Goal: Task Accomplishment & Management: Manage account settings

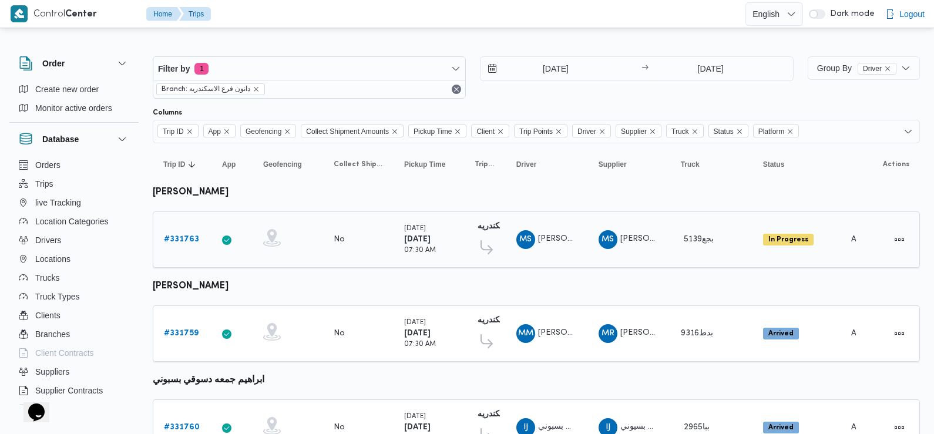
click at [183, 238] on b "# 331763" at bounding box center [181, 240] width 35 height 8
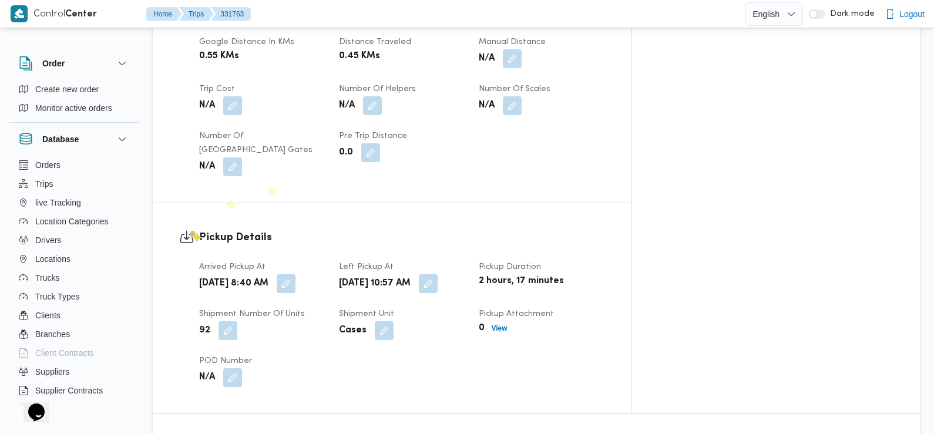
scroll to position [623, 0]
click at [295, 273] on button "button" at bounding box center [286, 282] width 19 height 19
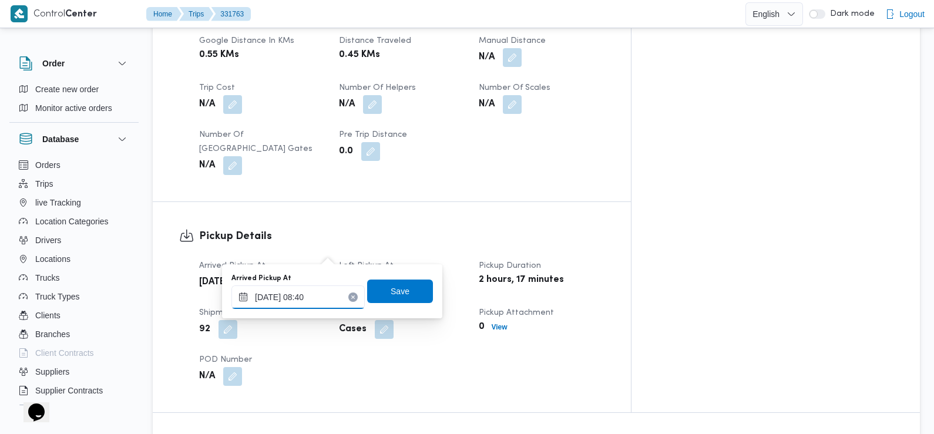
click at [308, 300] on input "19/08/2025 08:40" at bounding box center [297, 296] width 133 height 23
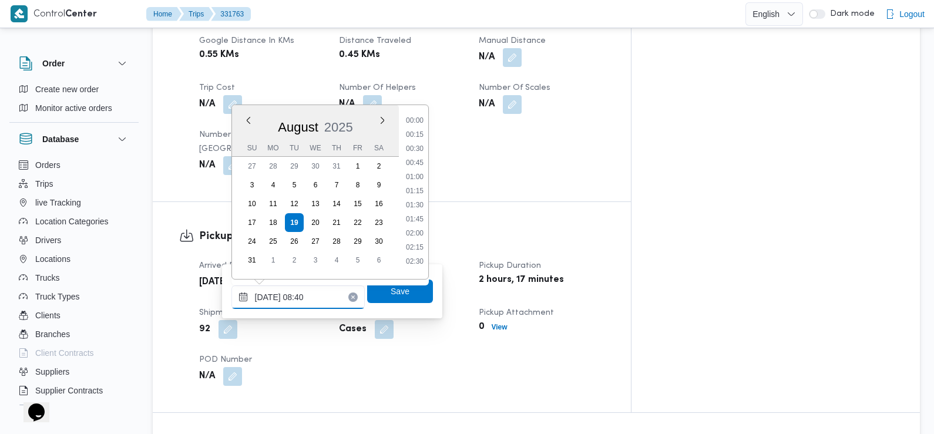
scroll to position [398, 0]
click at [418, 145] on li "07:30" at bounding box center [414, 145] width 27 height 12
type input "[DATE] 07:30"
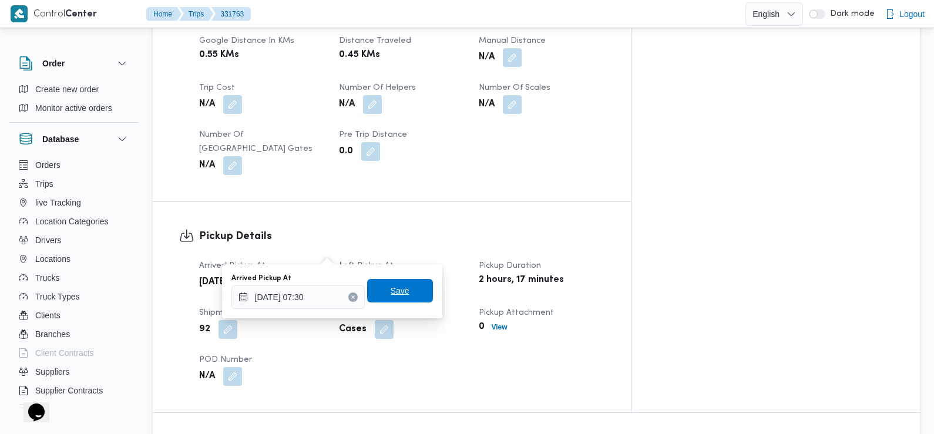
click at [408, 293] on span "Save" at bounding box center [400, 290] width 66 height 23
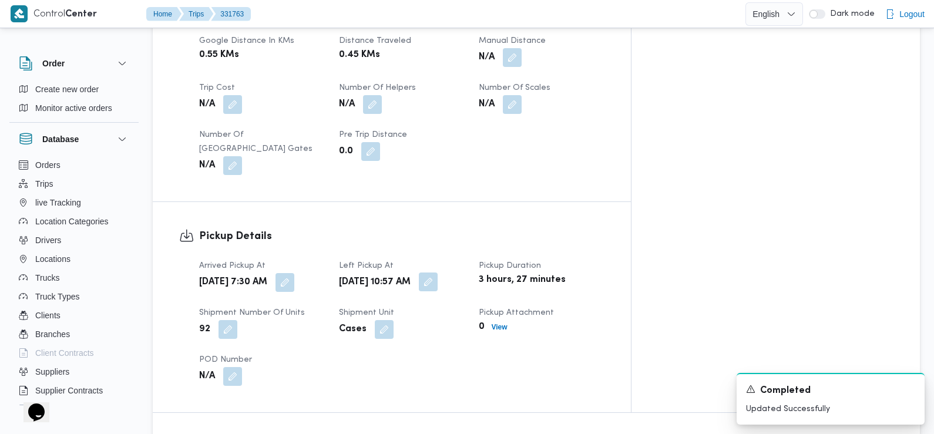
click at [438, 273] on button "button" at bounding box center [428, 282] width 19 height 19
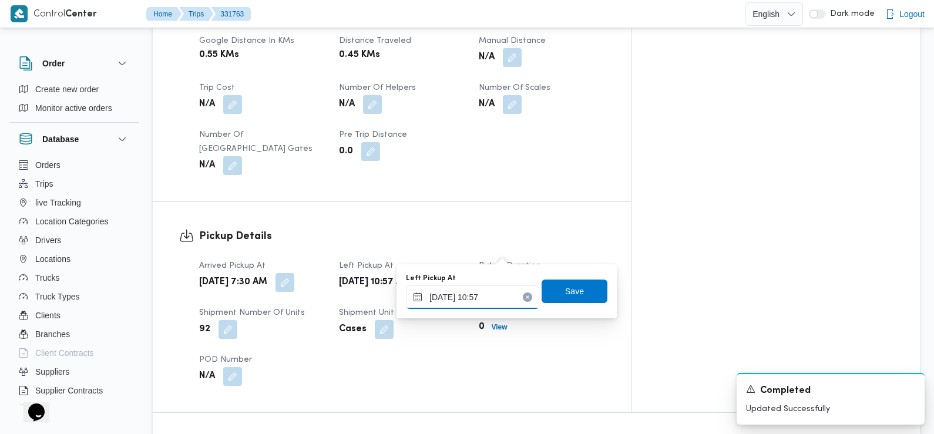
click at [496, 297] on input "19/08/2025 10:57" at bounding box center [472, 296] width 133 height 23
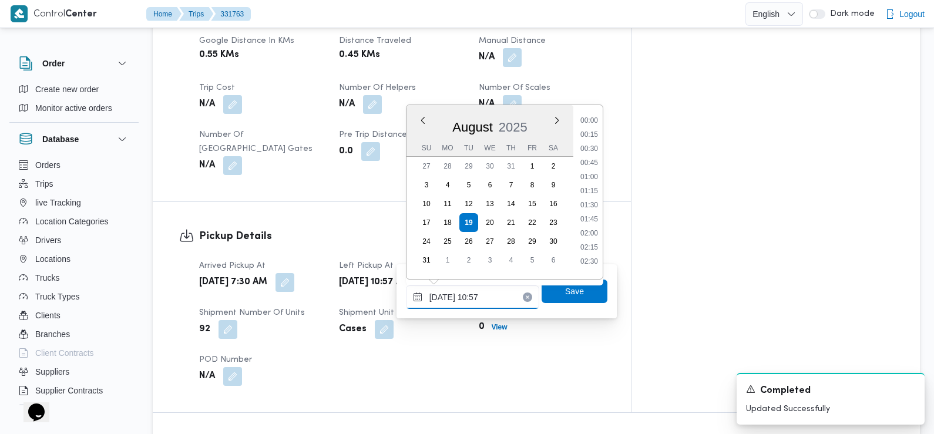
scroll to position [525, 0]
click at [594, 130] on li "09:30" at bounding box center [589, 131] width 27 height 12
type input "19/08/2025 09:30"
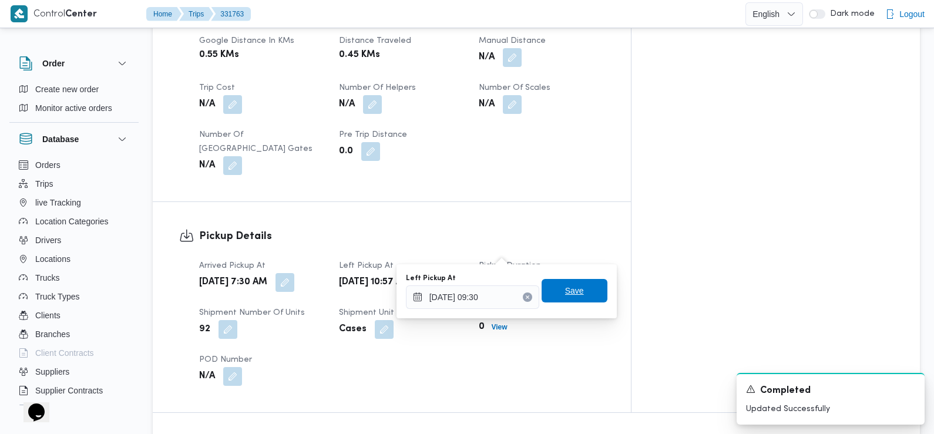
click at [566, 292] on span "Save" at bounding box center [574, 291] width 19 height 14
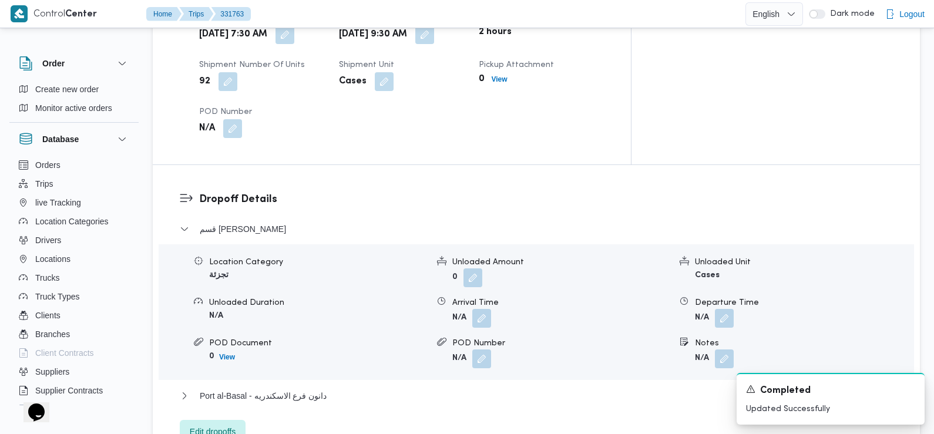
scroll to position [877, 0]
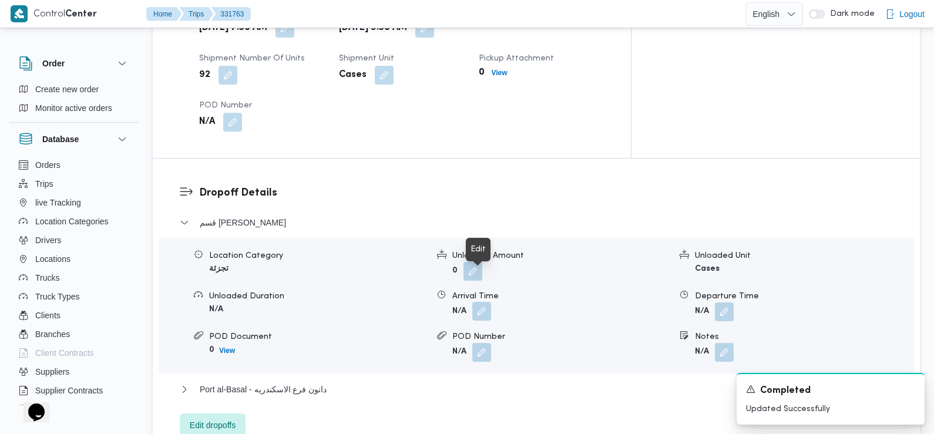
click at [476, 302] on button "button" at bounding box center [481, 311] width 19 height 19
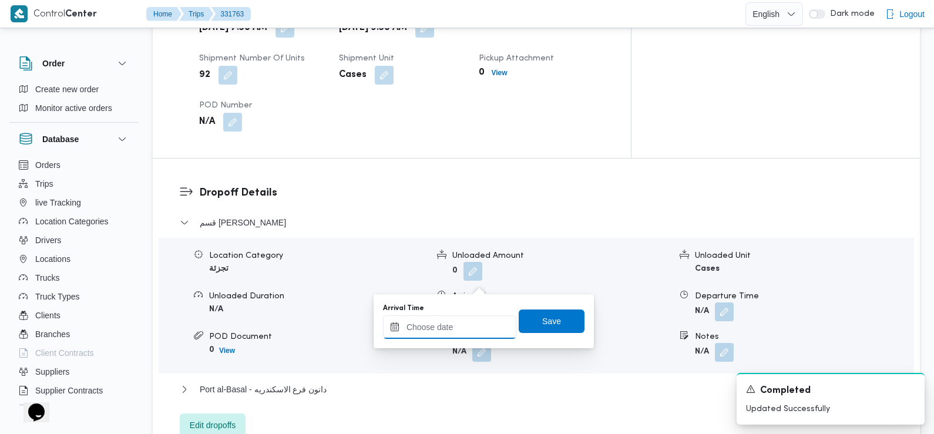
click at [455, 322] on input "Arrival Time" at bounding box center [449, 326] width 133 height 23
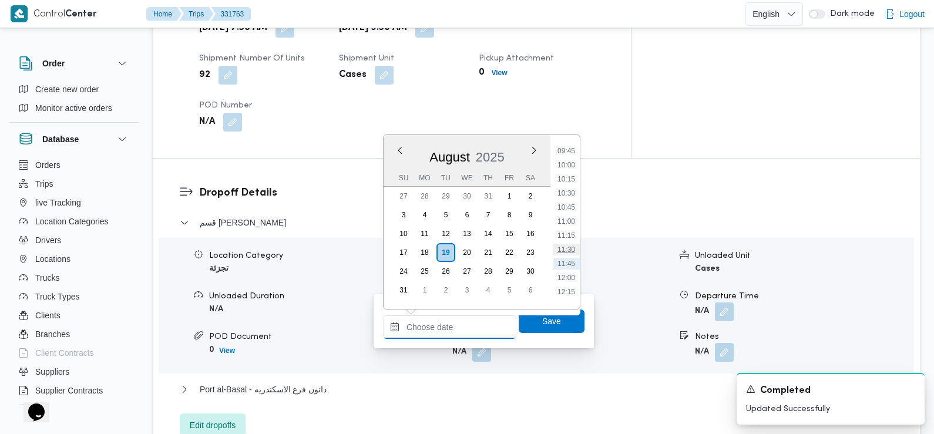
scroll to position [542, 0]
click at [569, 186] on li "10:15" at bounding box center [566, 186] width 27 height 12
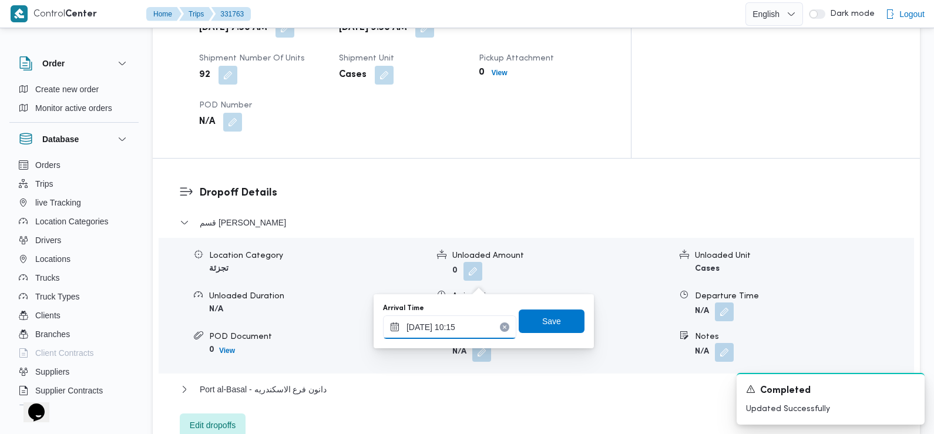
type input "19/08/2025 10:15"
click at [557, 320] on span "Save" at bounding box center [552, 320] width 66 height 23
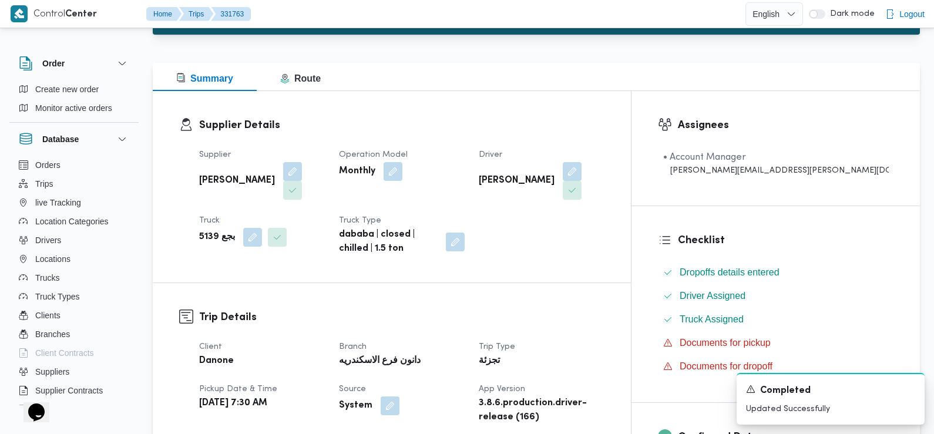
scroll to position [0, 0]
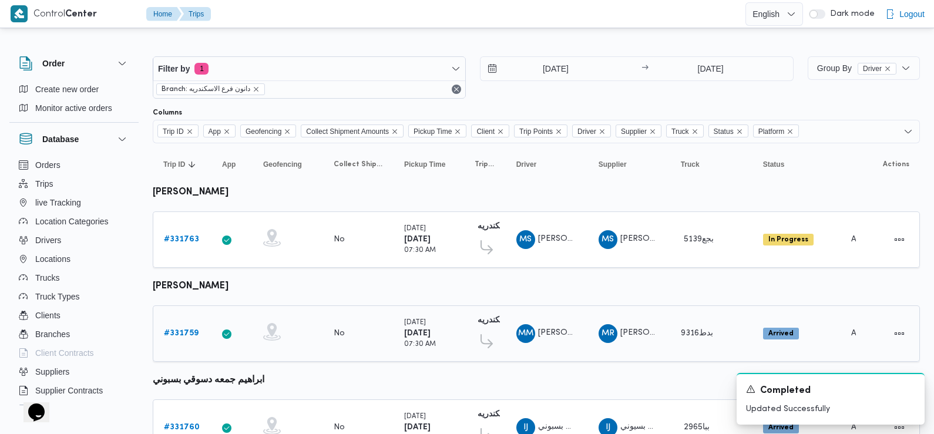
click at [184, 332] on b "# 331759" at bounding box center [181, 334] width 35 height 8
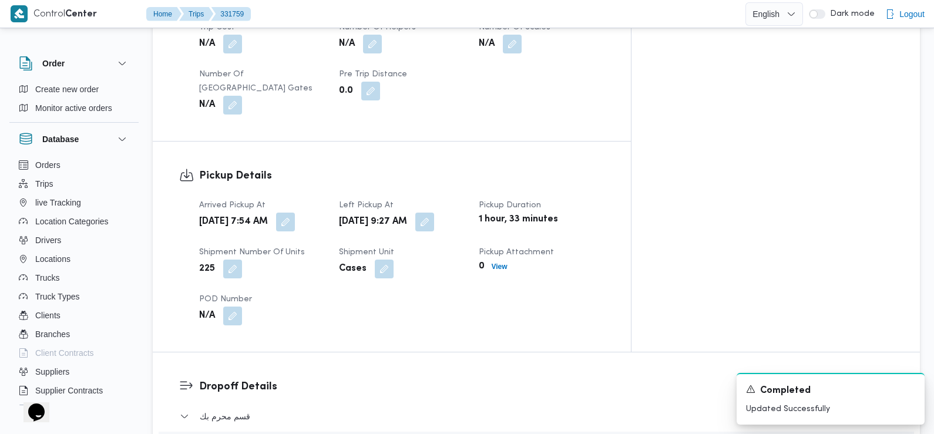
scroll to position [685, 0]
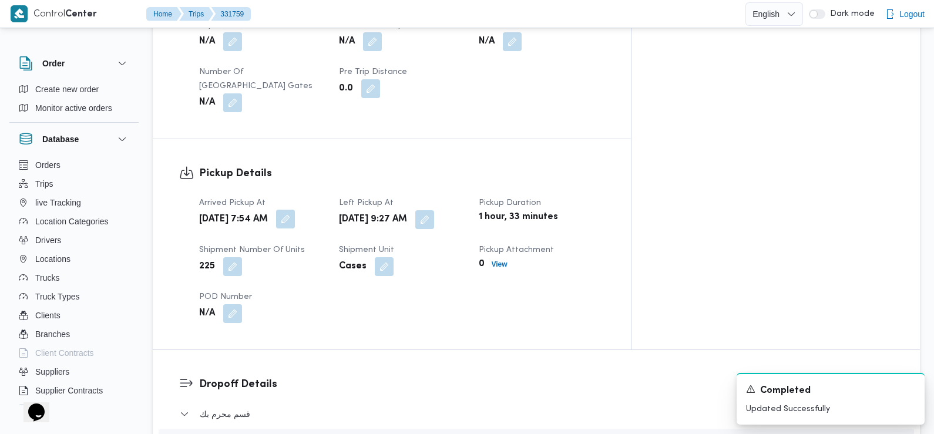
click at [295, 210] on button "button" at bounding box center [285, 219] width 19 height 19
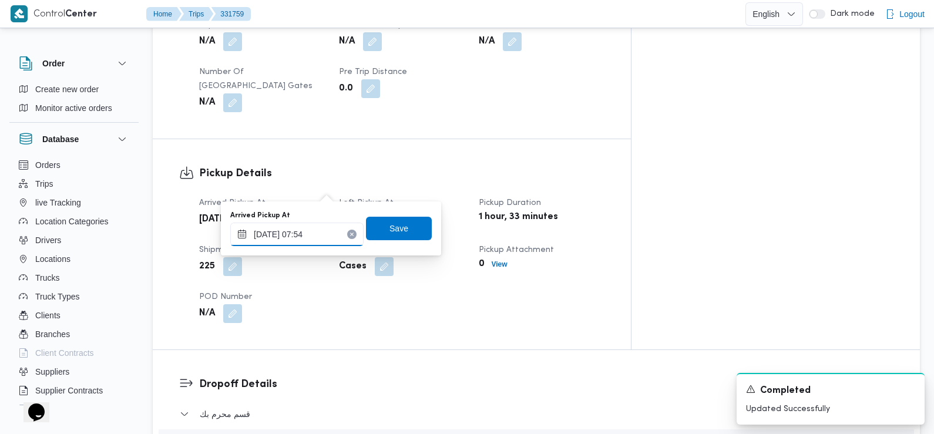
click at [322, 235] on input "19/08/2025 07:54" at bounding box center [296, 234] width 133 height 23
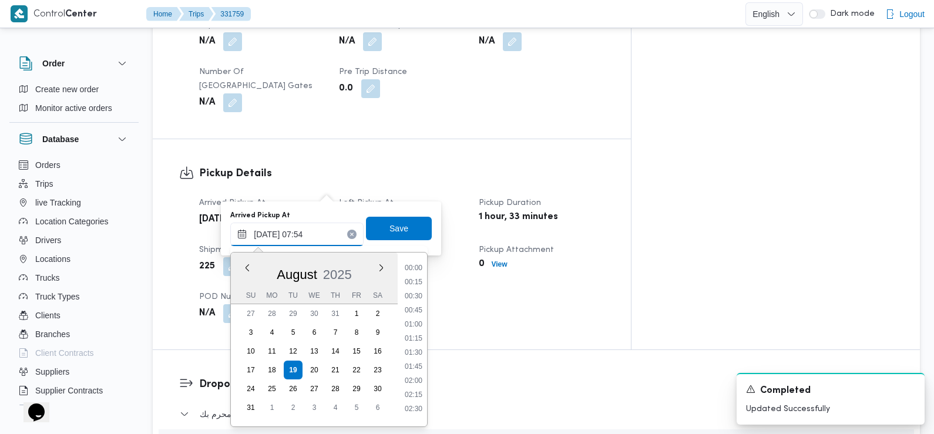
scroll to position [356, 0]
click at [407, 308] on li "07:00" at bounding box center [413, 307] width 27 height 12
type input "19/08/2025 07:00"
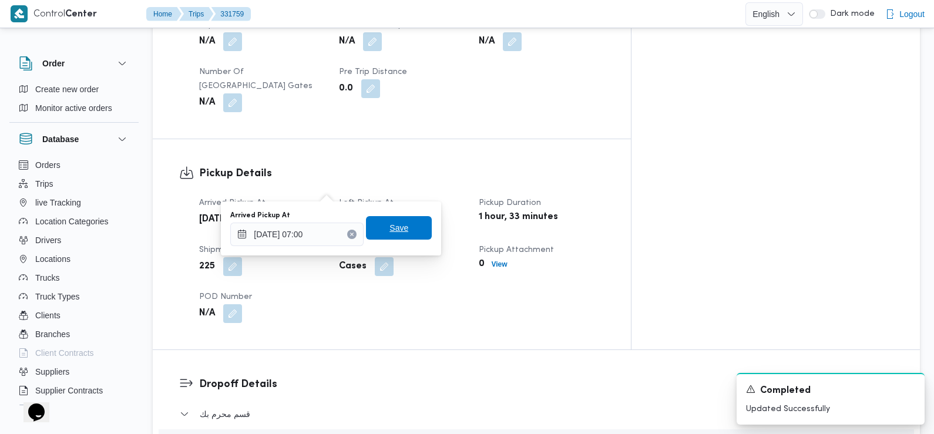
click at [396, 229] on span "Save" at bounding box center [398, 228] width 19 height 14
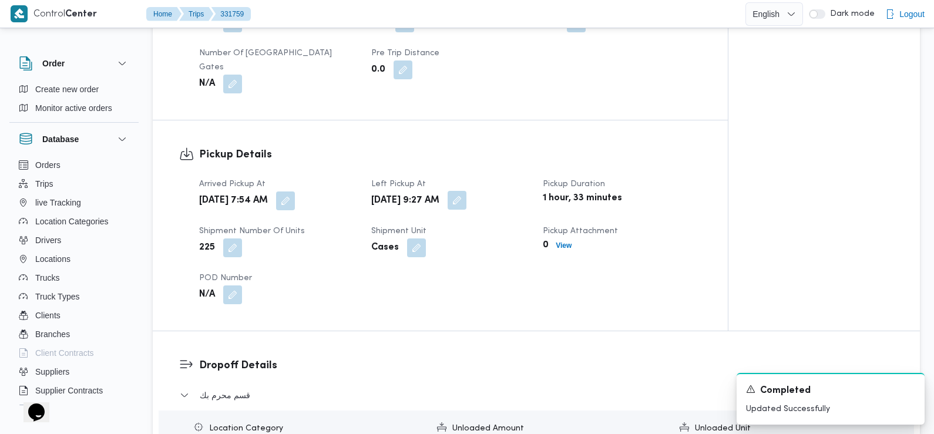
click at [466, 191] on button "button" at bounding box center [457, 200] width 19 height 19
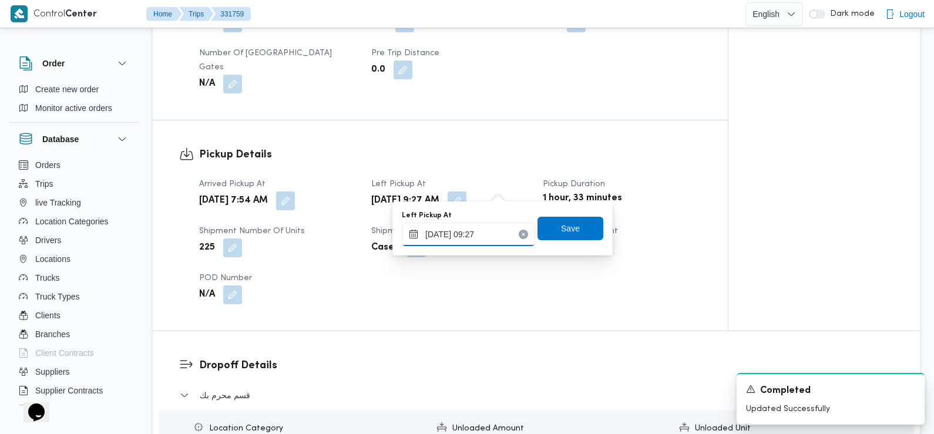
click at [493, 226] on input "19/08/2025 09:27" at bounding box center [468, 234] width 133 height 23
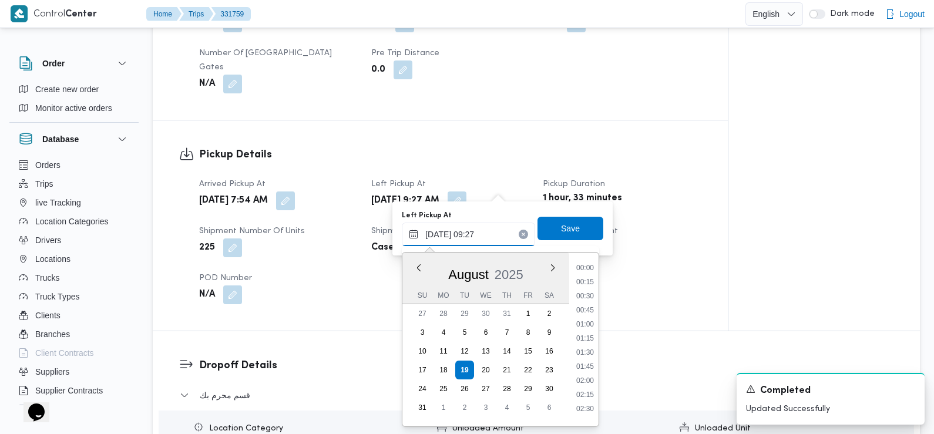
scroll to position [441, 0]
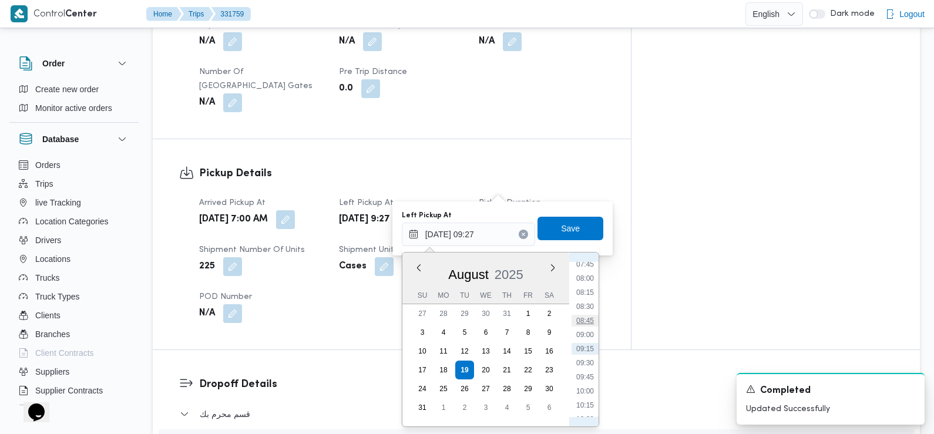
click at [588, 321] on li "08:45" at bounding box center [584, 321] width 27 height 12
type input "19/08/2025 08:45"
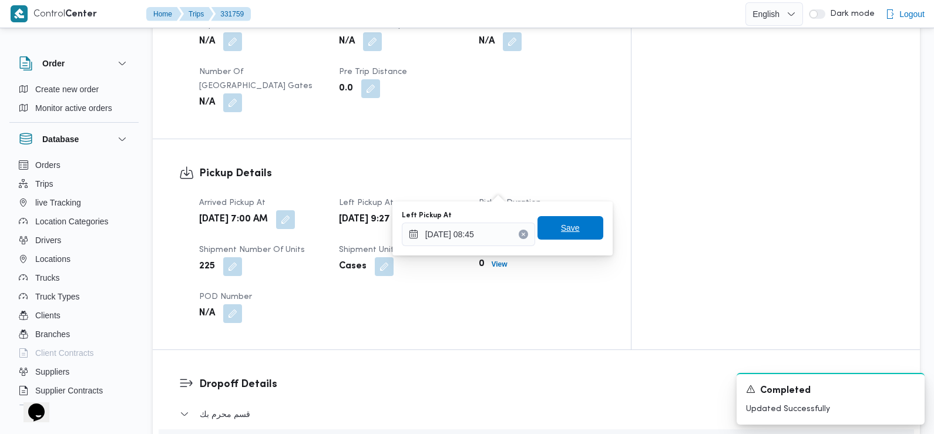
click at [566, 224] on span "Save" at bounding box center [570, 228] width 19 height 14
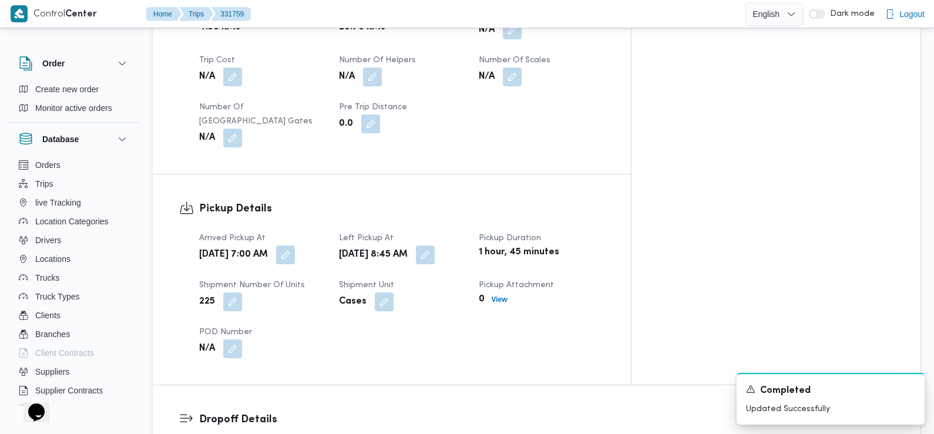
scroll to position [0, 0]
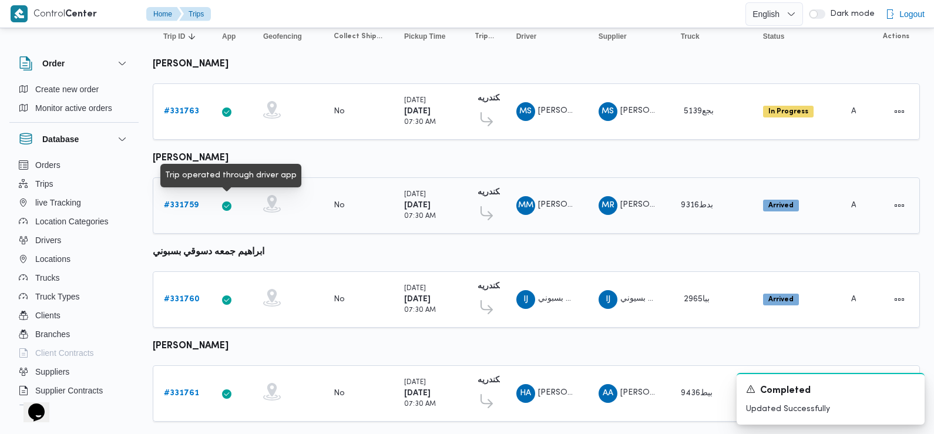
scroll to position [133, 0]
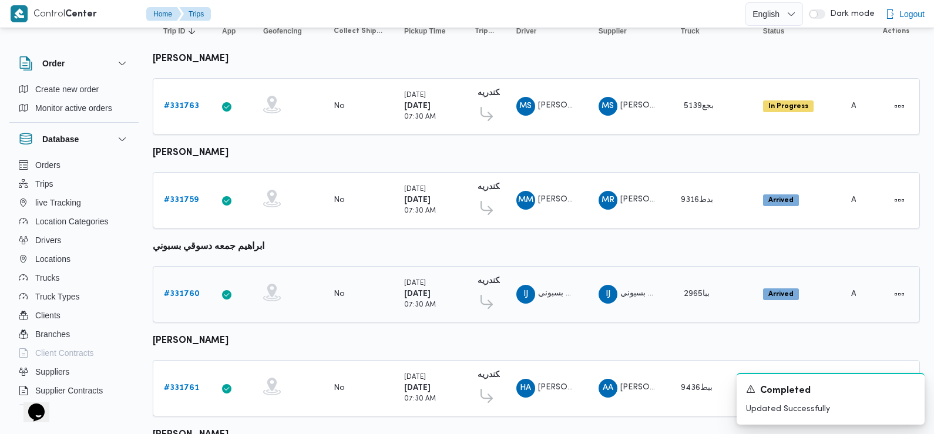
click at [181, 290] on b "# 331760" at bounding box center [182, 294] width 36 height 8
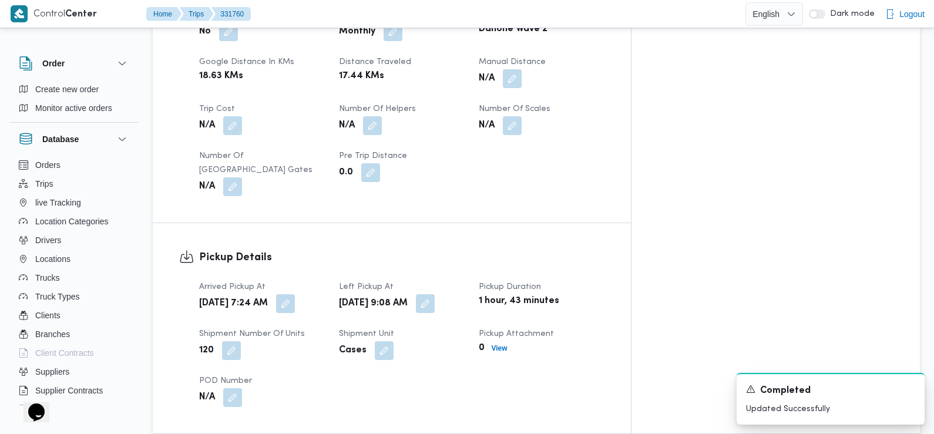
scroll to position [607, 0]
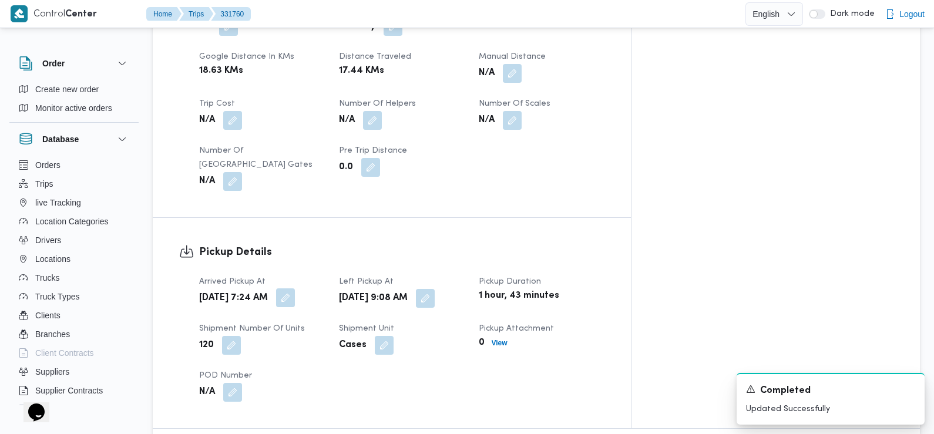
click at [295, 288] on button "button" at bounding box center [285, 297] width 19 height 19
click at [355, 244] on h3 "Pickup Details" at bounding box center [401, 252] width 405 height 16
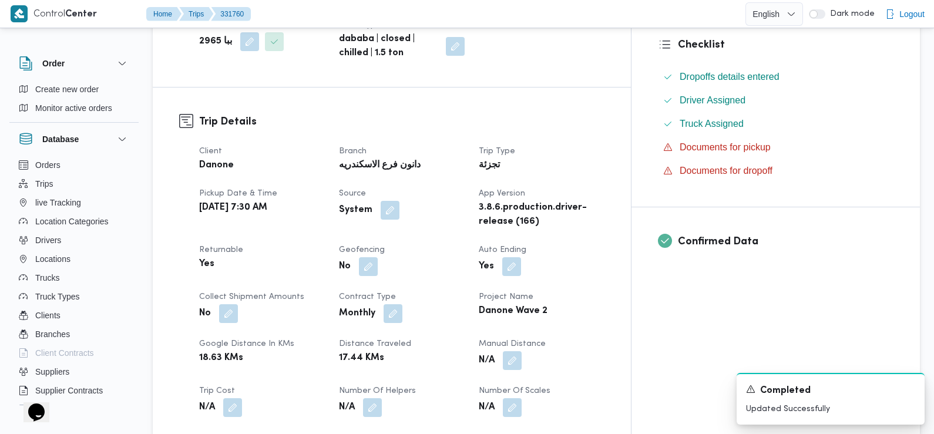
scroll to position [0, 0]
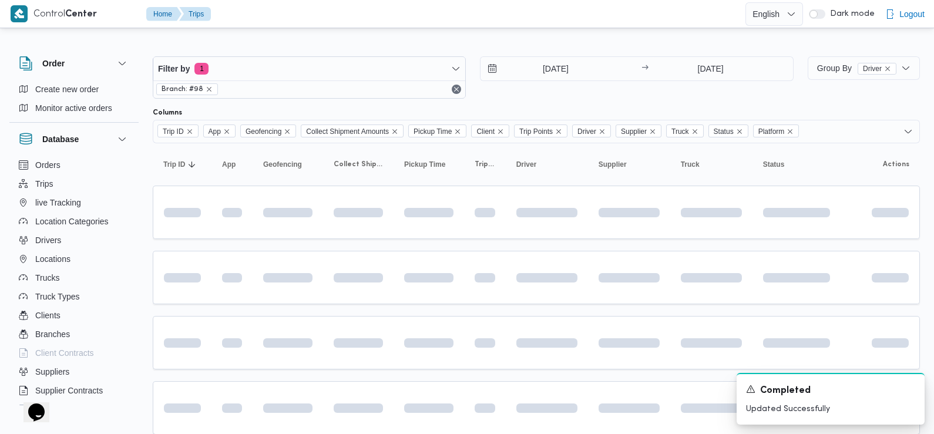
scroll to position [133, 0]
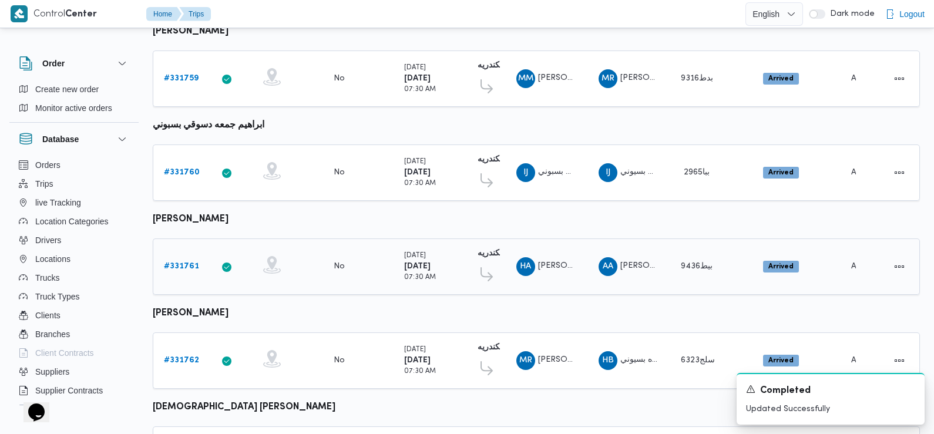
click at [183, 263] on b "# 331761" at bounding box center [181, 267] width 35 height 8
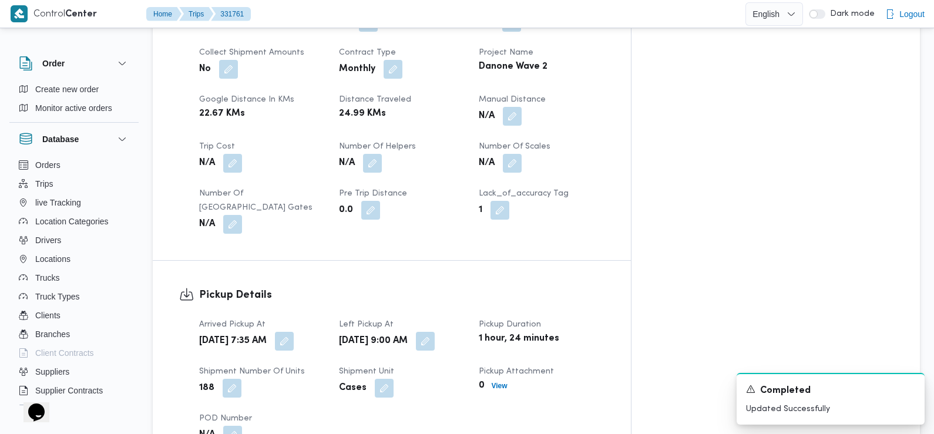
scroll to position [568, 0]
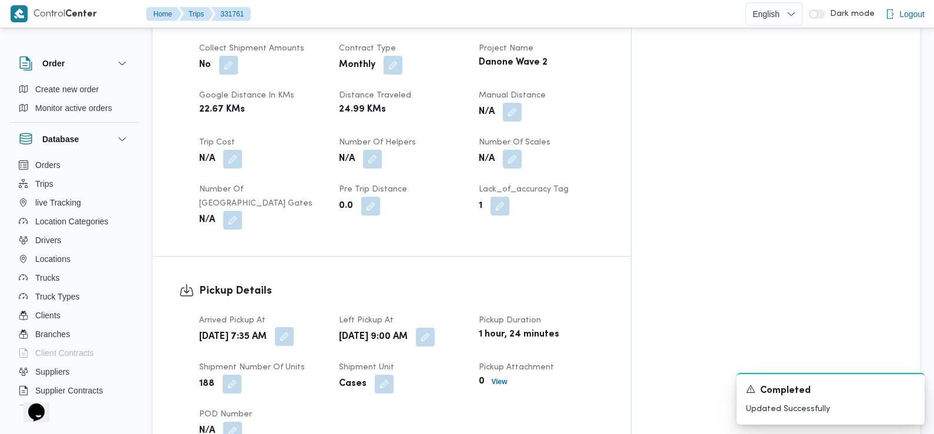
click at [294, 327] on button "button" at bounding box center [284, 336] width 19 height 19
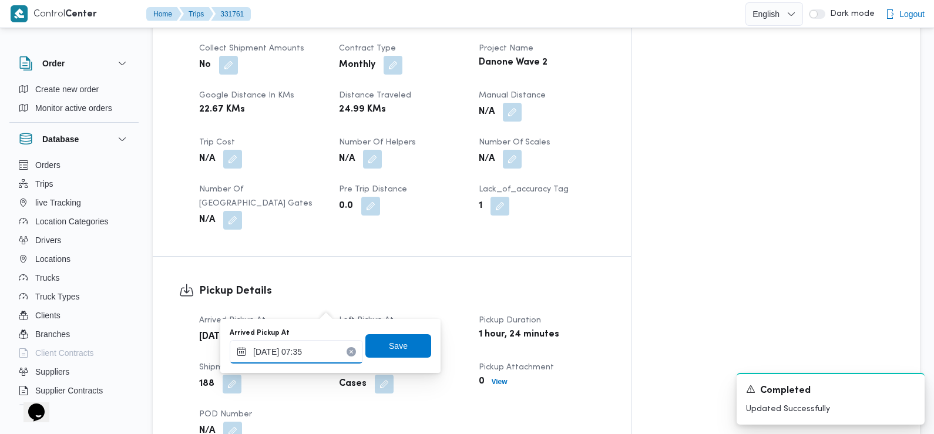
click at [312, 359] on input "19/08/2025 07:35" at bounding box center [296, 351] width 133 height 23
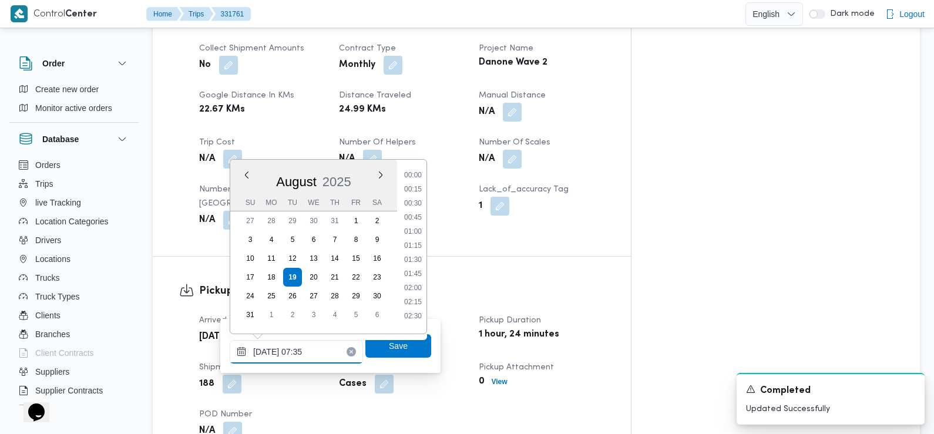
scroll to position [342, 0]
click at [416, 241] on li "07:15" at bounding box center [412, 242] width 27 height 12
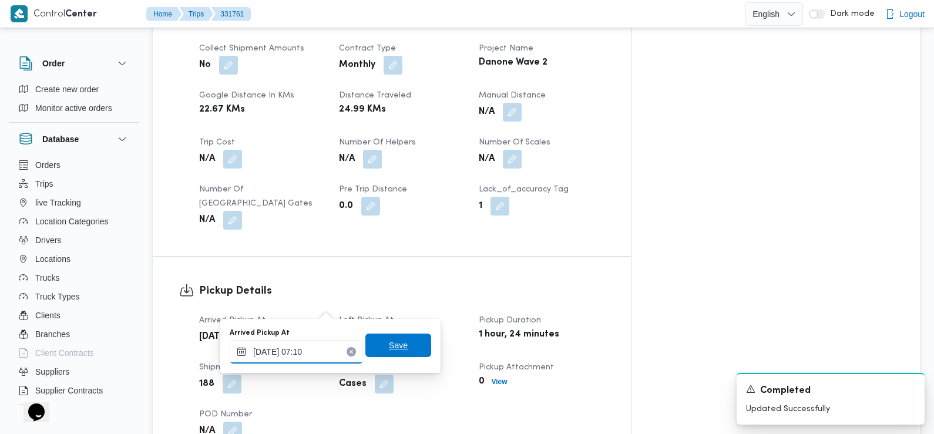
type input "19/08/2025 07:10"
click at [396, 347] on span "Save" at bounding box center [398, 345] width 19 height 14
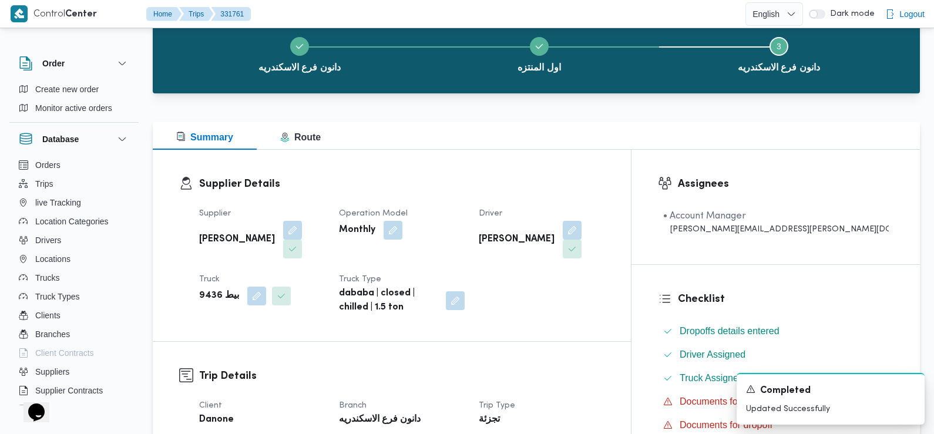
scroll to position [0, 0]
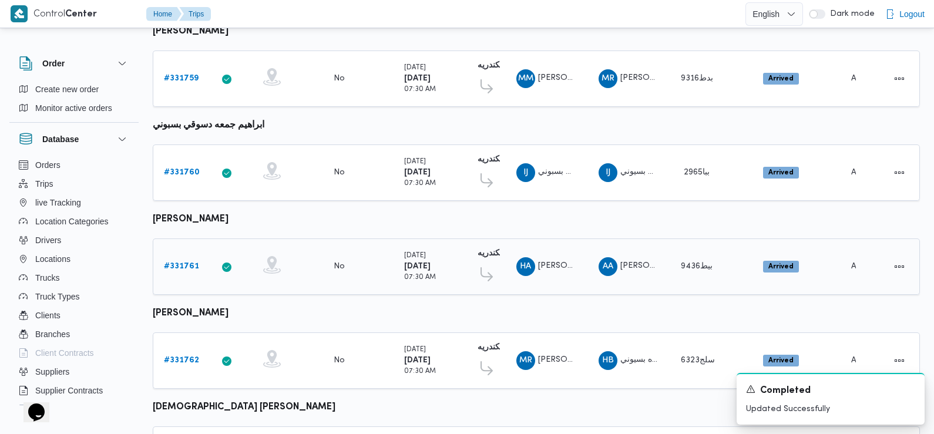
scroll to position [307, 0]
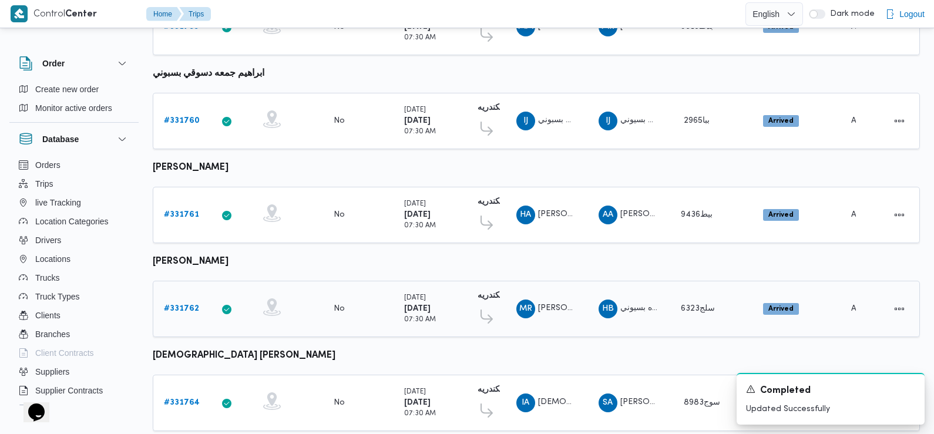
click at [181, 305] on b "# 331762" at bounding box center [181, 309] width 35 height 8
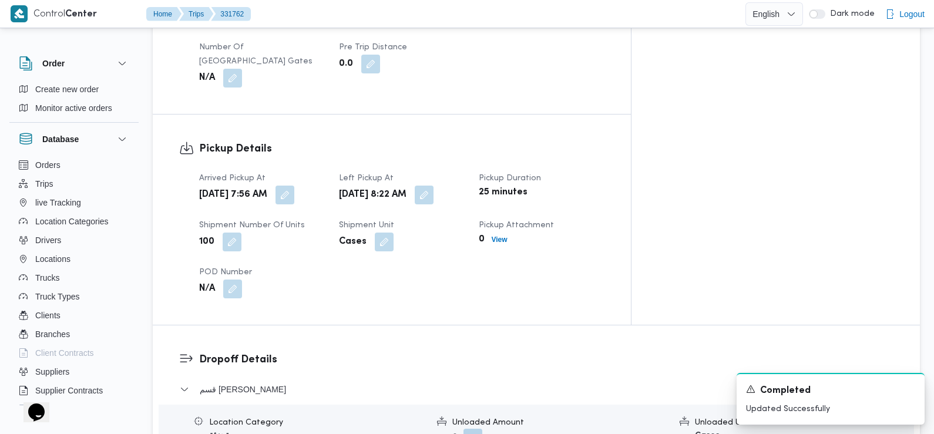
scroll to position [714, 0]
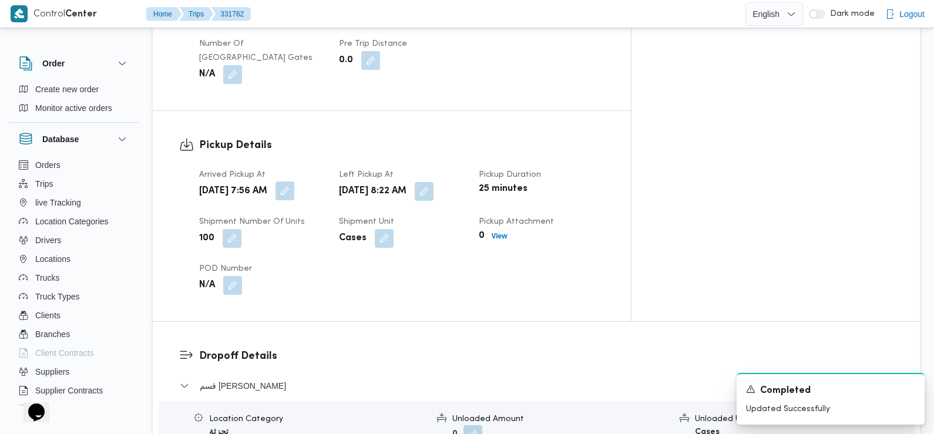
click at [294, 181] on button "button" at bounding box center [284, 190] width 19 height 19
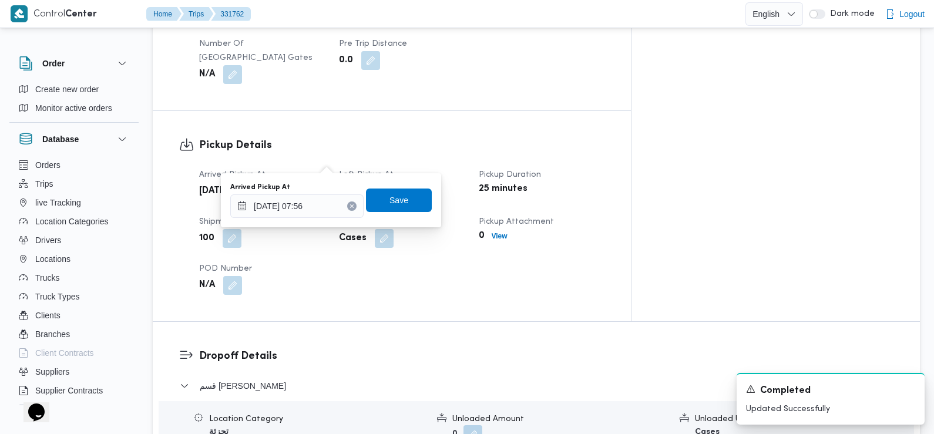
click at [307, 221] on div "You are in a dialog. To close this dialog, hit escape. Arrived Pickup At 19/08/…" at bounding box center [331, 200] width 220 height 54
click at [301, 206] on input "19/08/2025 07:56" at bounding box center [296, 205] width 133 height 23
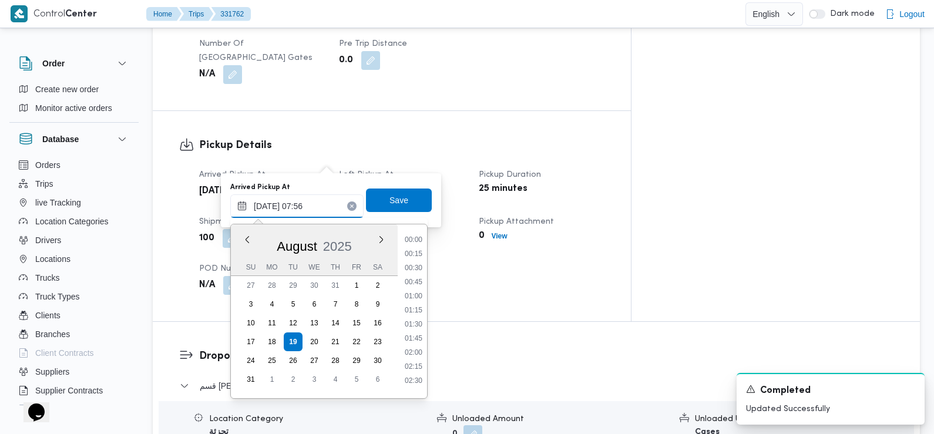
scroll to position [356, 0]
click at [413, 306] on li "07:30" at bounding box center [413, 307] width 27 height 12
type input "19/08/2025 07:30"
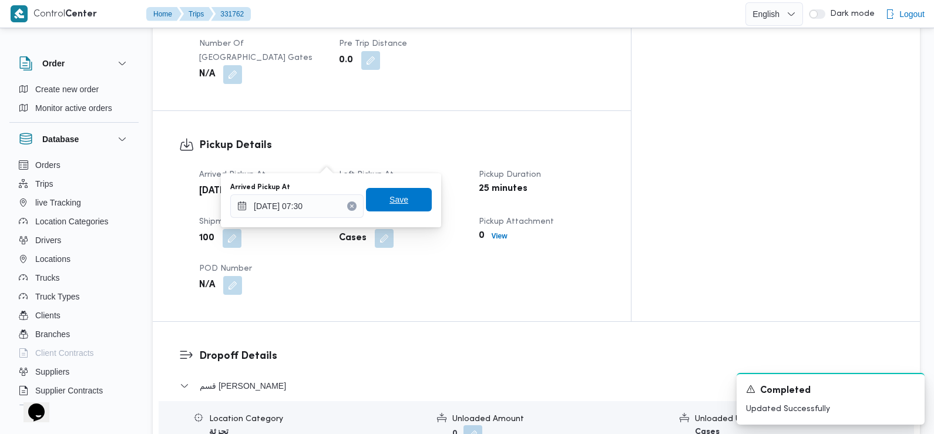
click at [391, 197] on span "Save" at bounding box center [398, 200] width 19 height 14
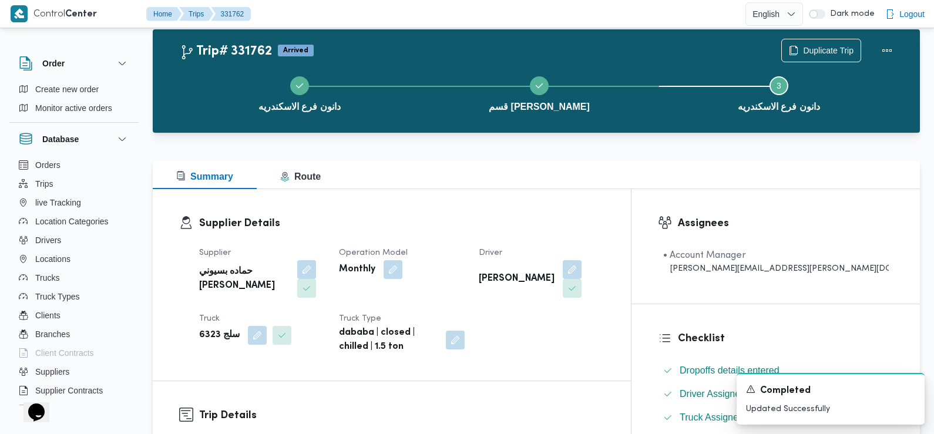
scroll to position [0, 0]
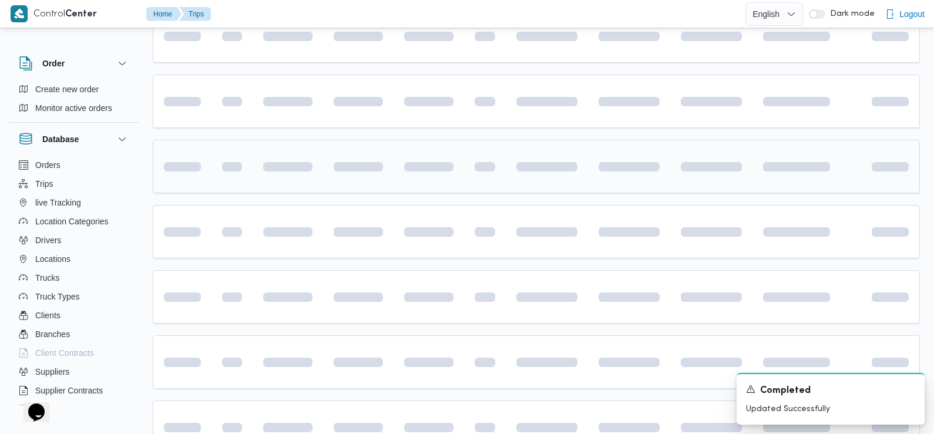
scroll to position [388, 0]
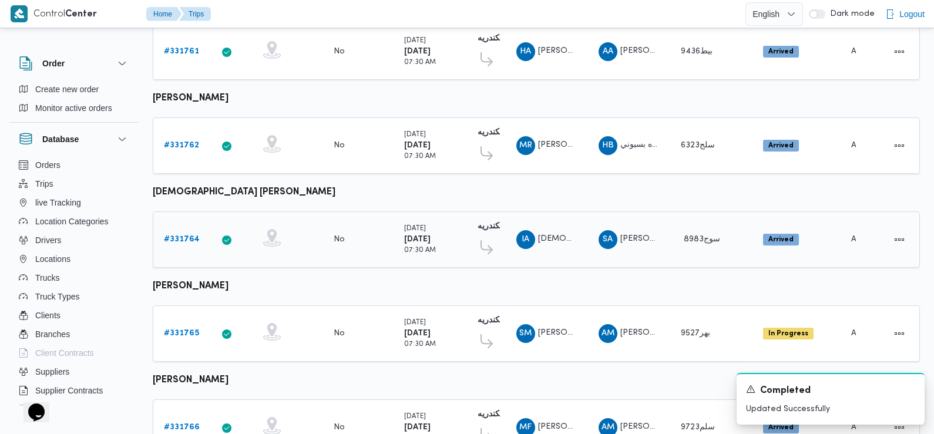
click at [186, 236] on b "# 331764" at bounding box center [182, 240] width 36 height 8
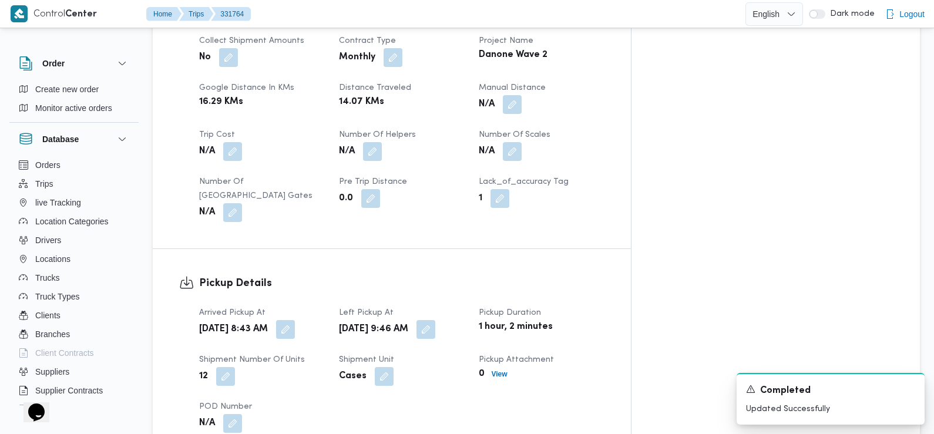
scroll to position [697, 0]
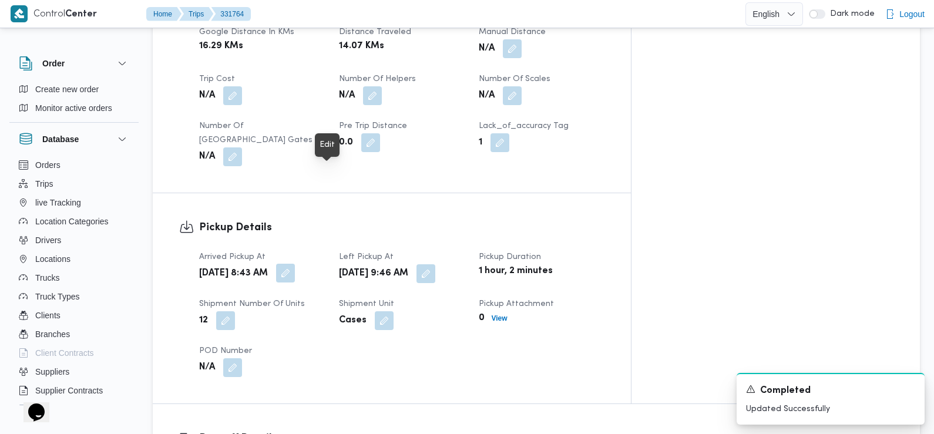
click at [295, 264] on button "button" at bounding box center [285, 273] width 19 height 19
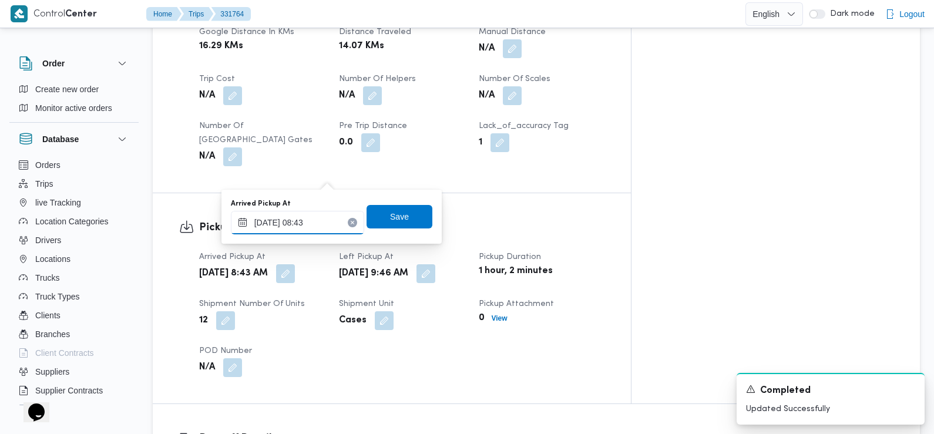
click at [323, 218] on input "19/08/2025 08:43" at bounding box center [297, 222] width 133 height 23
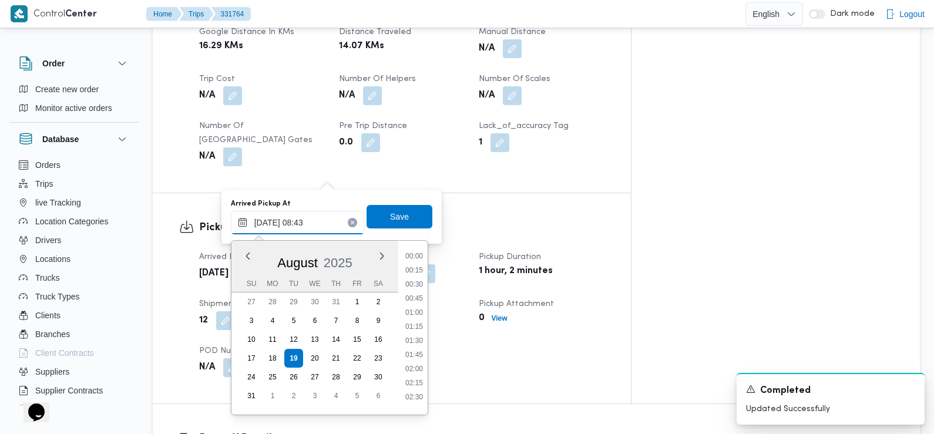
scroll to position [398, 0]
click at [415, 285] on li "07:30" at bounding box center [414, 281] width 27 height 12
type input "19/08/2025 07:30"
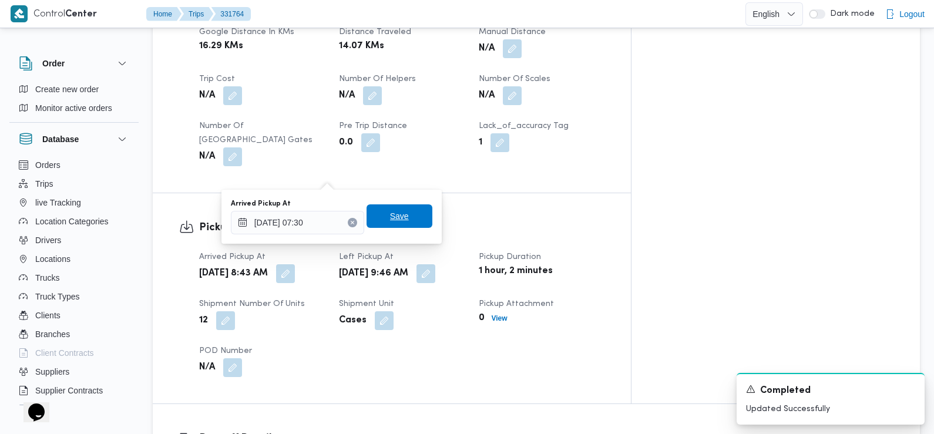
click at [413, 217] on span "Save" at bounding box center [400, 215] width 66 height 23
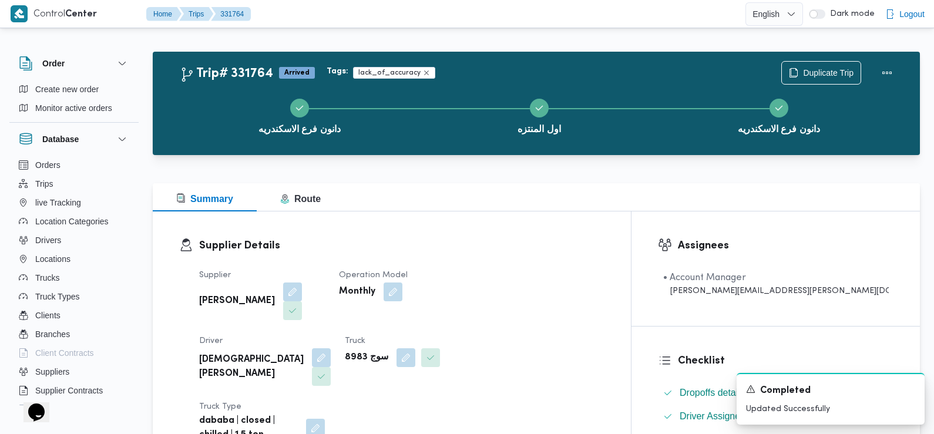
scroll to position [0, 0]
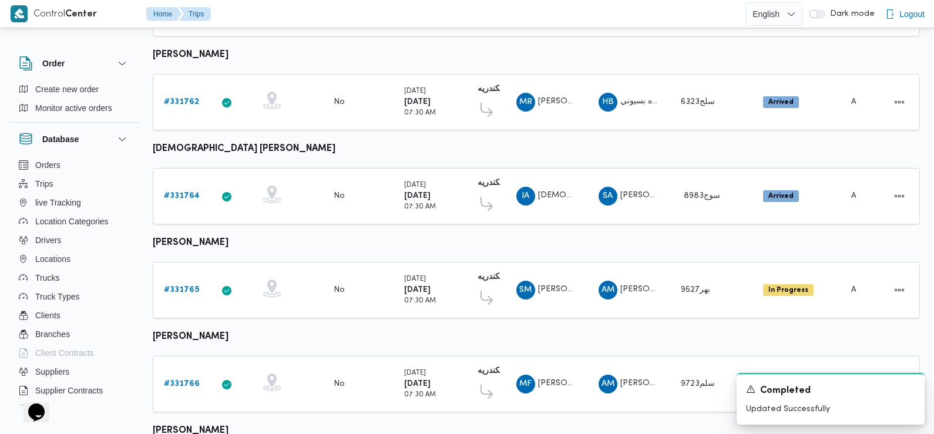
scroll to position [515, 0]
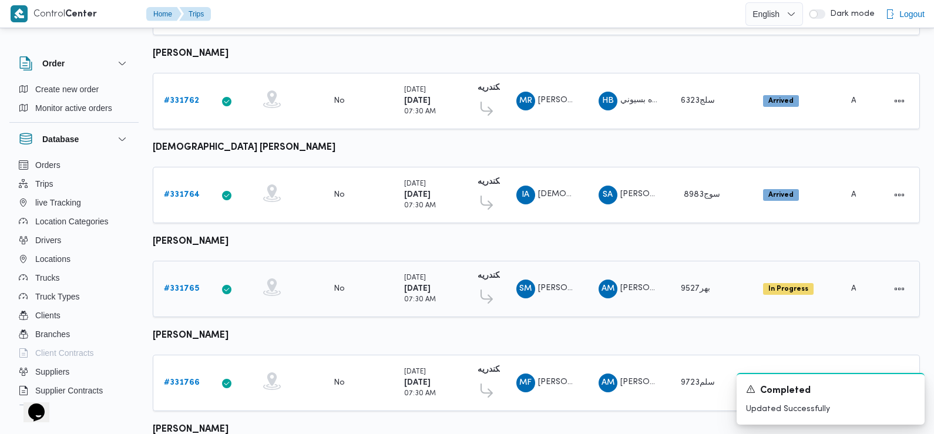
click at [180, 285] on b "# 331765" at bounding box center [181, 289] width 35 height 8
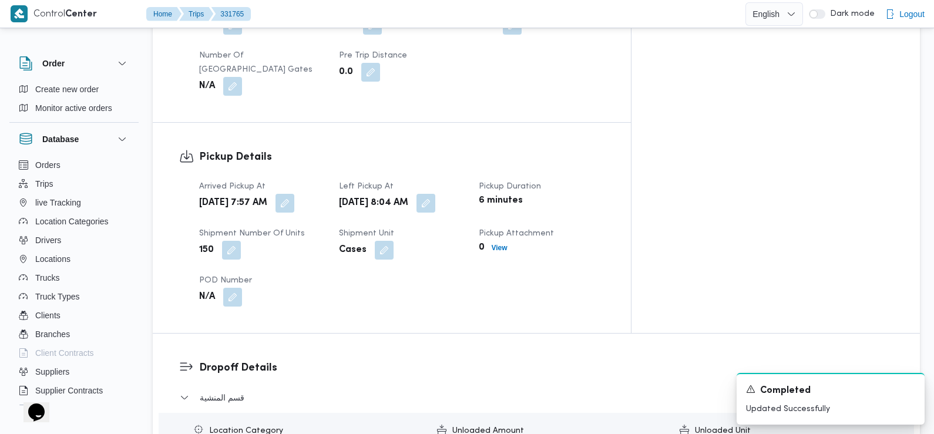
scroll to position [741, 0]
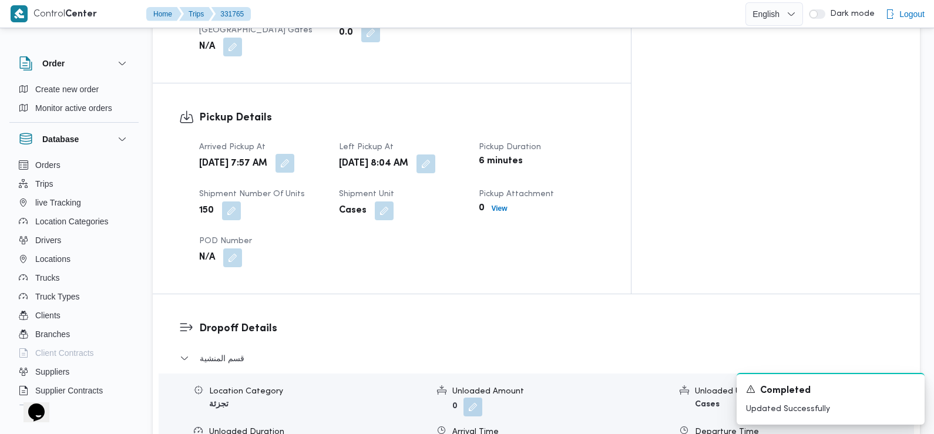
click at [294, 154] on button "button" at bounding box center [284, 163] width 19 height 19
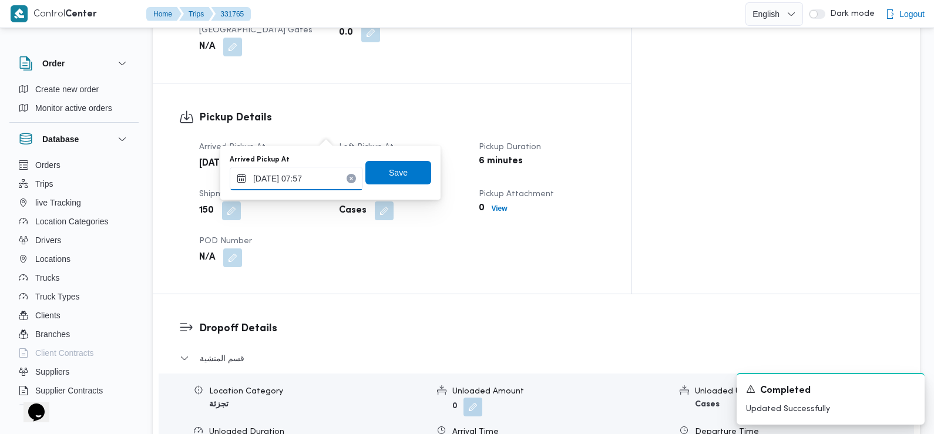
click at [320, 177] on input "19/08/2025 07:57" at bounding box center [296, 178] width 133 height 23
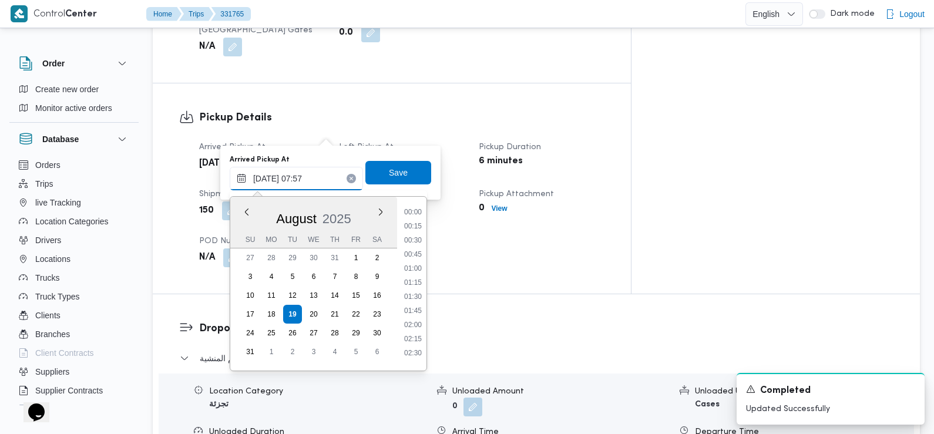
scroll to position [356, 0]
click at [409, 280] on li "07:30" at bounding box center [412, 279] width 27 height 12
type input "19/08/2025 07:30"
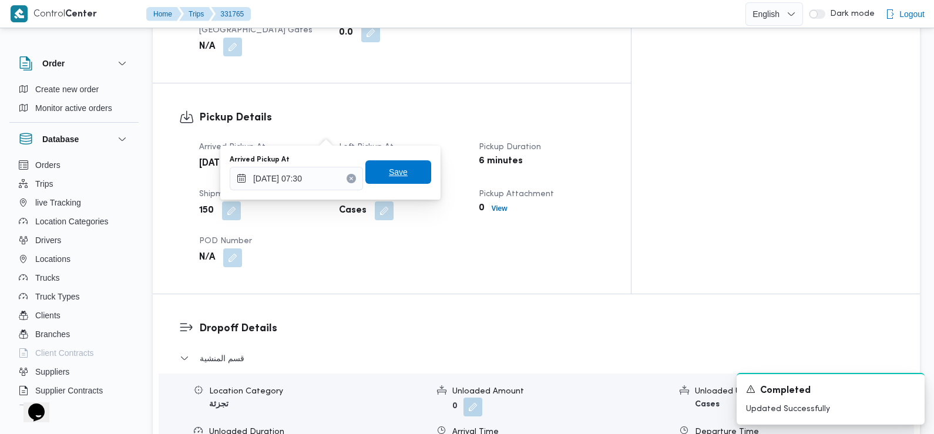
click at [398, 174] on span "Save" at bounding box center [398, 171] width 66 height 23
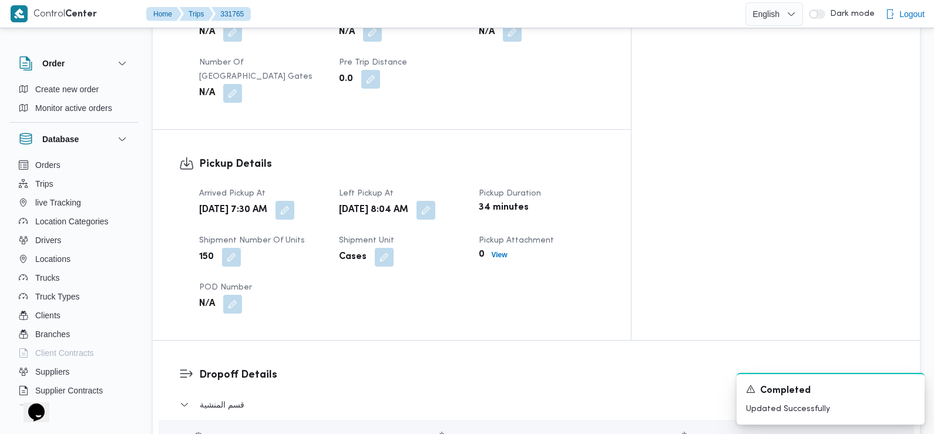
scroll to position [694, 0]
click at [435, 201] on button "button" at bounding box center [425, 210] width 19 height 19
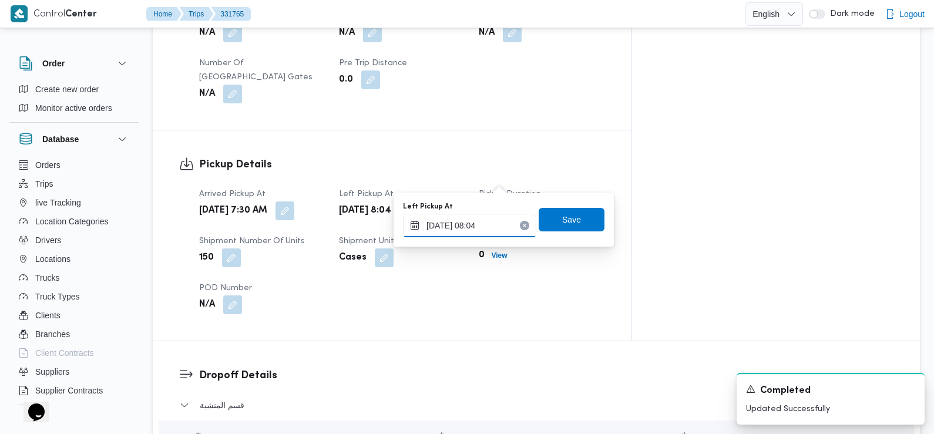
click at [483, 230] on input "19/08/2025 08:04" at bounding box center [469, 225] width 133 height 23
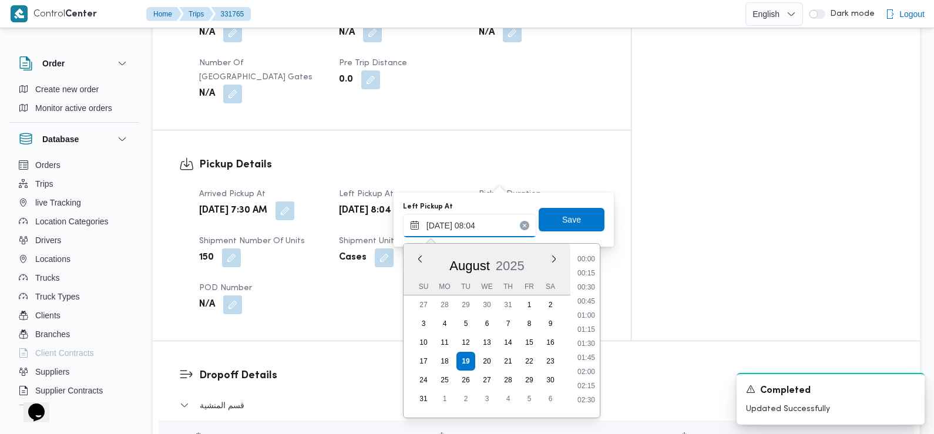
scroll to position [370, 0]
click at [583, 370] on li "08:30" at bounding box center [586, 368] width 27 height 12
type input "19/08/2025 08:30"
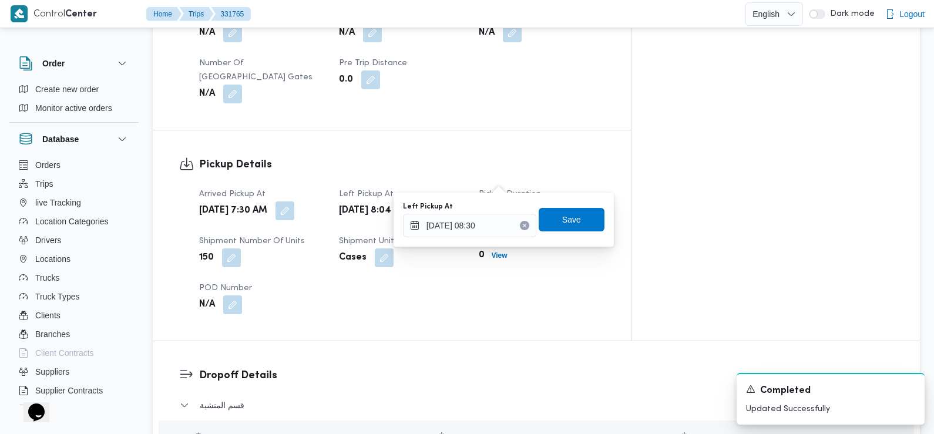
click at [576, 206] on div "Left Pickup At 19/08/2025 08:30 Save" at bounding box center [504, 220] width 204 height 38
click at [576, 212] on span "Save" at bounding box center [572, 218] width 66 height 23
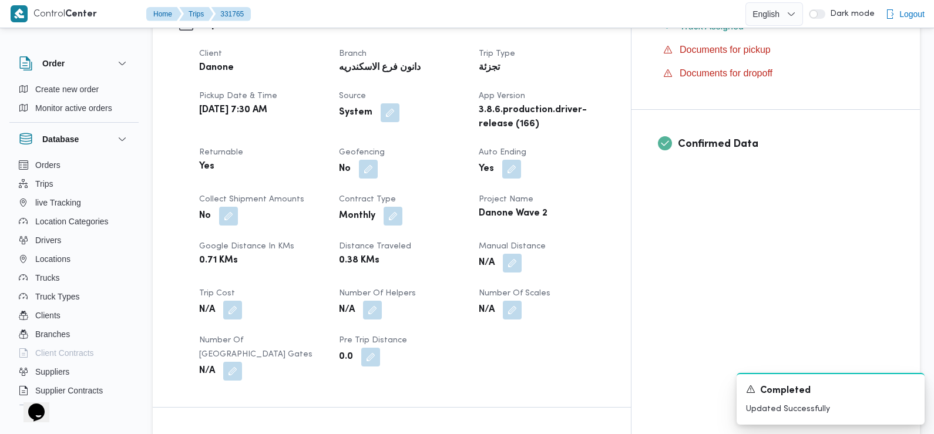
scroll to position [0, 0]
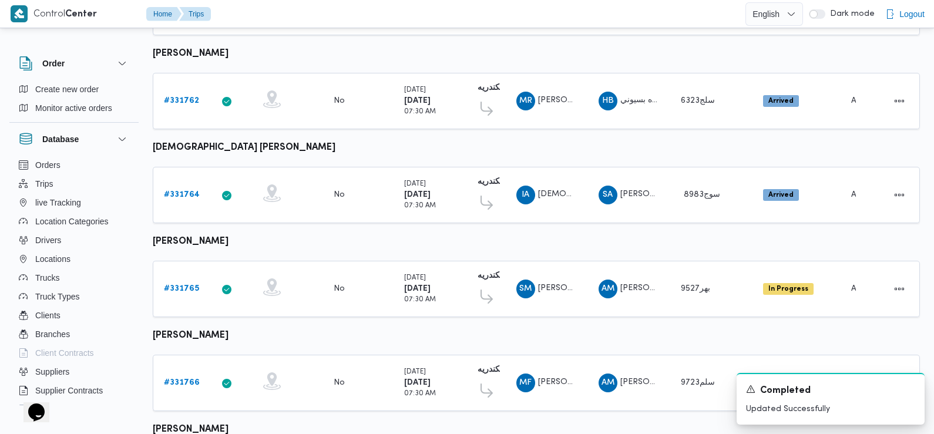
scroll to position [677, 0]
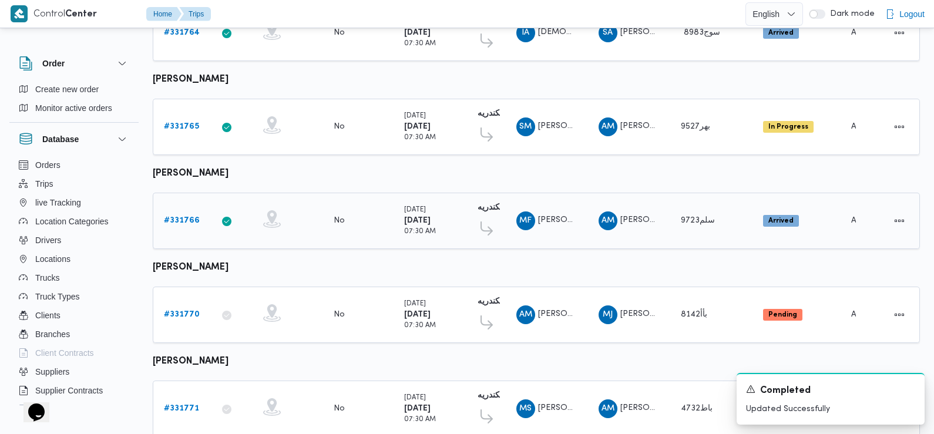
click at [181, 217] on b "# 331766" at bounding box center [182, 221] width 36 height 8
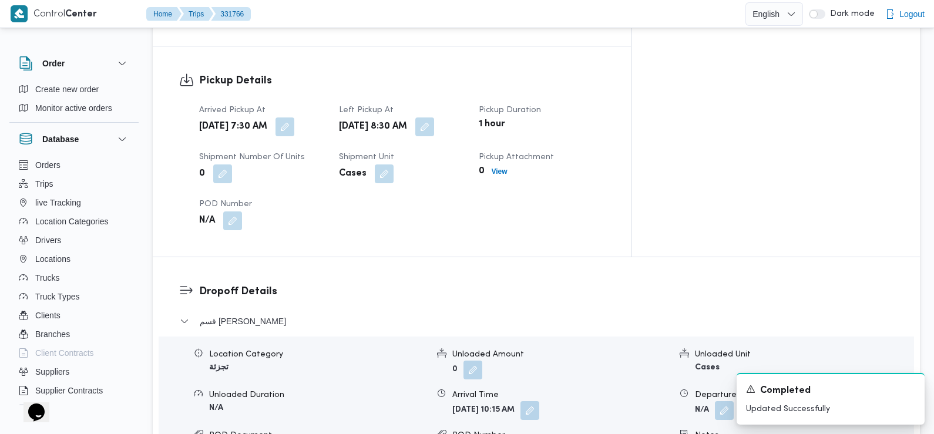
scroll to position [775, 0]
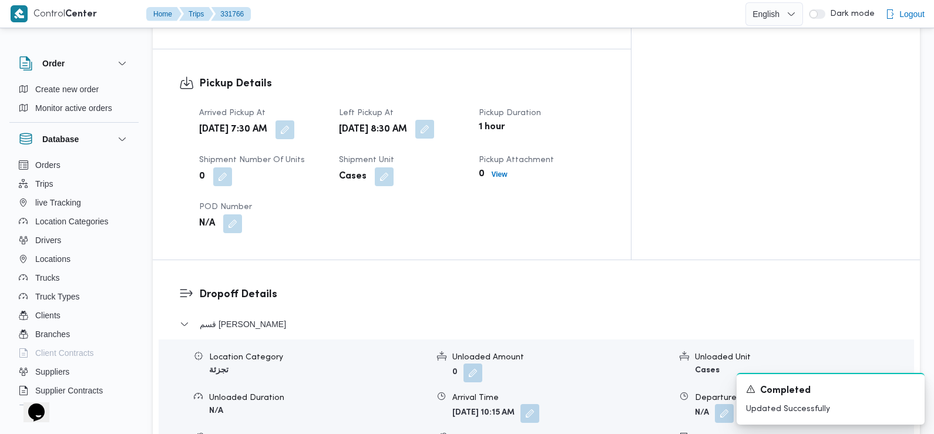
click at [434, 120] on button "button" at bounding box center [424, 129] width 19 height 19
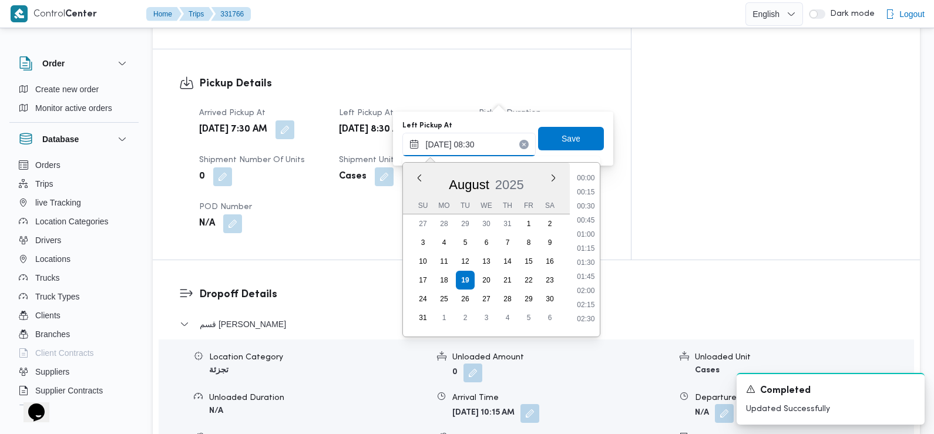
click at [489, 139] on input "19/08/2025 08:30" at bounding box center [468, 144] width 133 height 23
click at [584, 302] on li "09:15" at bounding box center [585, 301] width 27 height 12
type input "19/08/2025 09:15"
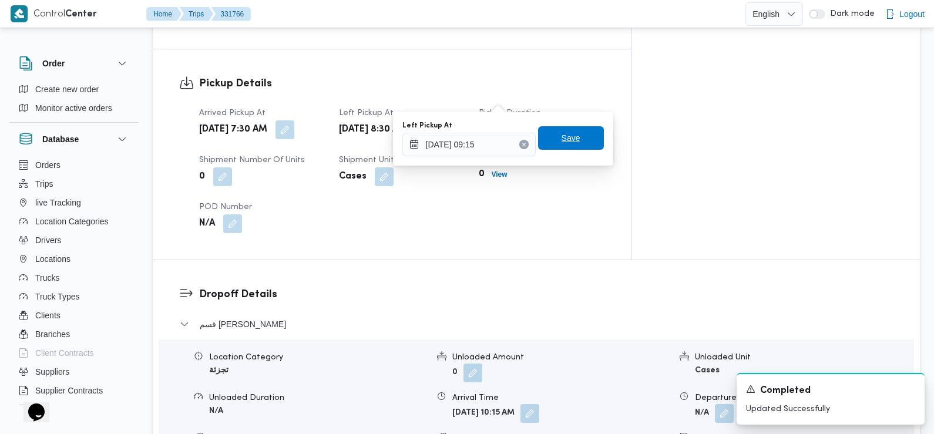
click at [574, 142] on span "Save" at bounding box center [571, 137] width 66 height 23
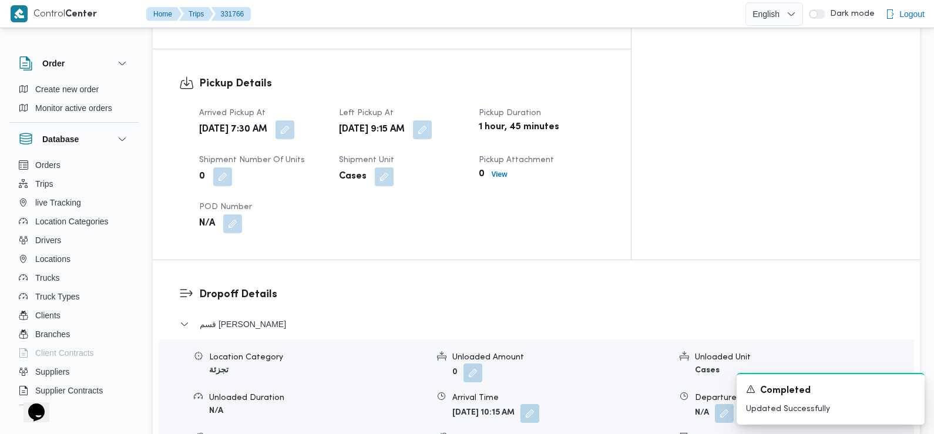
scroll to position [0, 0]
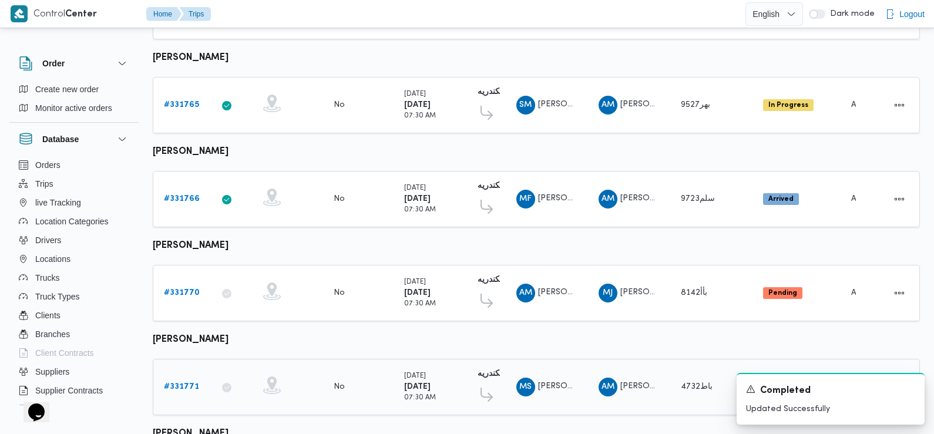
scroll to position [694, 0]
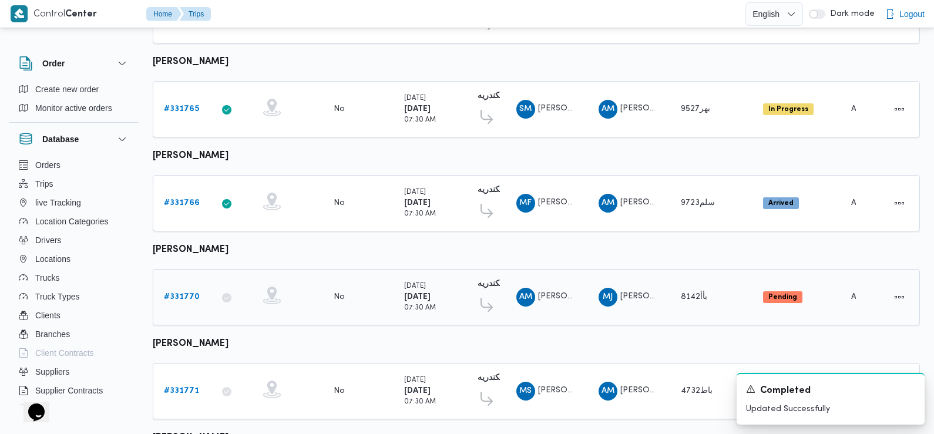
click at [186, 293] on b "# 331770" at bounding box center [182, 297] width 36 height 8
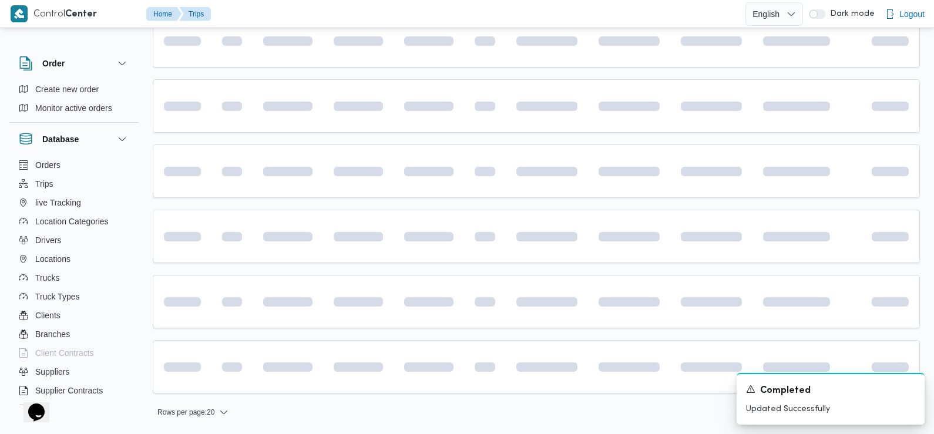
scroll to position [819, 0]
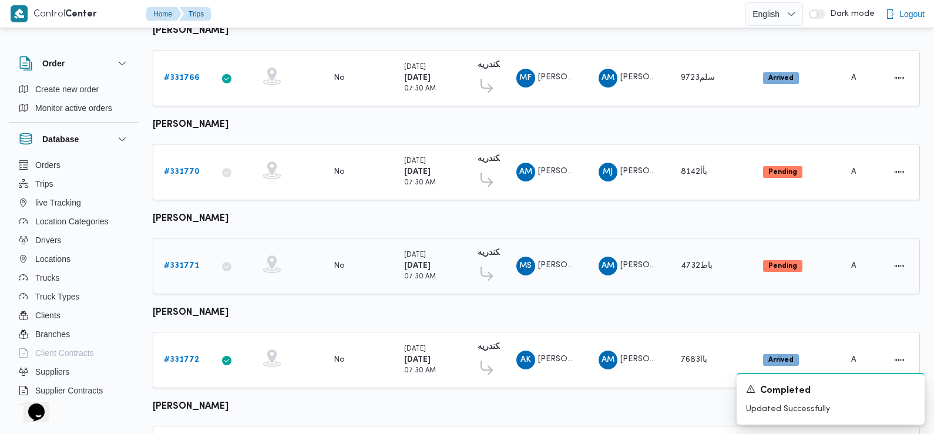
click at [177, 262] on b "# 331771" at bounding box center [181, 266] width 35 height 8
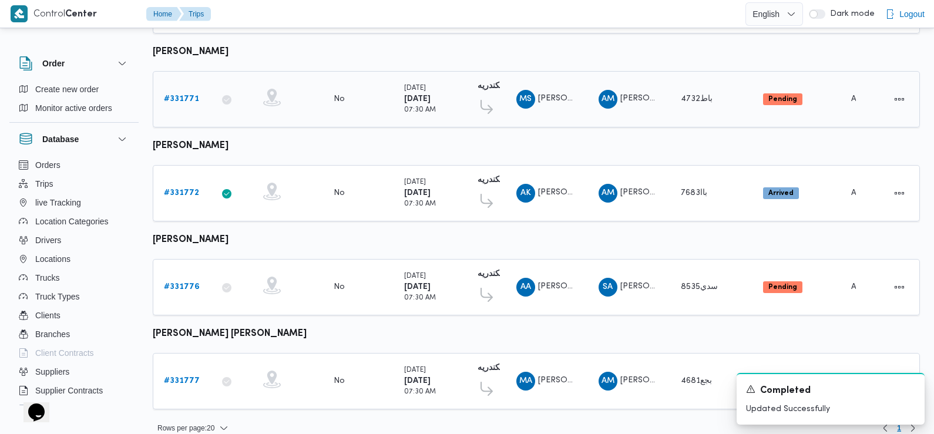
scroll to position [987, 0]
click at [183, 189] on b "# 331772" at bounding box center [181, 193] width 35 height 8
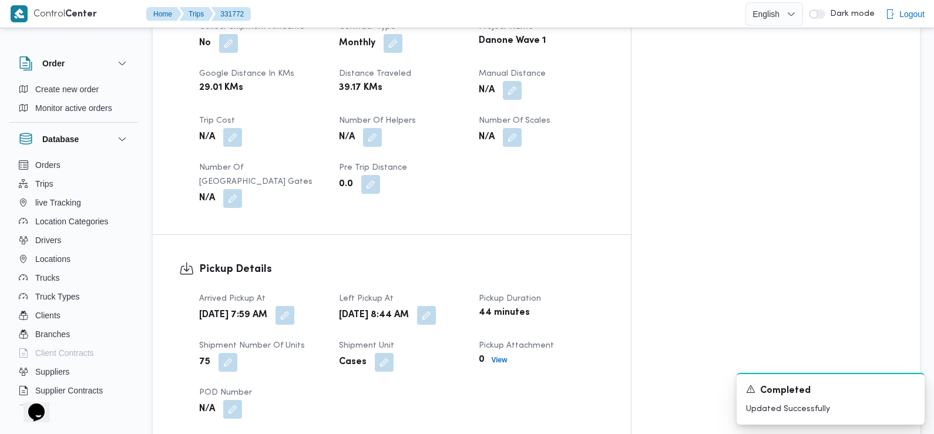
scroll to position [603, 0]
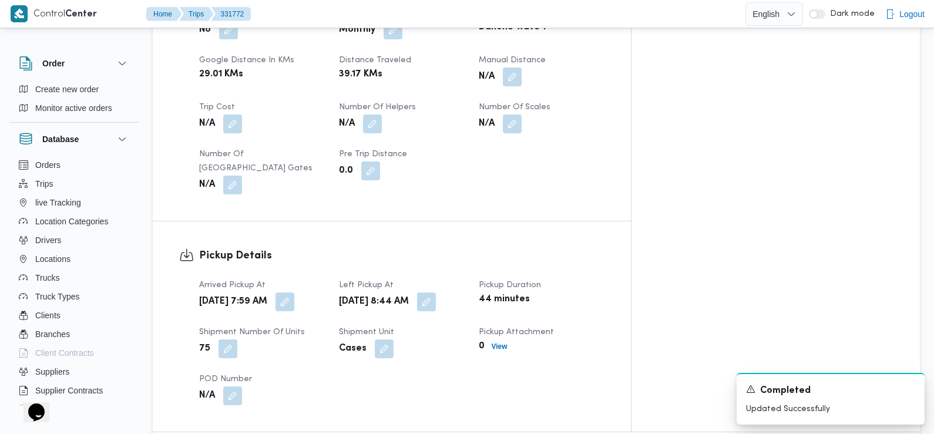
click at [330, 302] on div "Arrived Pickup At Tue, Aug 19, 2025 7:59 AM Left Pickup At Tue, Aug 19, 2025 8:…" at bounding box center [401, 341] width 419 height 141
click at [325, 291] on div "Tue, Aug 19, 2025 7:59 AM" at bounding box center [262, 301] width 128 height 21
click at [294, 292] on button "button" at bounding box center [284, 301] width 19 height 19
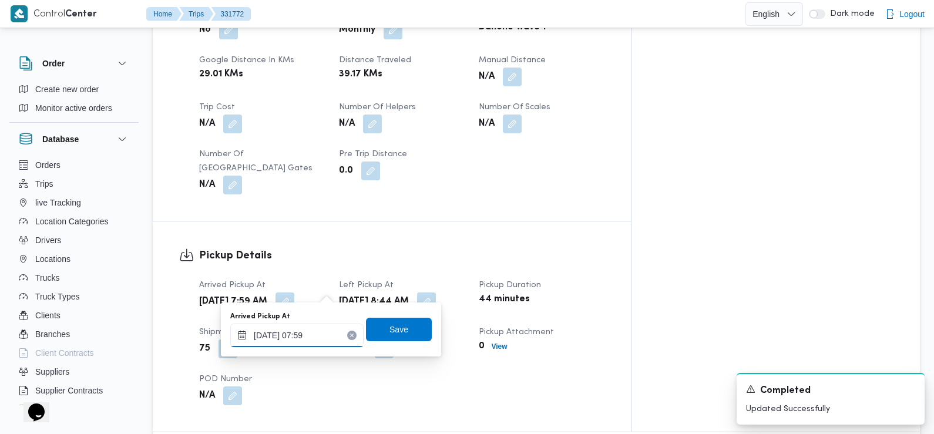
click at [327, 327] on input "19/08/2025 07:59" at bounding box center [296, 335] width 133 height 23
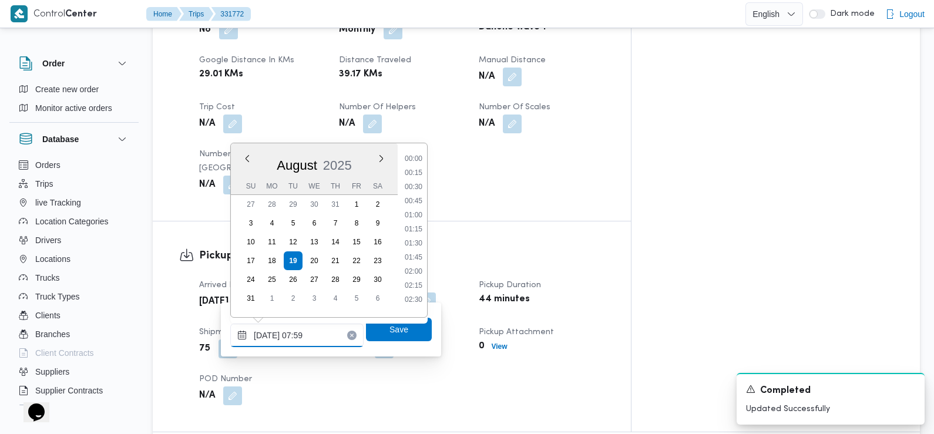
scroll to position [356, 0]
click at [413, 224] on li "07:30" at bounding box center [413, 226] width 27 height 12
type input "19/08/2025 07:30"
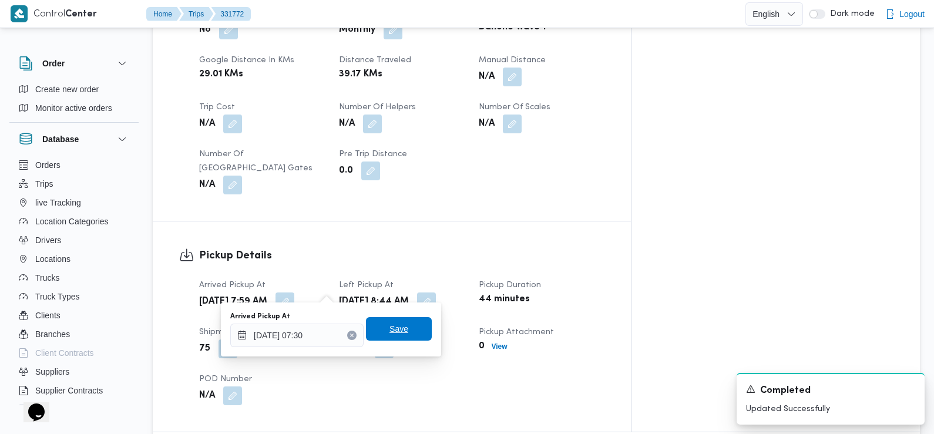
click at [392, 328] on span "Save" at bounding box center [398, 329] width 19 height 14
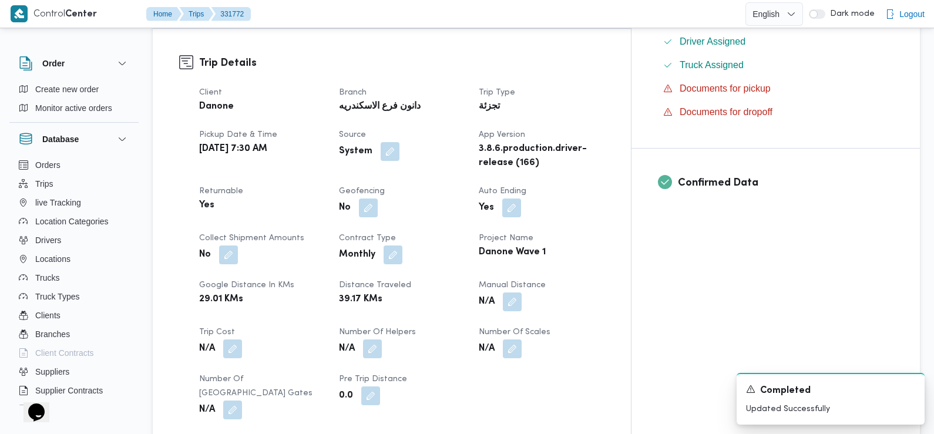
scroll to position [0, 0]
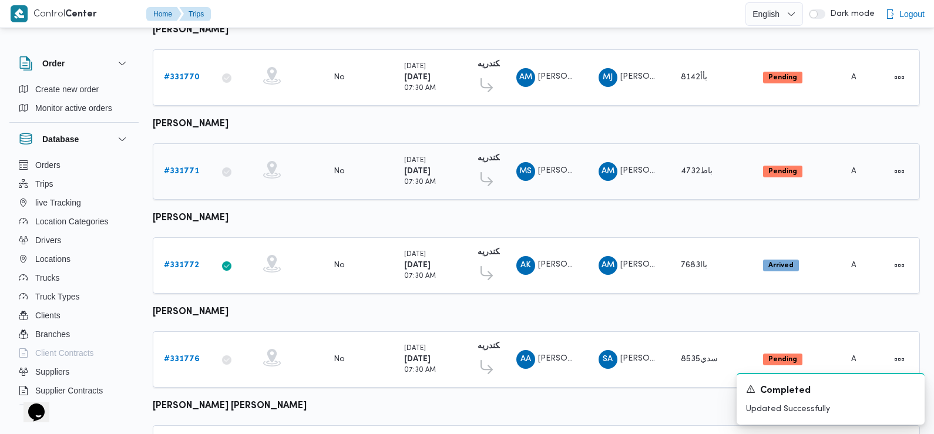
scroll to position [987, 0]
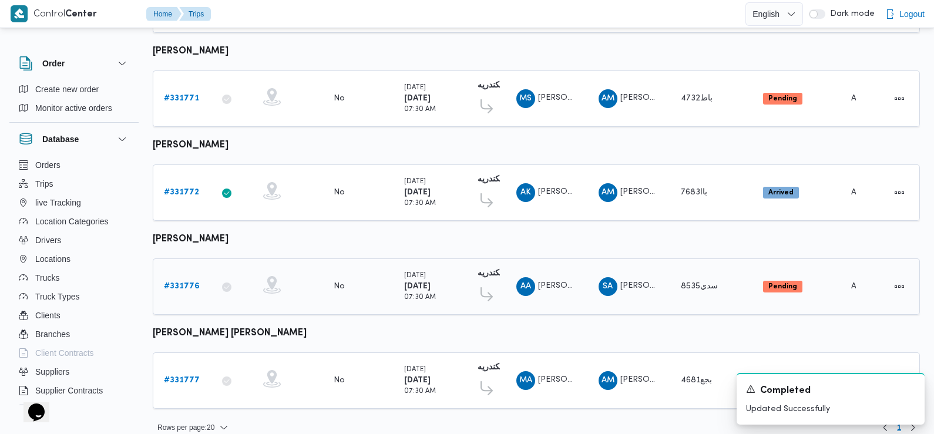
click at [192, 283] on b "# 331776" at bounding box center [182, 287] width 36 height 8
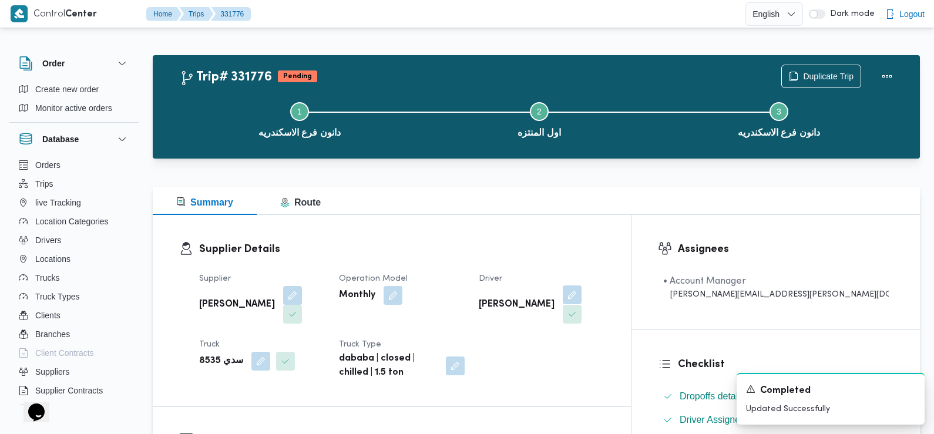
click at [581, 294] on button "button" at bounding box center [572, 294] width 19 height 19
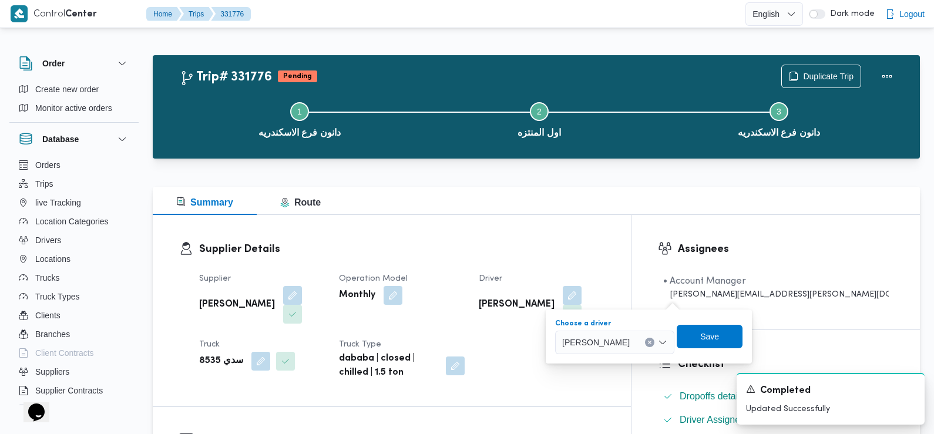
click at [630, 348] on span "[PERSON_NAME]" at bounding box center [596, 341] width 68 height 13
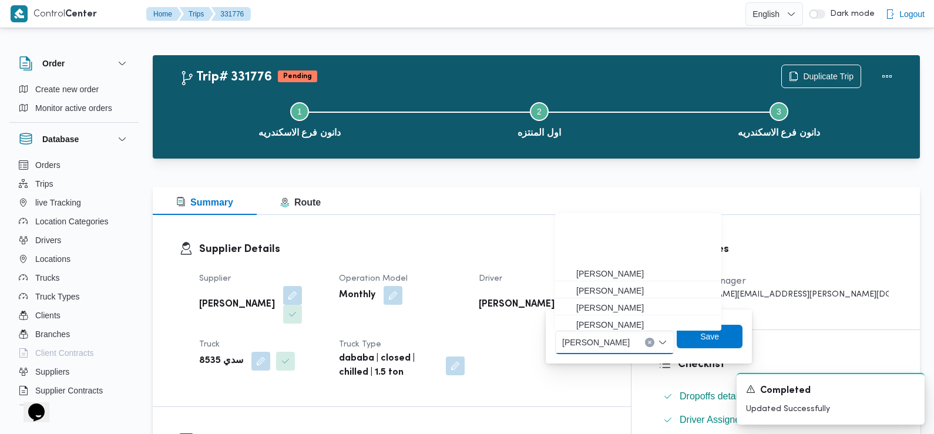
scroll to position [87, 0]
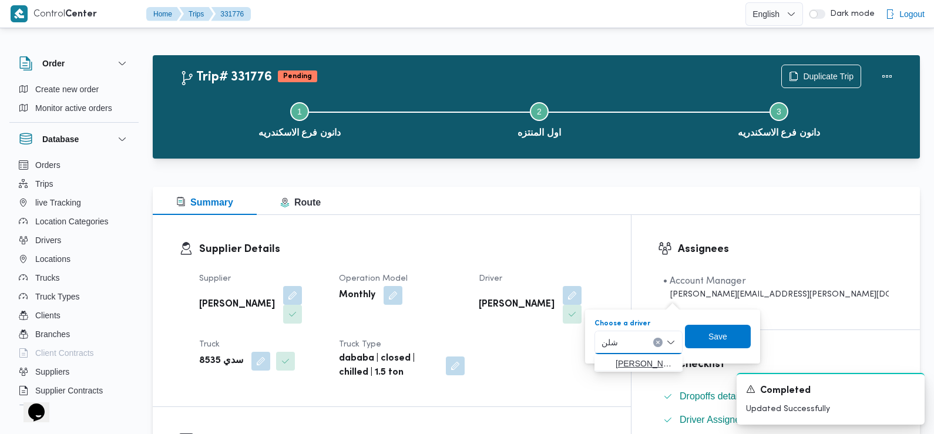
type input "شلن"
click at [640, 366] on span "محمد خلف احمد شلن دة" at bounding box center [646, 364] width 60 height 14
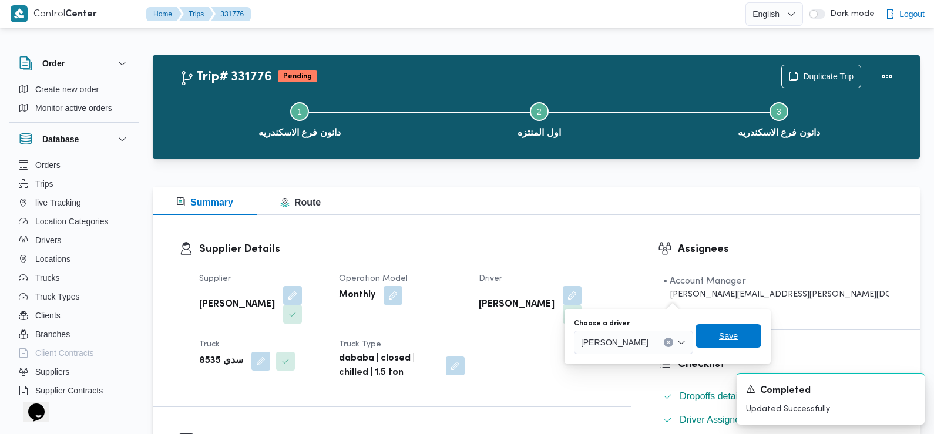
click at [737, 338] on span "Save" at bounding box center [728, 336] width 19 height 14
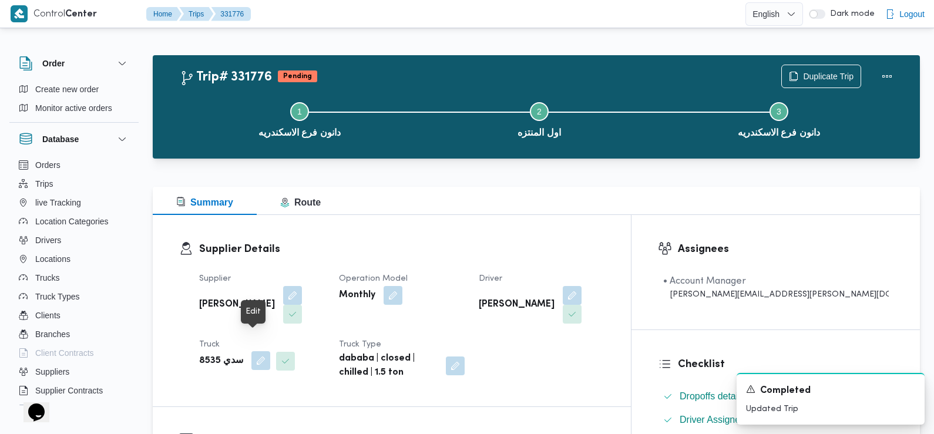
click at [253, 351] on button "button" at bounding box center [260, 360] width 19 height 19
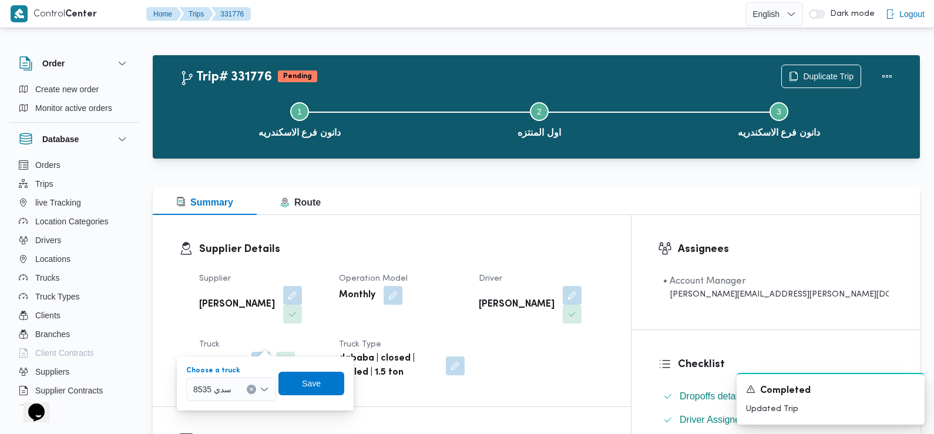
click at [240, 385] on div "سدي 8535" at bounding box center [231, 389] width 90 height 23
type input "843"
click at [228, 411] on span "سدو 843 8 | null" at bounding box center [238, 411] width 60 height 14
click at [321, 381] on span "Save" at bounding box center [318, 383] width 19 height 14
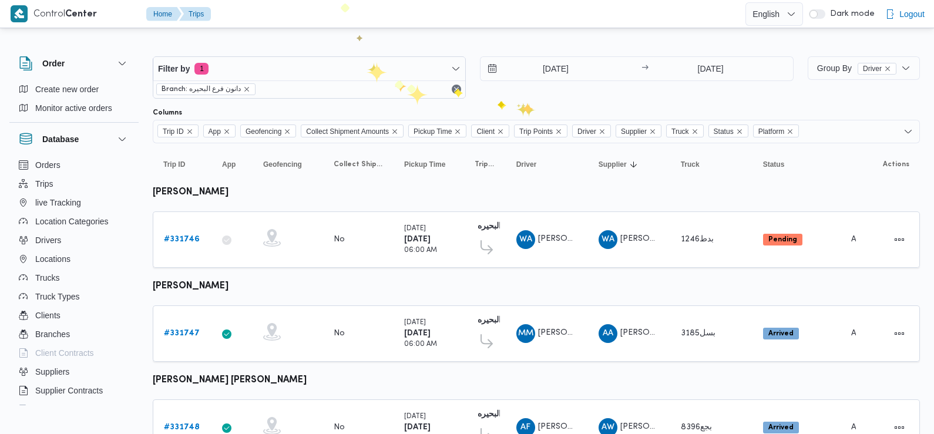
click at [522, 103] on div "Filter by 1 Branch: دانون فرع البحيره 19/8/2025 → 19/8/2025" at bounding box center [473, 77] width 655 height 56
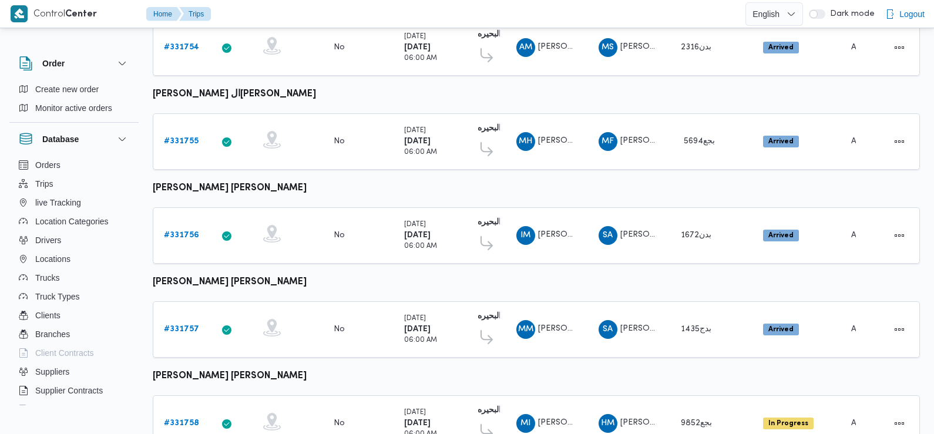
scroll to position [987, 0]
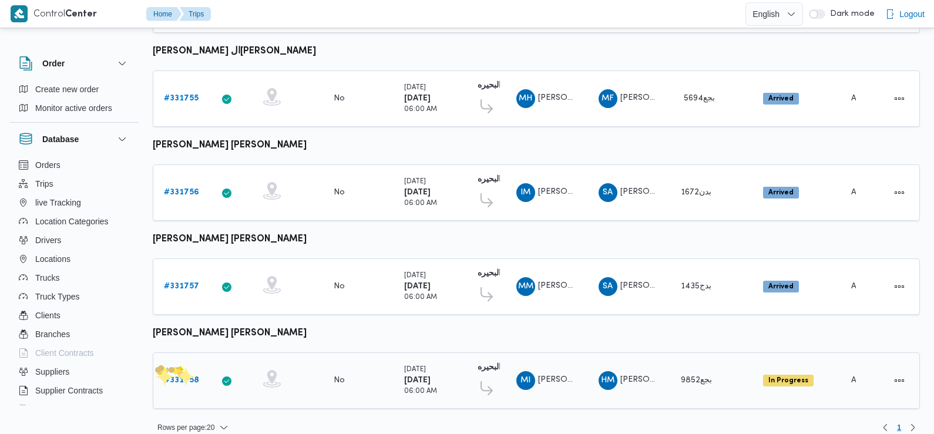
click at [179, 376] on b "# 331758" at bounding box center [181, 380] width 35 height 8
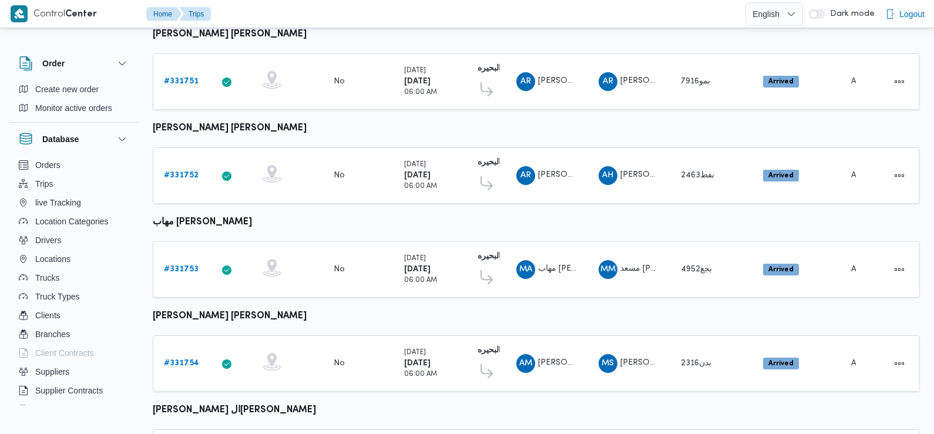
scroll to position [819, 0]
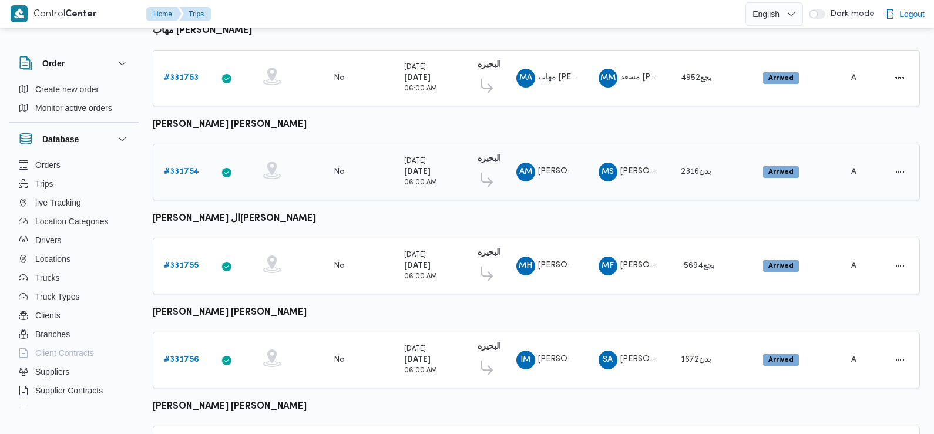
click at [180, 168] on b "# 331754" at bounding box center [181, 172] width 35 height 8
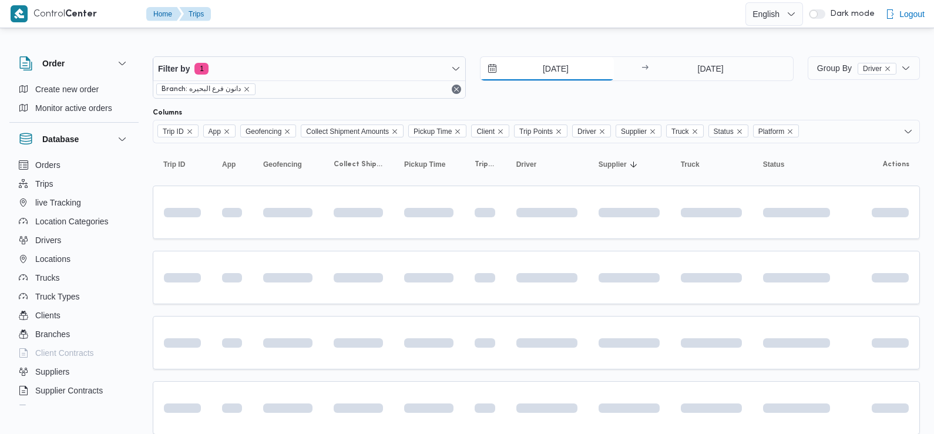
click at [553, 64] on input "[DATE]" at bounding box center [546, 68] width 133 height 23
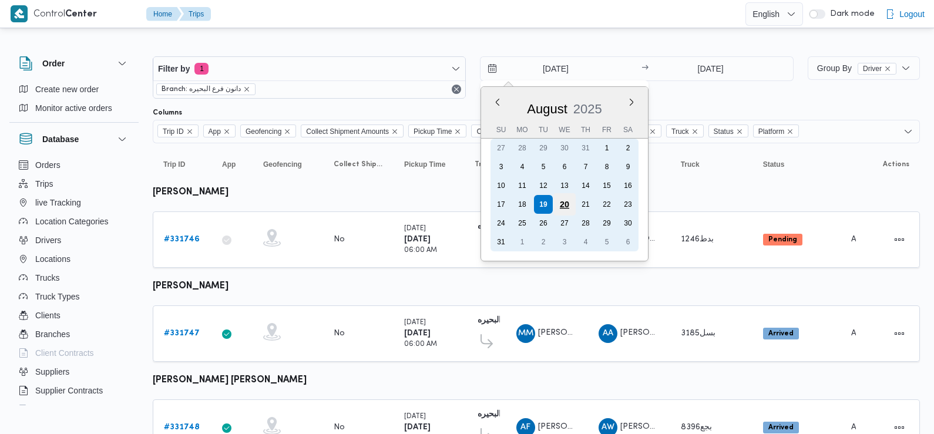
click at [559, 201] on div "20" at bounding box center [564, 204] width 22 height 22
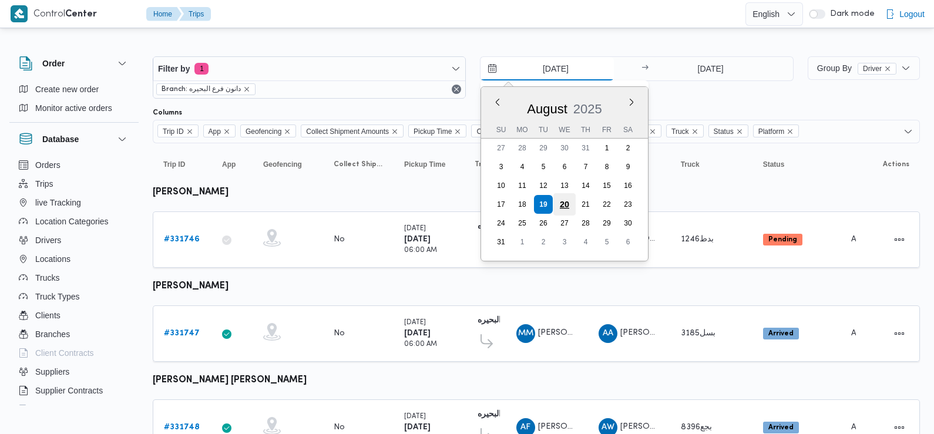
type input "20/8/2025"
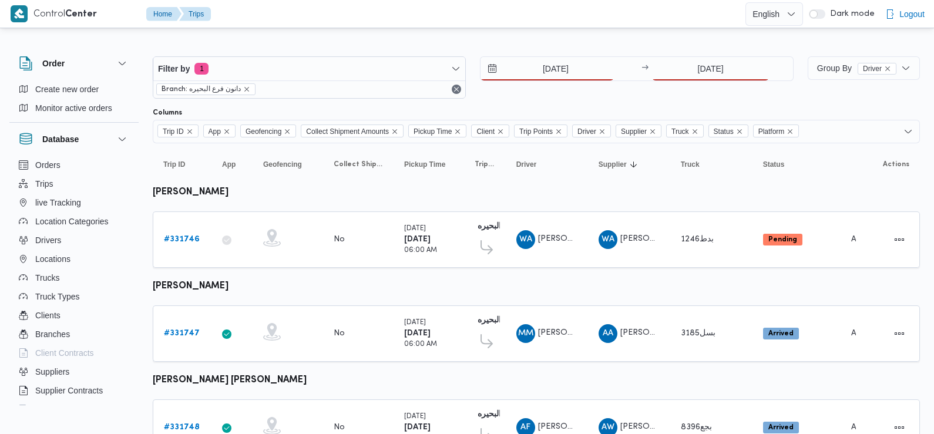
click at [727, 85] on div "20/8/2025 → 19/8/2025" at bounding box center [636, 77] width 313 height 42
click at [724, 71] on input "19/8/2025" at bounding box center [710, 68] width 117 height 23
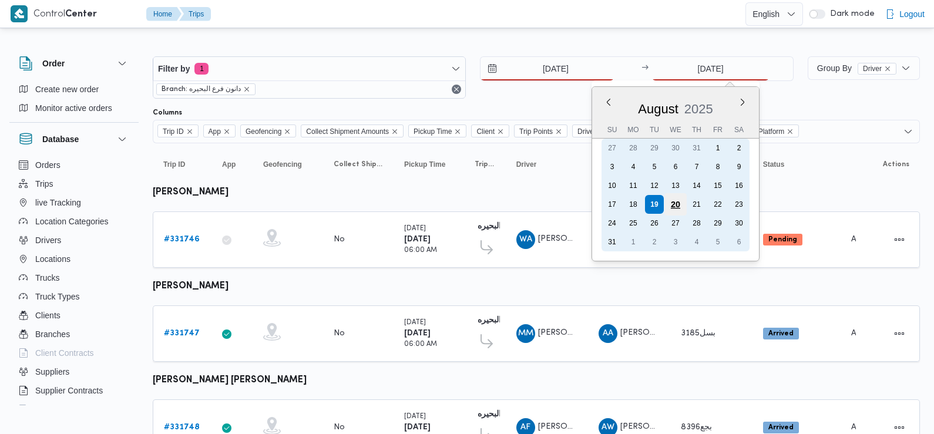
click at [672, 204] on div "20" at bounding box center [675, 204] width 22 height 22
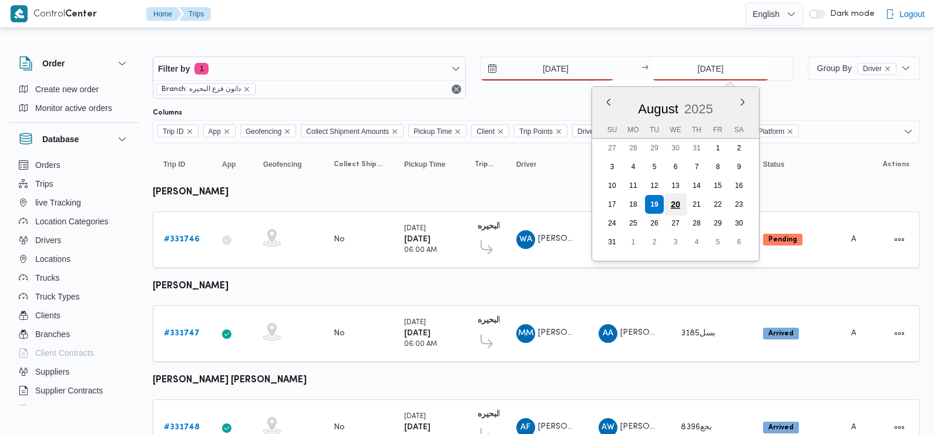
type input "20/8/2025"
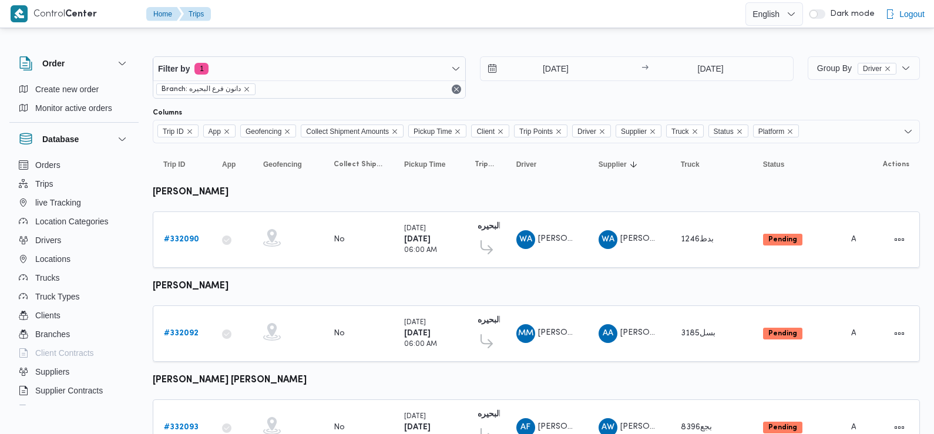
click at [567, 92] on div "20/8/2025 → 20/8/2025" at bounding box center [636, 77] width 313 height 42
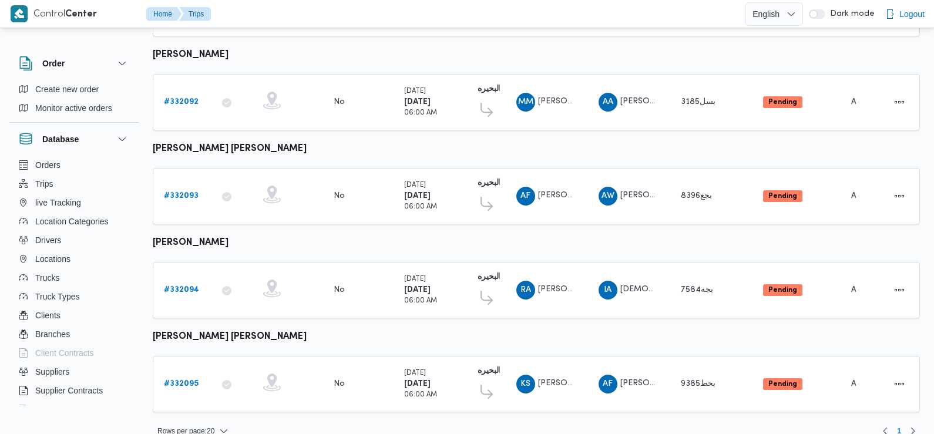
scroll to position [244, 0]
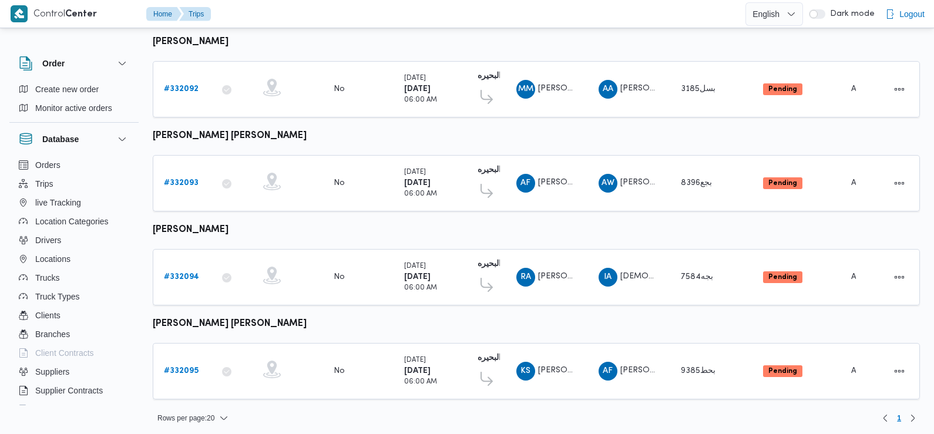
click at [341, 272] on div "No" at bounding box center [339, 277] width 11 height 11
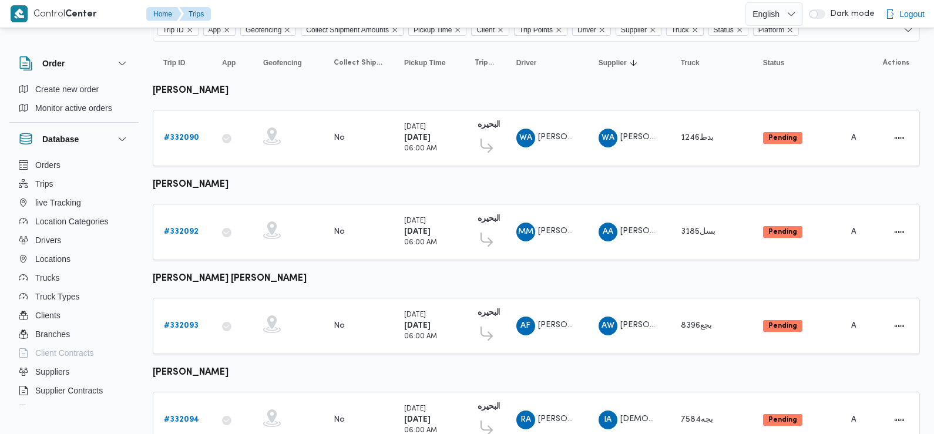
scroll to position [0, 0]
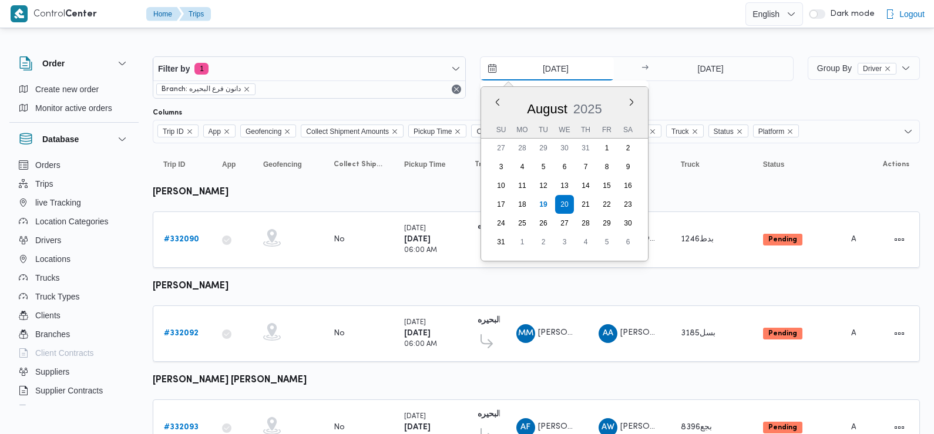
click at [563, 70] on input "20/8/2025" at bounding box center [546, 68] width 133 height 23
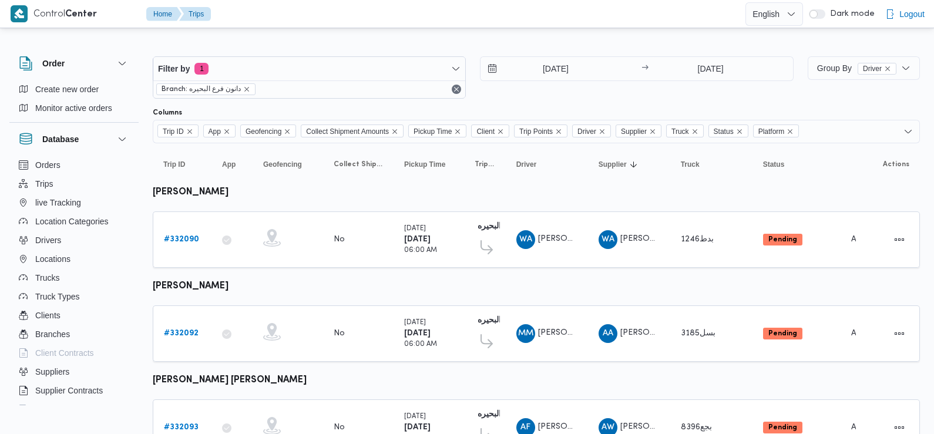
click at [708, 95] on div "20/8/2025 → 20/8/2025" at bounding box center [636, 77] width 313 height 42
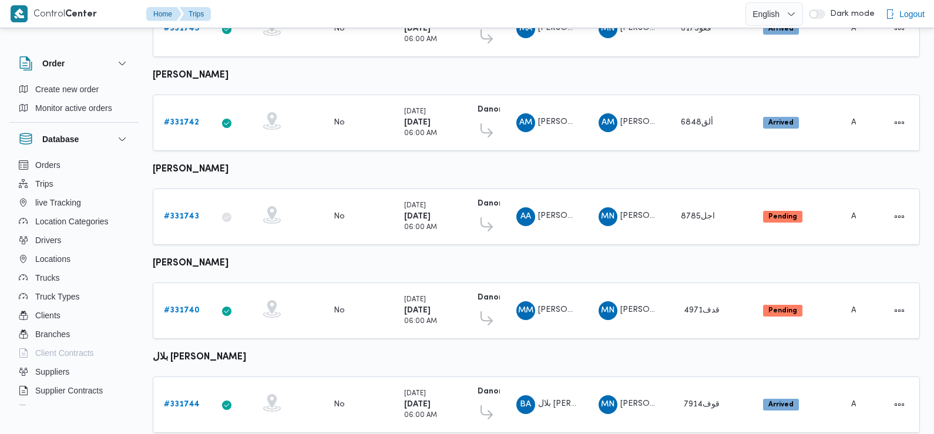
scroll to position [430, 0]
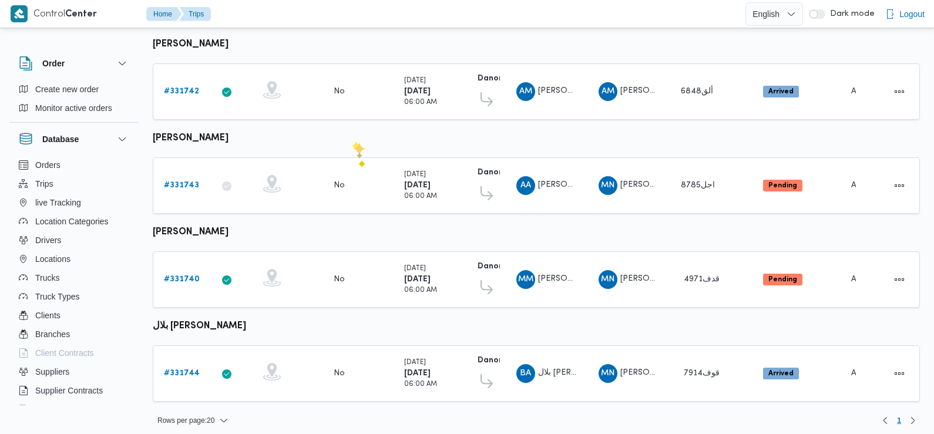
click at [352, 142] on table "Trip ID Click to sort in ascending order App Click to sort in ascending order G…" at bounding box center [536, 63] width 767 height 700
click at [171, 369] on b "# 331744" at bounding box center [182, 373] width 36 height 8
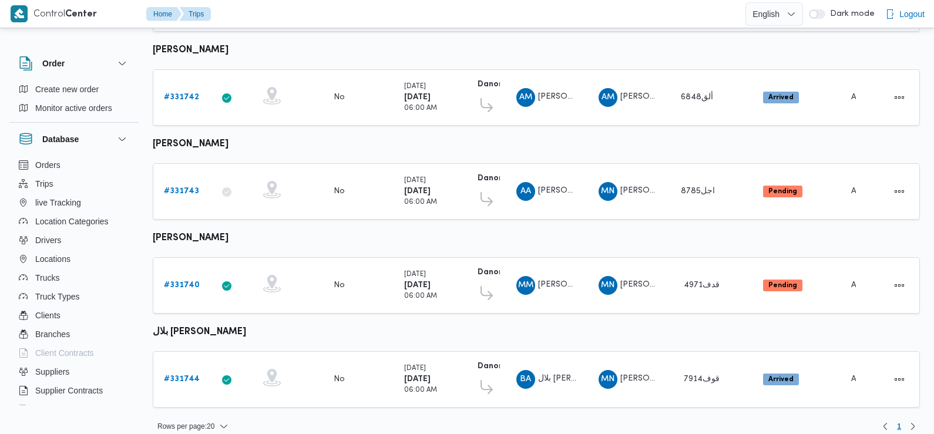
scroll to position [430, 0]
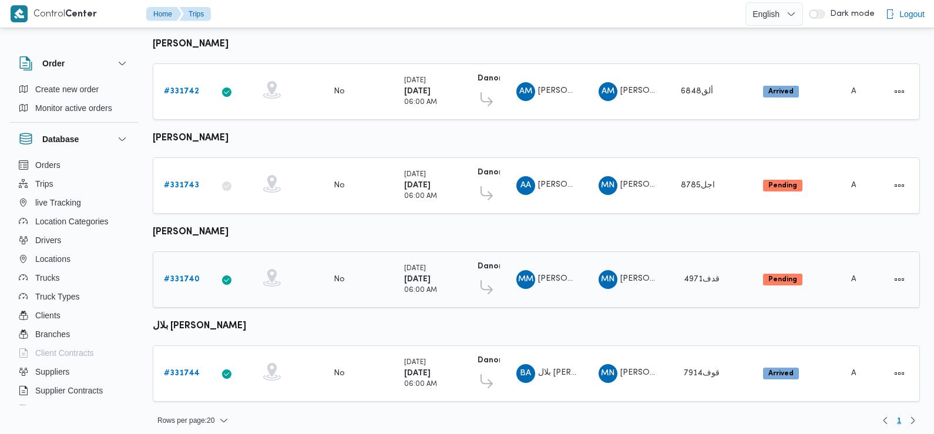
click at [172, 275] on b "# 331740" at bounding box center [182, 279] width 36 height 8
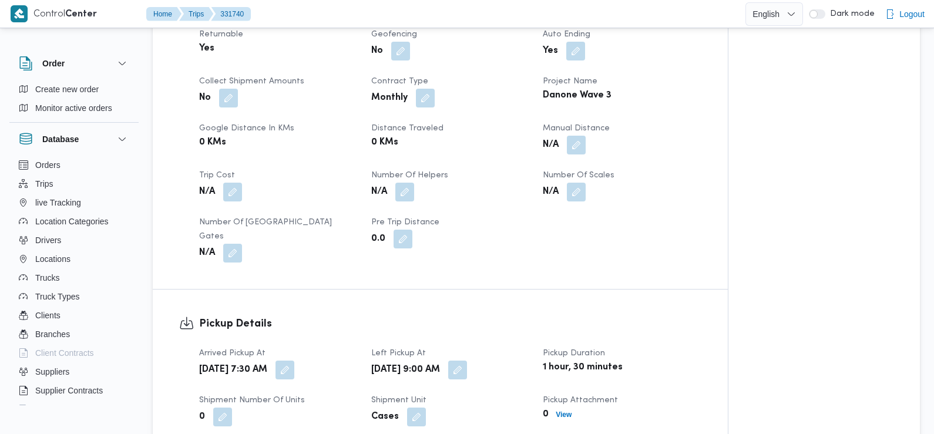
scroll to position [450, 0]
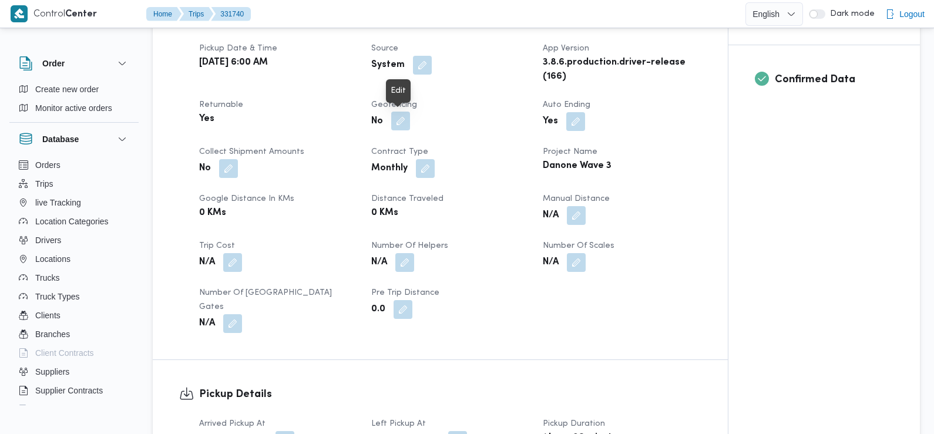
click at [401, 122] on button "button" at bounding box center [400, 121] width 19 height 19
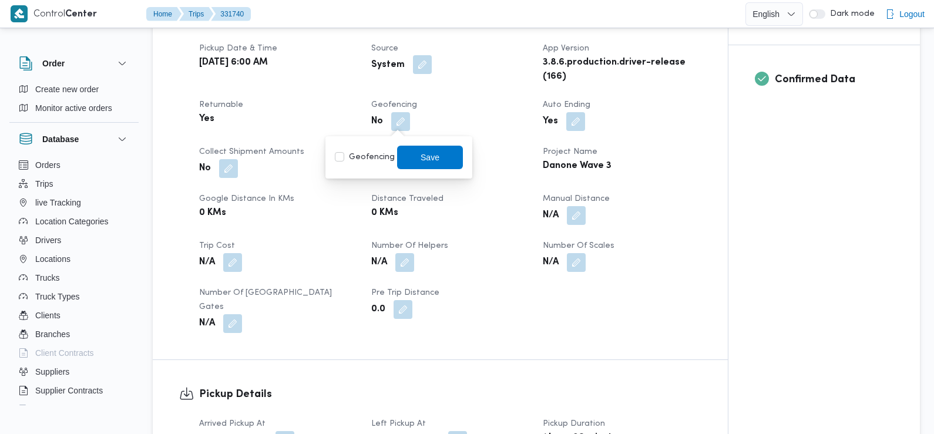
click at [423, 67] on button "button" at bounding box center [422, 64] width 19 height 19
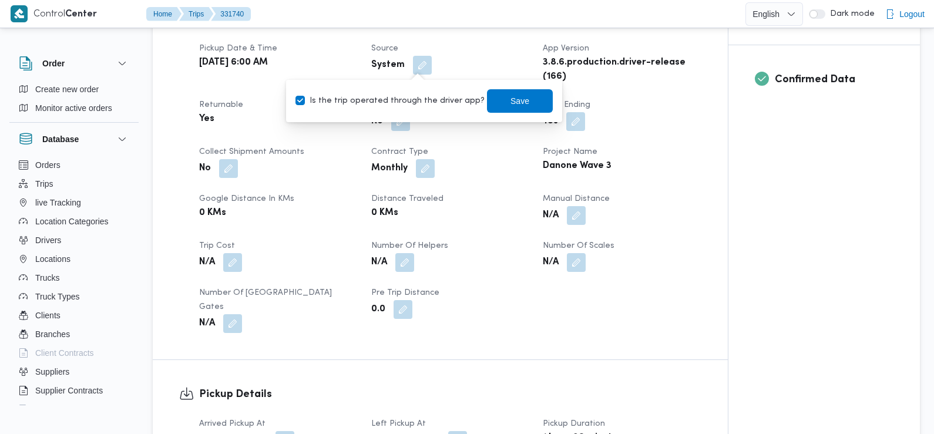
click at [418, 99] on label "Is the trip operated through the driver app?" at bounding box center [389, 101] width 189 height 14
checkbox input "false"
click at [517, 103] on span "Save" at bounding box center [520, 100] width 66 height 23
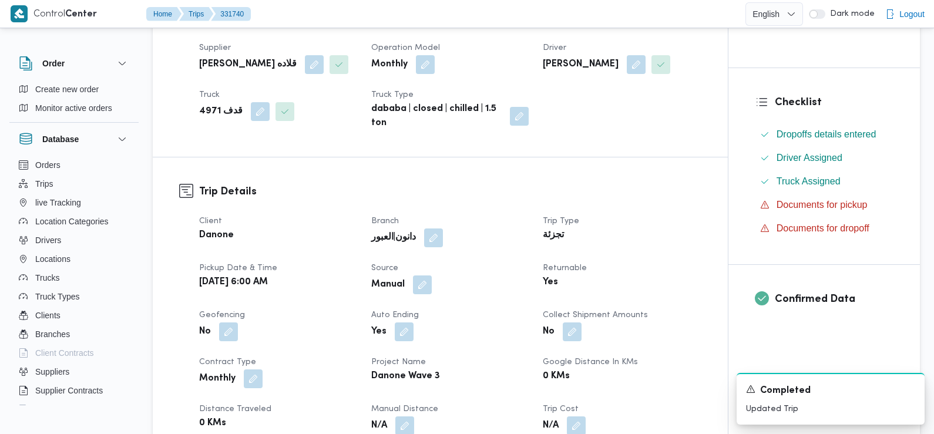
scroll to position [0, 0]
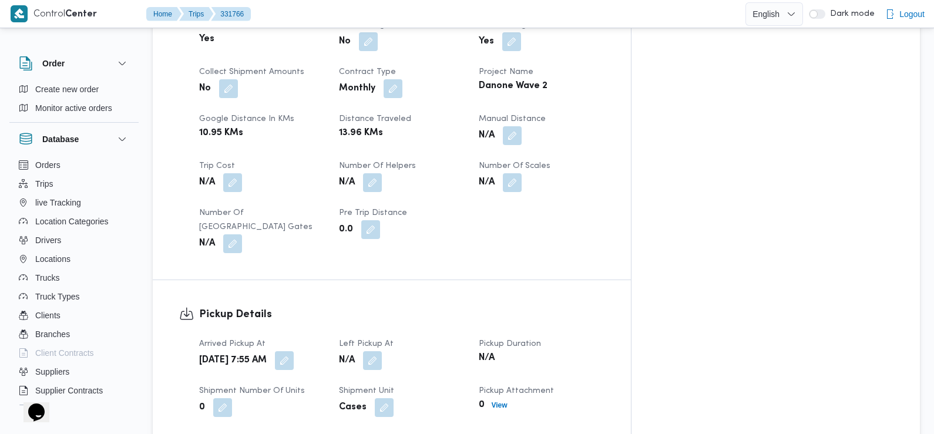
scroll to position [548, 0]
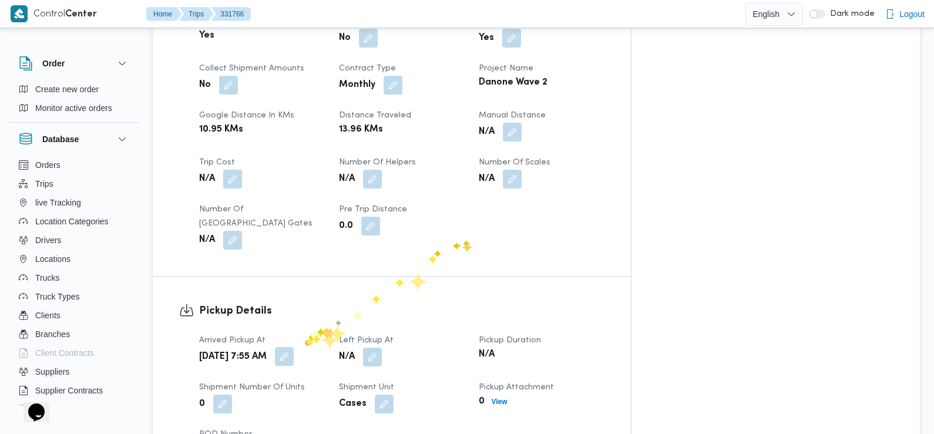
click at [294, 347] on button "button" at bounding box center [284, 356] width 19 height 19
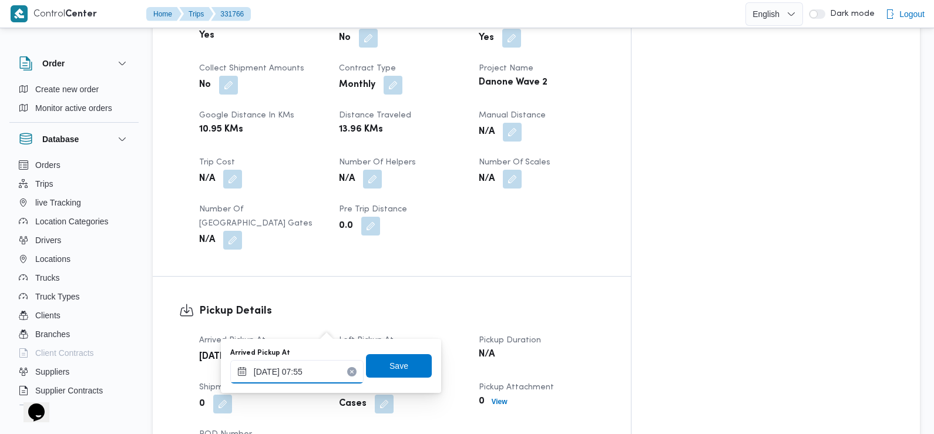
click at [309, 366] on div "[DATE] 07:55" at bounding box center [296, 371] width 133 height 23
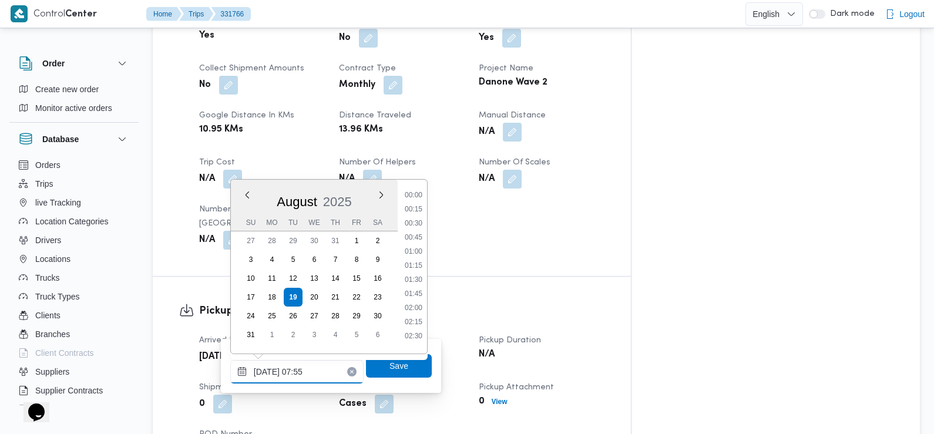
scroll to position [356, 0]
click at [421, 258] on li "07:30" at bounding box center [413, 262] width 27 height 12
type input "[DATE] 07:30"
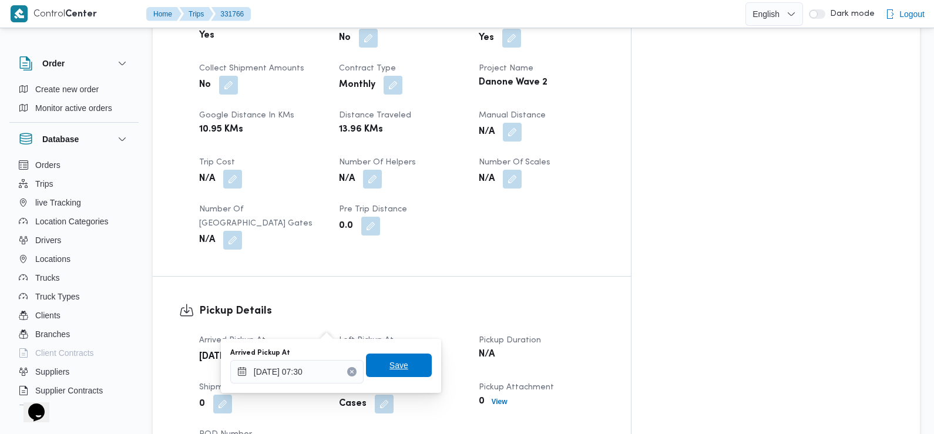
click at [402, 367] on span "Save" at bounding box center [399, 365] width 66 height 23
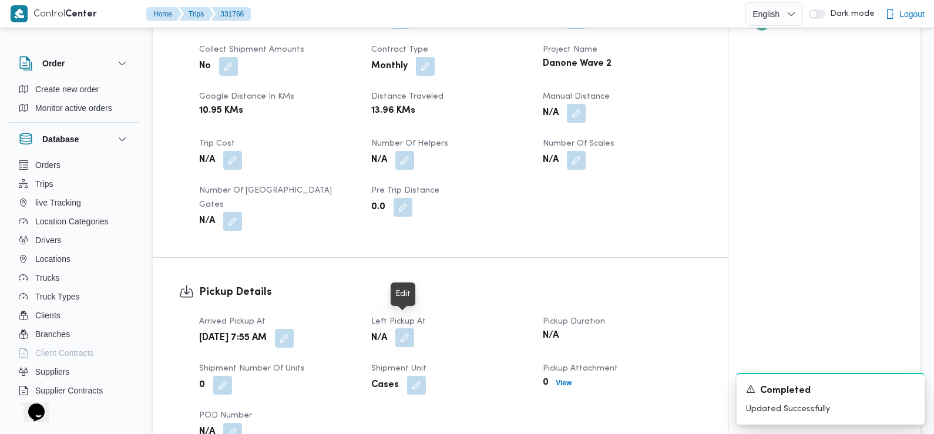
click at [406, 328] on button "button" at bounding box center [404, 337] width 19 height 19
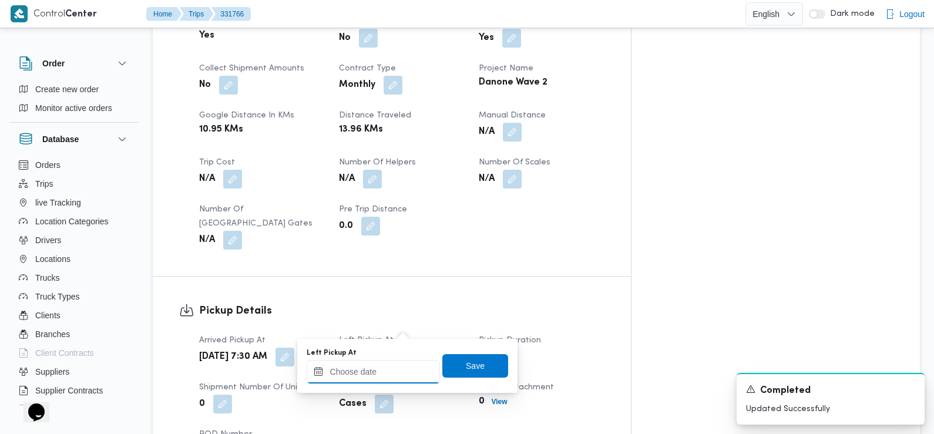
click at [409, 365] on input "Left Pickup At" at bounding box center [373, 371] width 133 height 23
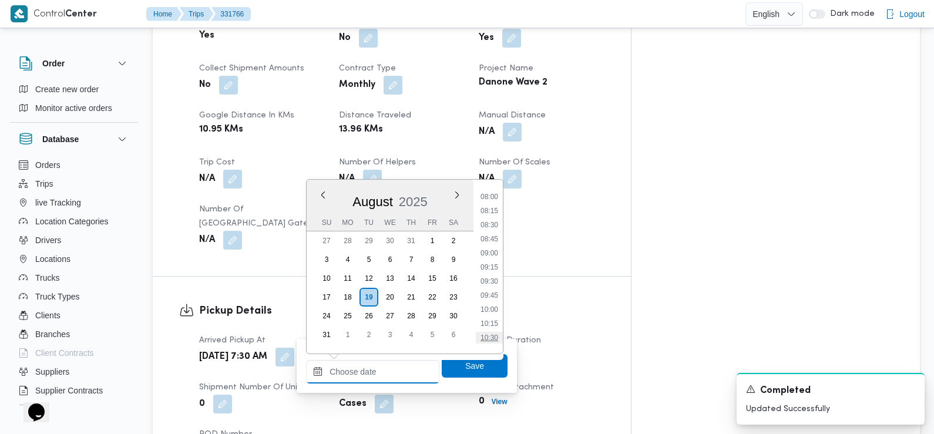
scroll to position [448, 0]
click at [495, 226] on li "08:30" at bounding box center [489, 226] width 27 height 12
type input "[DATE] 08:30"
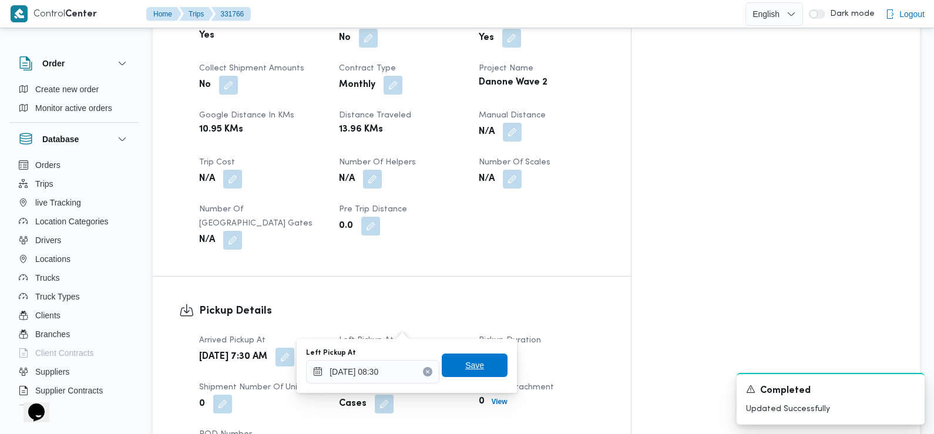
click at [470, 367] on span "Save" at bounding box center [474, 365] width 19 height 14
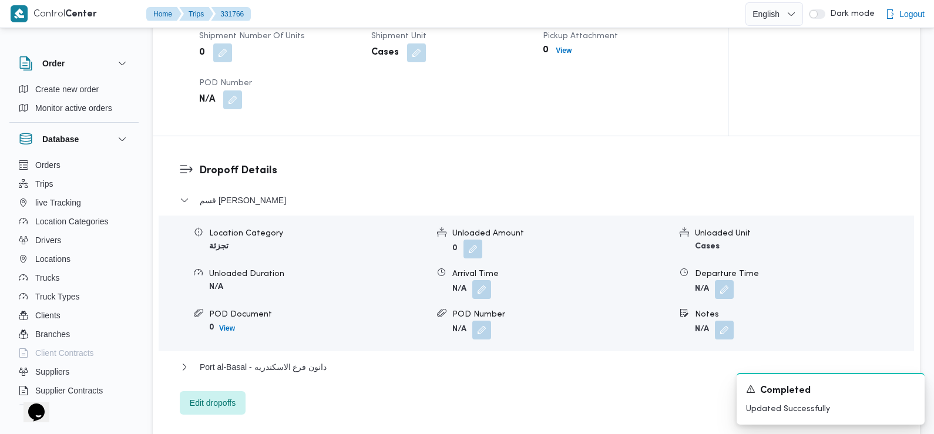
scroll to position [881, 0]
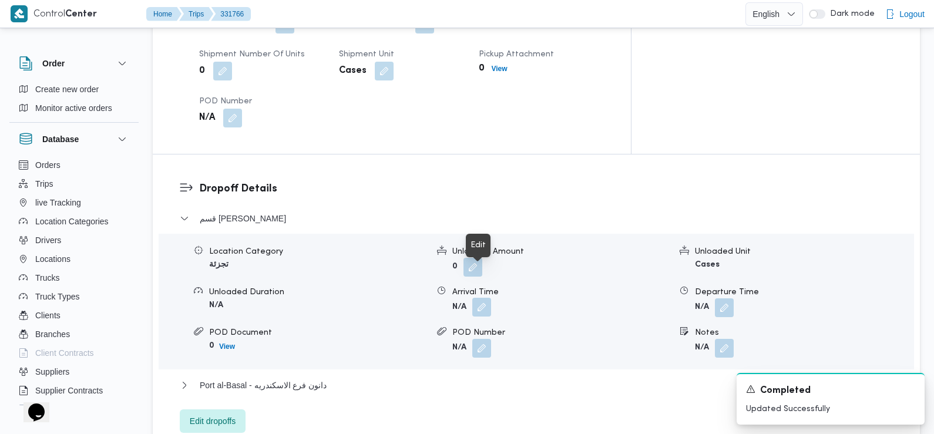
click at [481, 298] on button "button" at bounding box center [481, 307] width 19 height 19
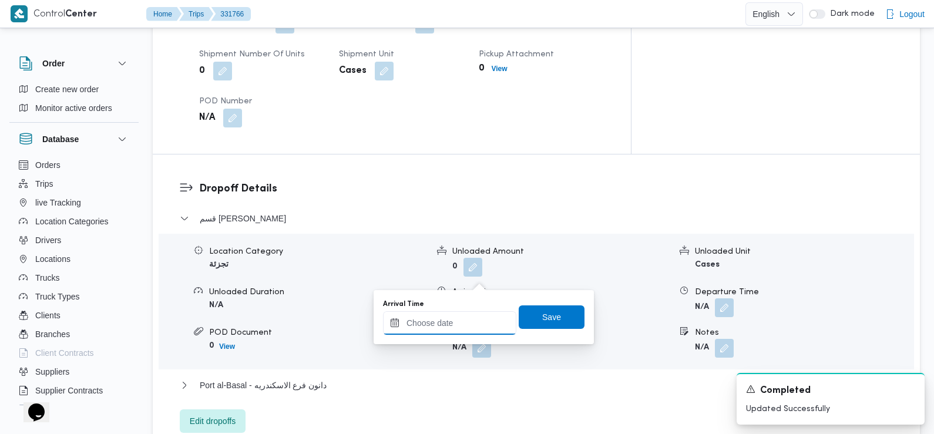
click at [470, 328] on input "Arrival Time" at bounding box center [449, 322] width 133 height 23
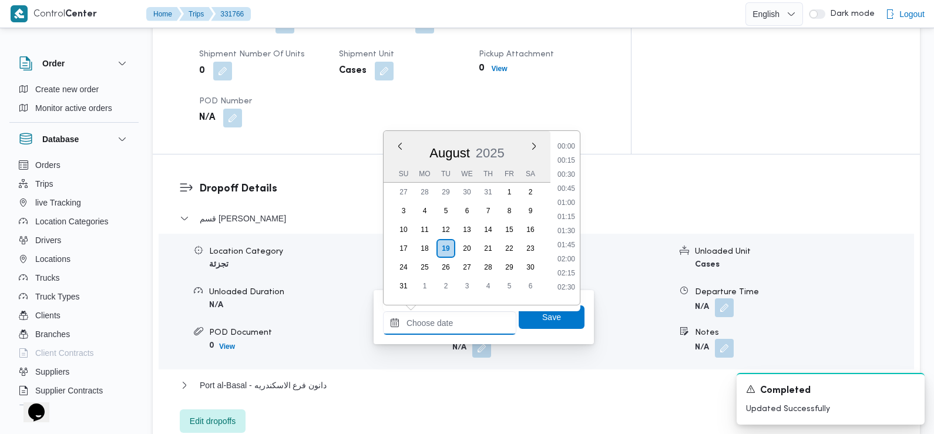
scroll to position [581, 0]
click at [568, 143] on li "10:15" at bounding box center [566, 143] width 27 height 12
type input "[DATE] 10:15"
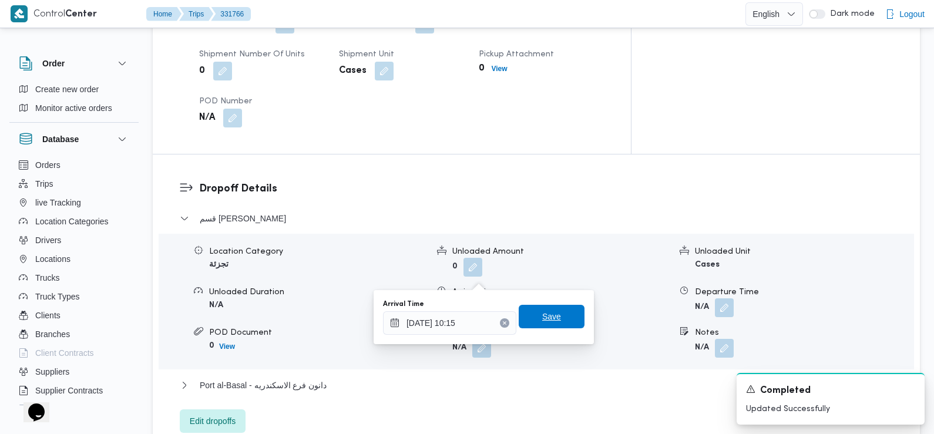
click at [552, 312] on span "Save" at bounding box center [552, 316] width 66 height 23
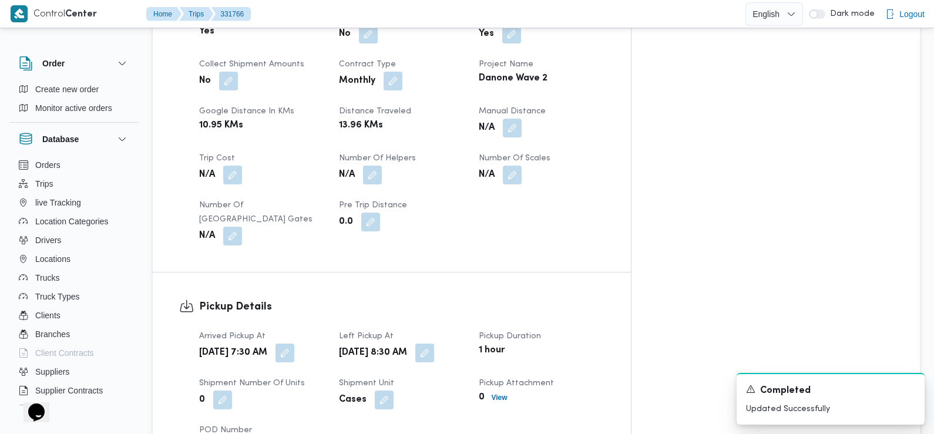
scroll to position [0, 0]
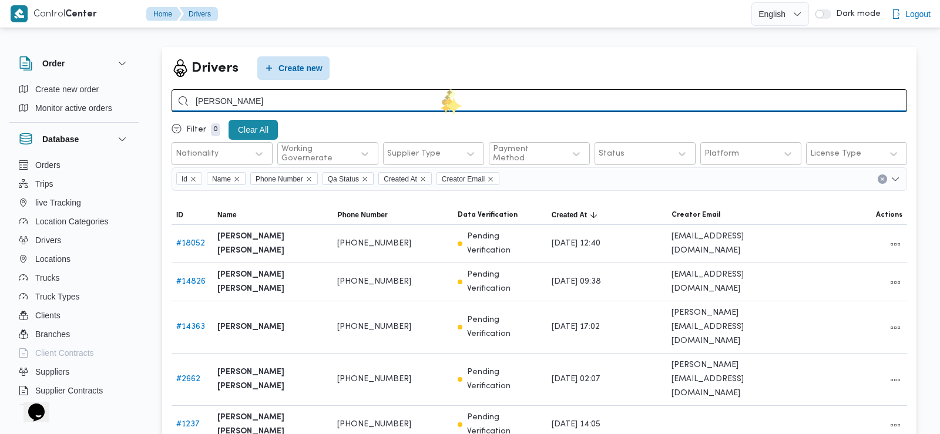
click at [440, 102] on input "محمد عوض محمد" at bounding box center [539, 100] width 735 height 23
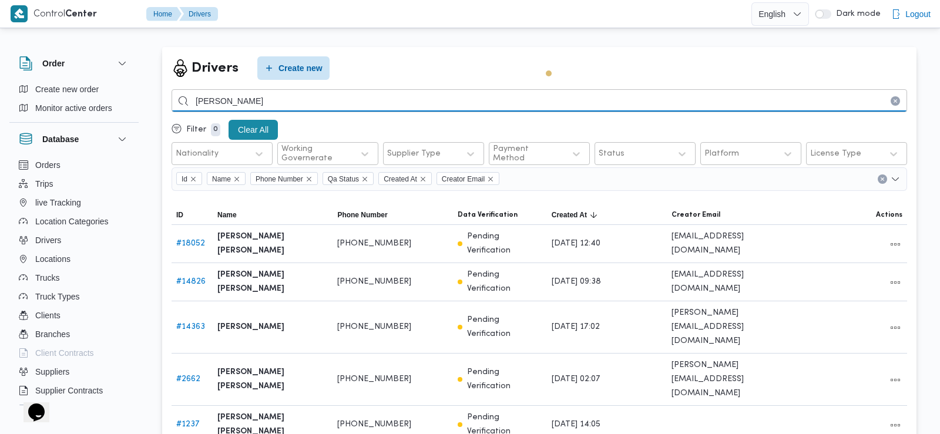
type input "محمد خلف احمد"
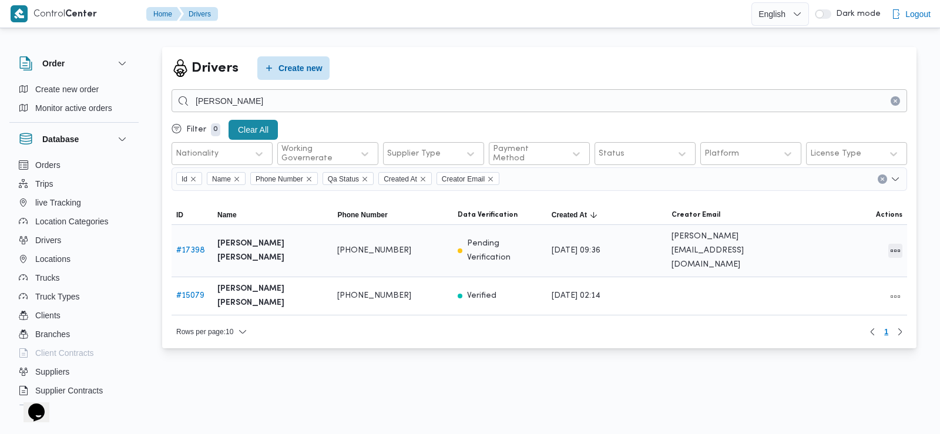
click at [897, 244] on button "All actions" at bounding box center [895, 251] width 14 height 14
click at [838, 238] on span "Edit" at bounding box center [851, 237] width 52 height 9
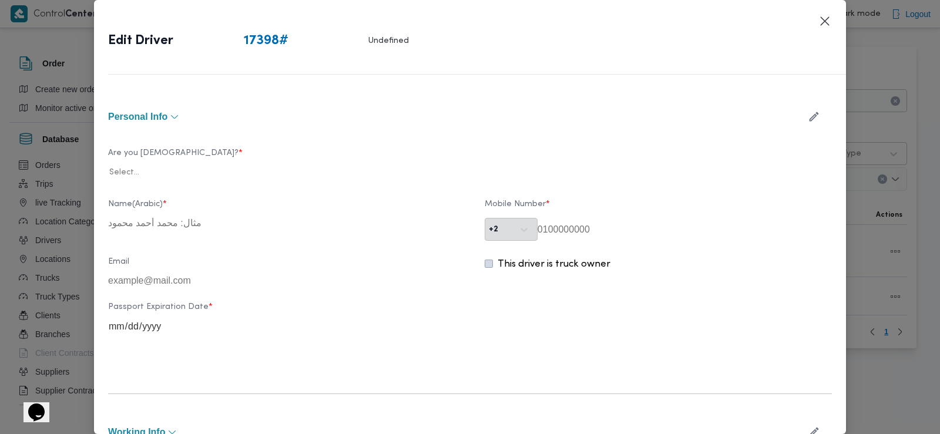
type input "محمد خلف احمد شلندة"
type input "01000747404"
type input "72026-02-04"
type input "2026-02-07"
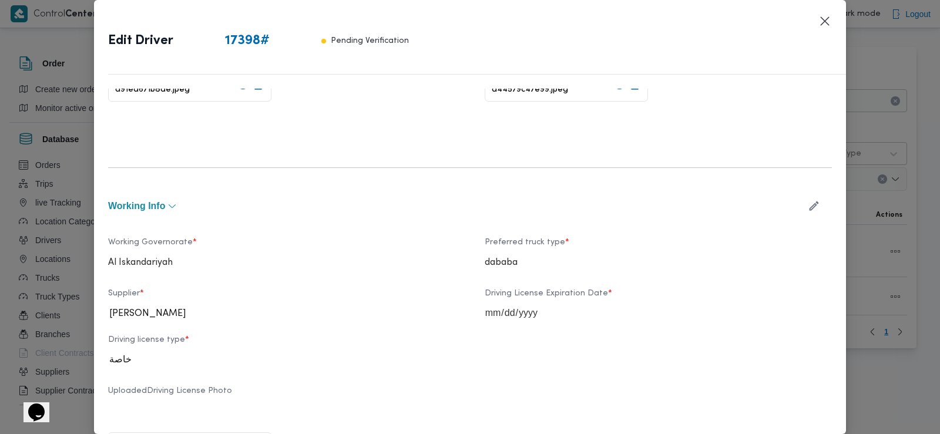
scroll to position [705, 0]
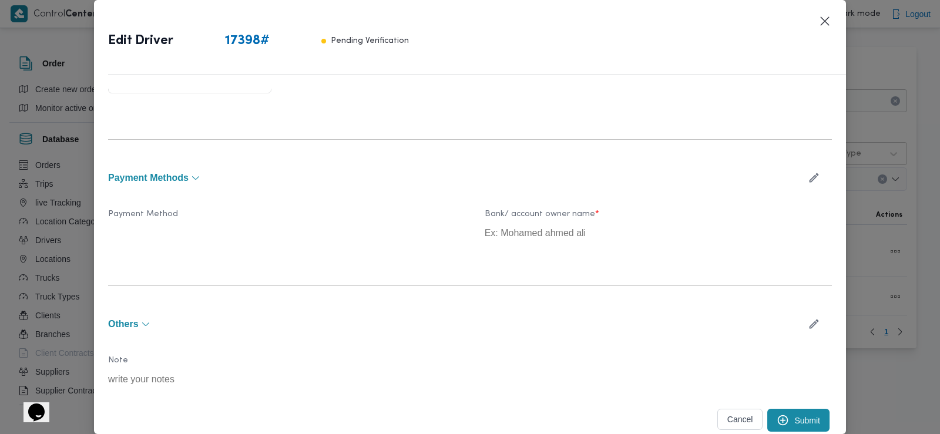
click at [778, 422] on icon "submit" at bounding box center [782, 420] width 12 height 12
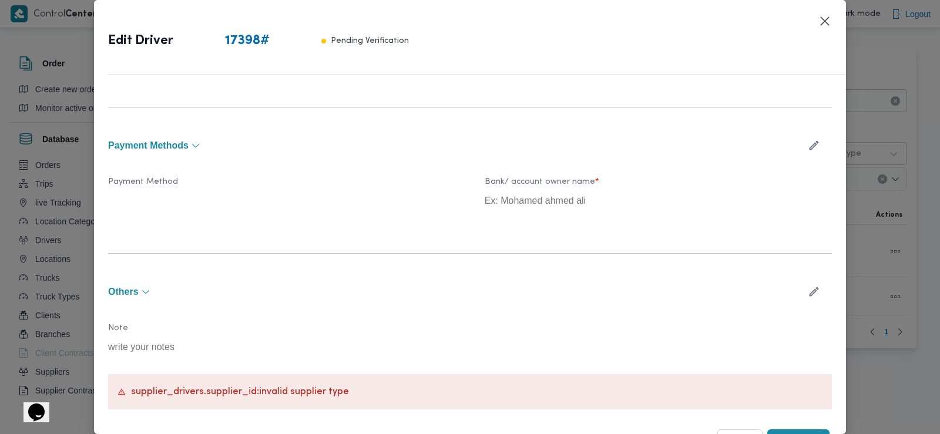
scroll to position [758, 0]
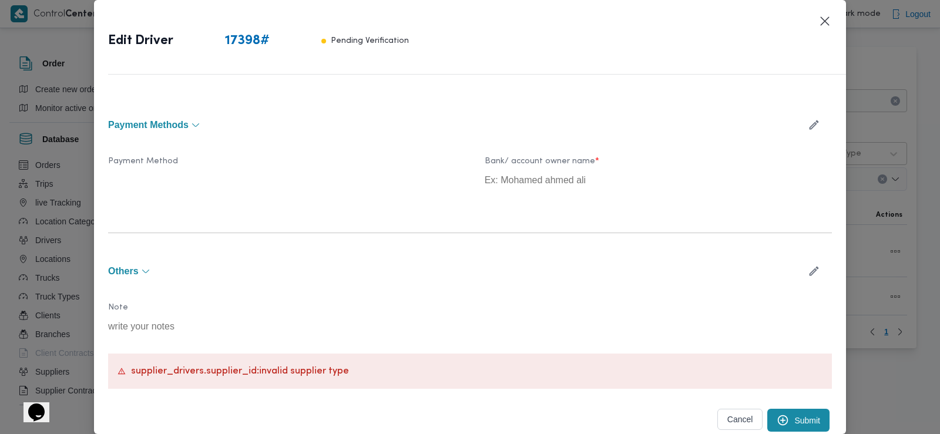
click at [724, 426] on button "Cancel" at bounding box center [740, 419] width 46 height 21
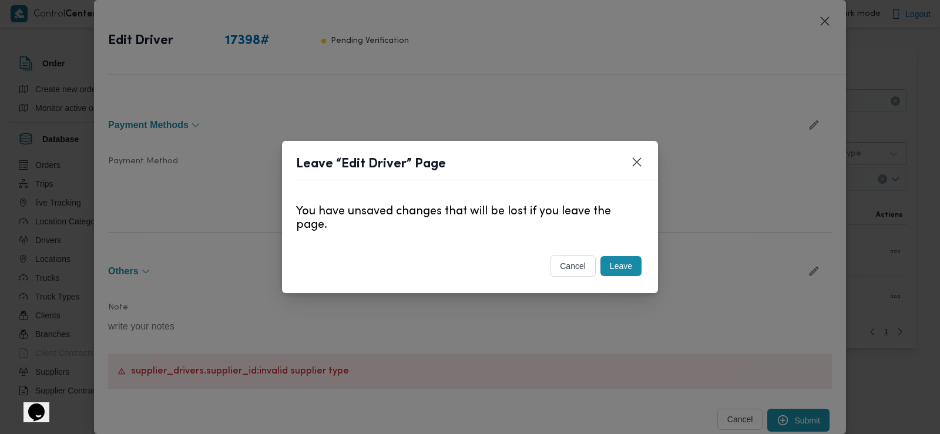
click at [630, 276] on button "Leave" at bounding box center [620, 266] width 41 height 20
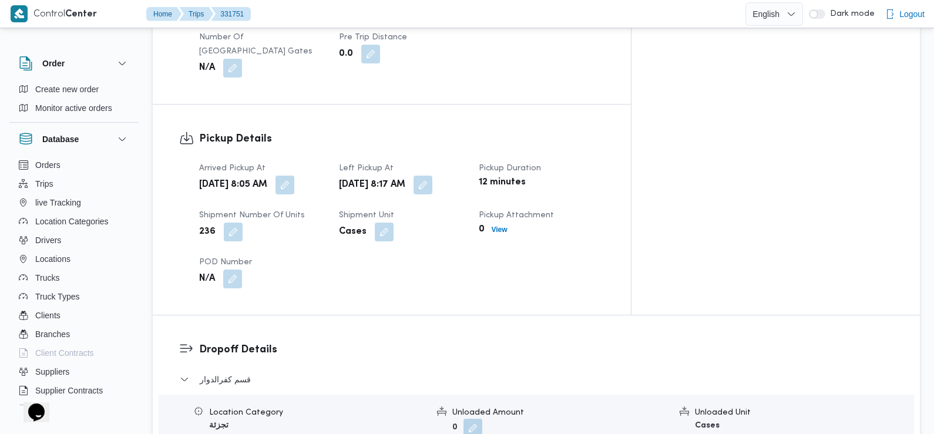
scroll to position [724, 0]
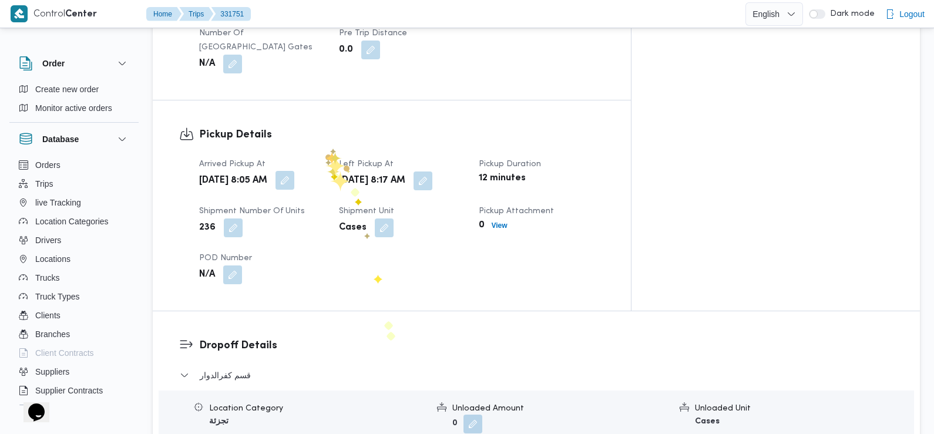
click at [294, 173] on button "button" at bounding box center [284, 180] width 19 height 19
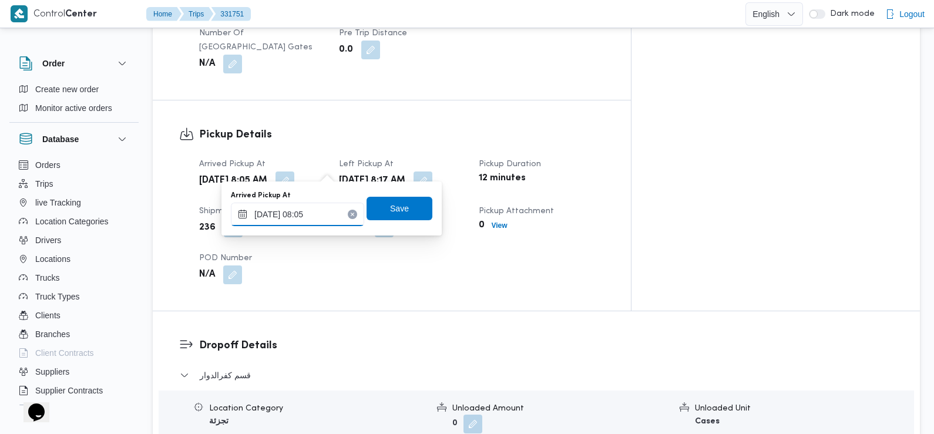
click at [318, 212] on input "[DATE] 08:05" at bounding box center [297, 214] width 133 height 23
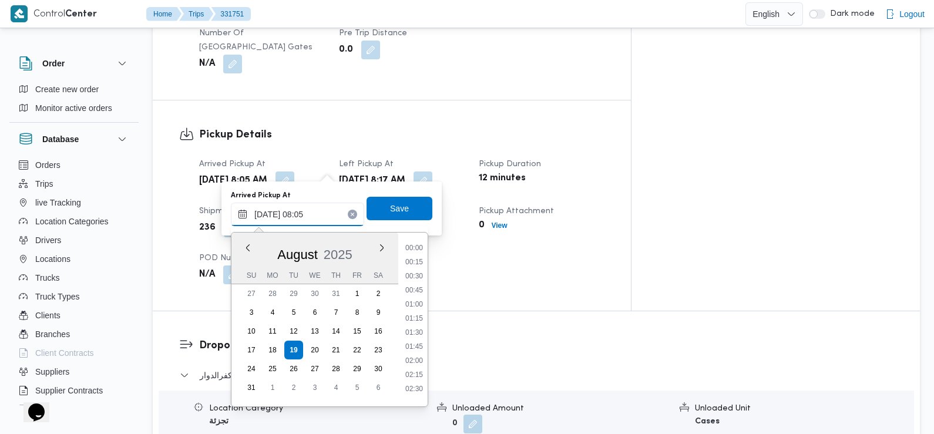
scroll to position [370, 0]
click at [419, 299] on li "07:30" at bounding box center [414, 301] width 27 height 12
type input "[DATE] 07:30"
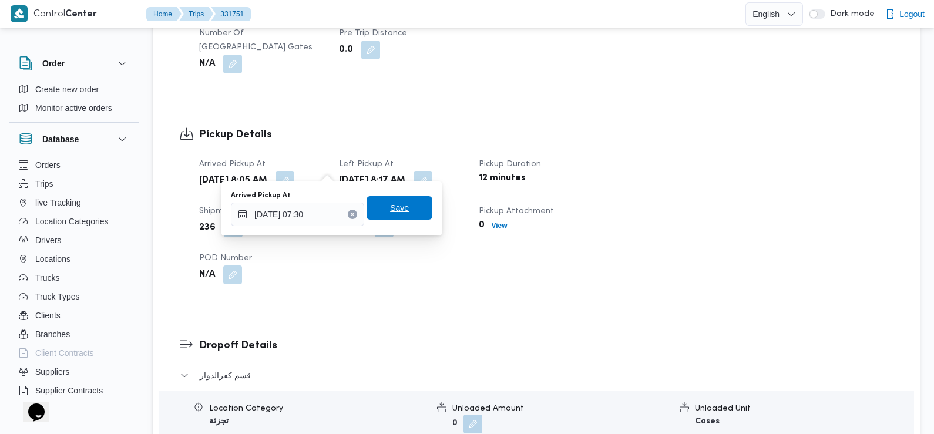
click at [378, 207] on span "Save" at bounding box center [400, 207] width 66 height 23
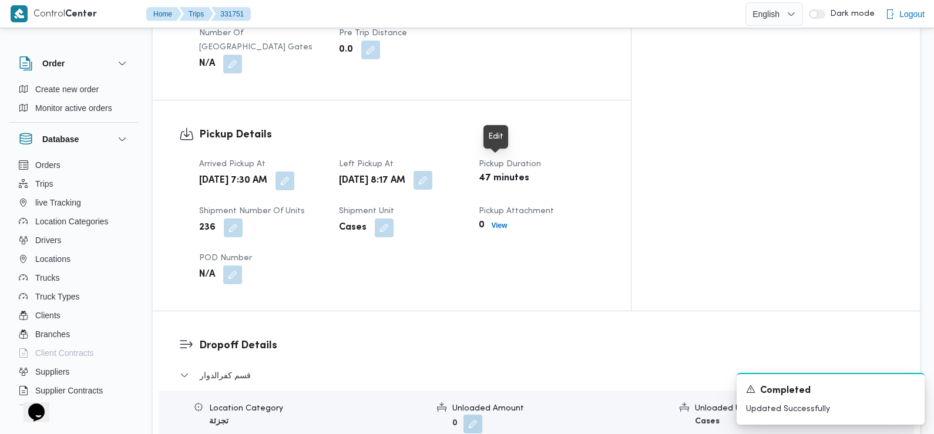
click at [432, 171] on button "button" at bounding box center [422, 180] width 19 height 19
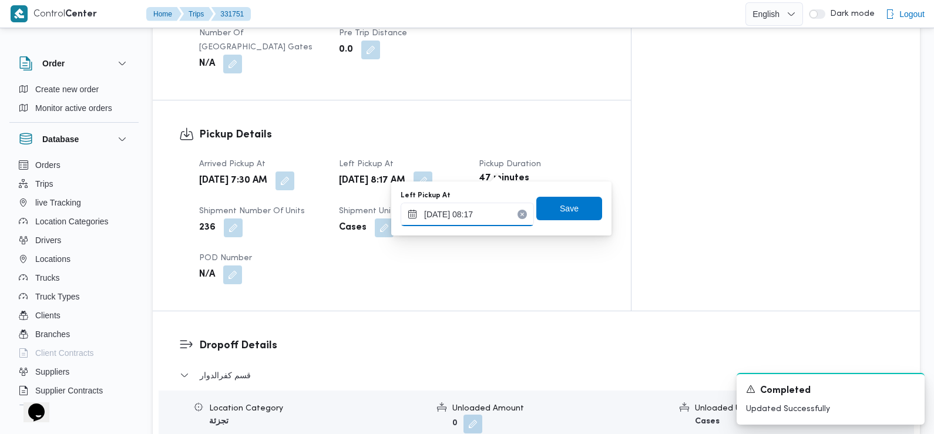
click at [482, 213] on input "19/08/2025 08:17" at bounding box center [467, 214] width 133 height 23
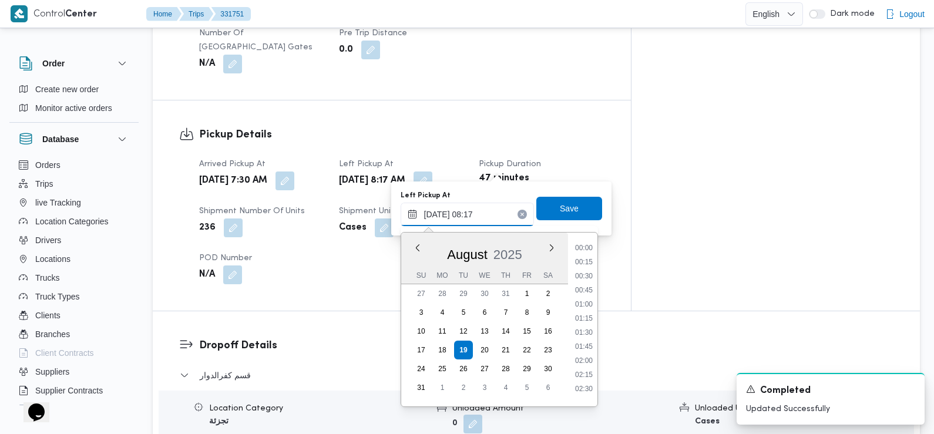
scroll to position [384, 0]
click at [588, 359] on li "08:45" at bounding box center [583, 357] width 27 height 12
type input "19/08/2025 08:45"
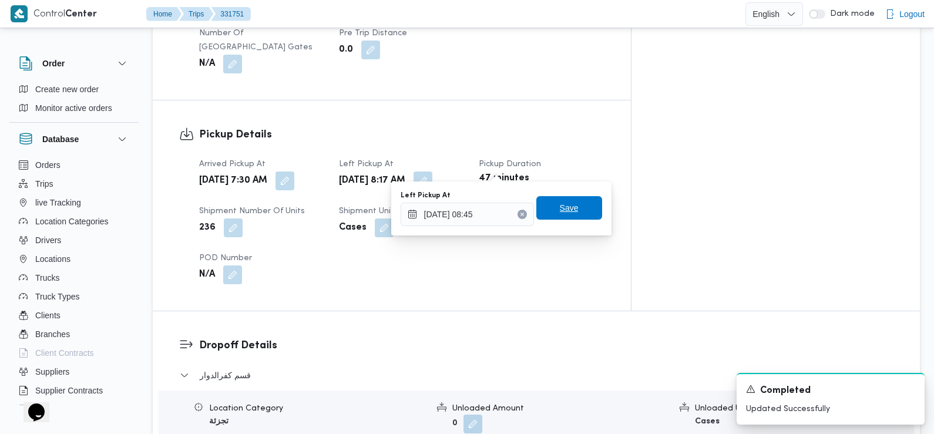
click at [540, 209] on span "Save" at bounding box center [569, 207] width 66 height 23
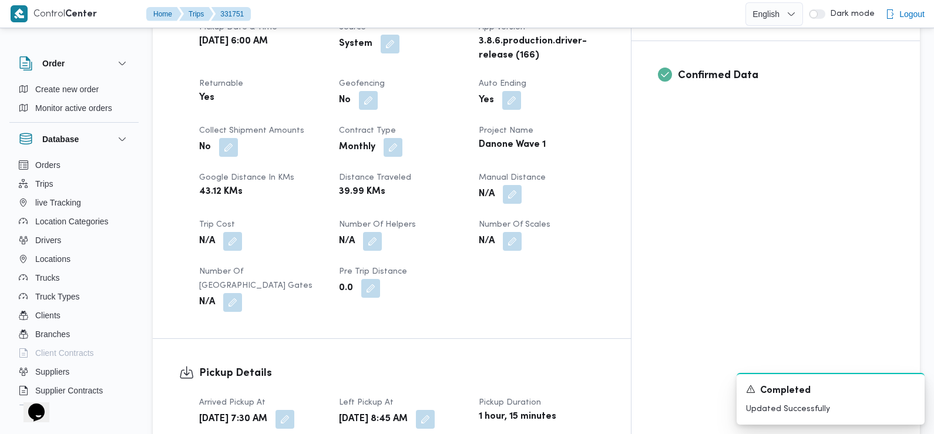
scroll to position [0, 0]
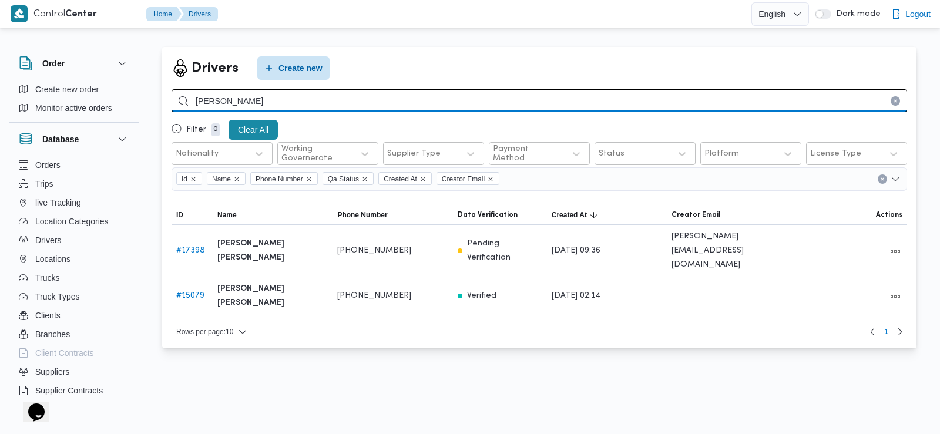
click at [297, 104] on input "محمد خلف احمد" at bounding box center [539, 100] width 735 height 23
click at [297, 104] on input "search" at bounding box center [539, 100] width 735 height 23
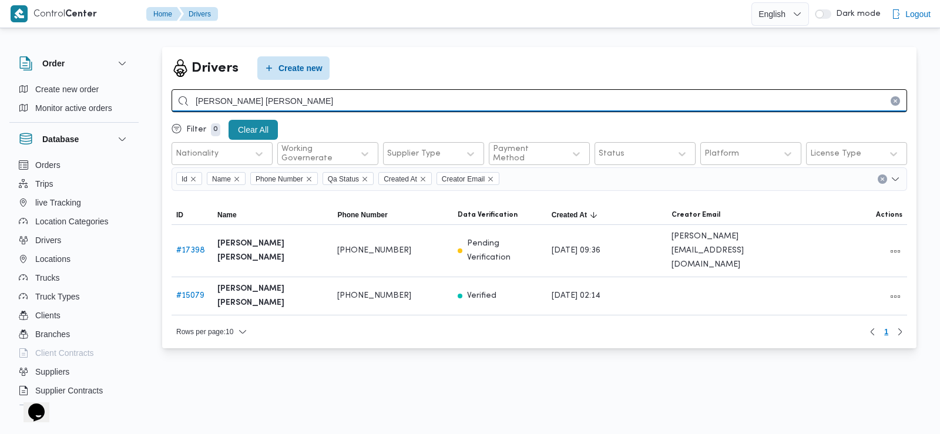
type input "محمد علام سيد احمد"
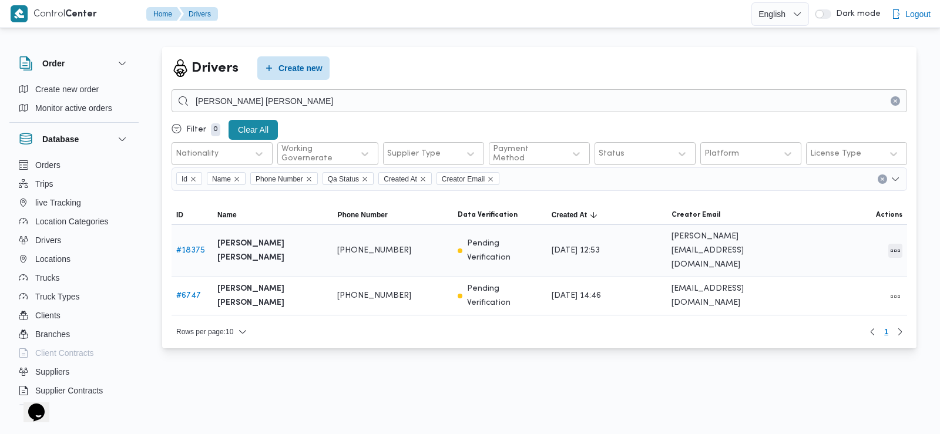
click at [890, 250] on button "All actions" at bounding box center [895, 251] width 14 height 14
click at [843, 246] on span "Edit" at bounding box center [858, 242] width 38 height 9
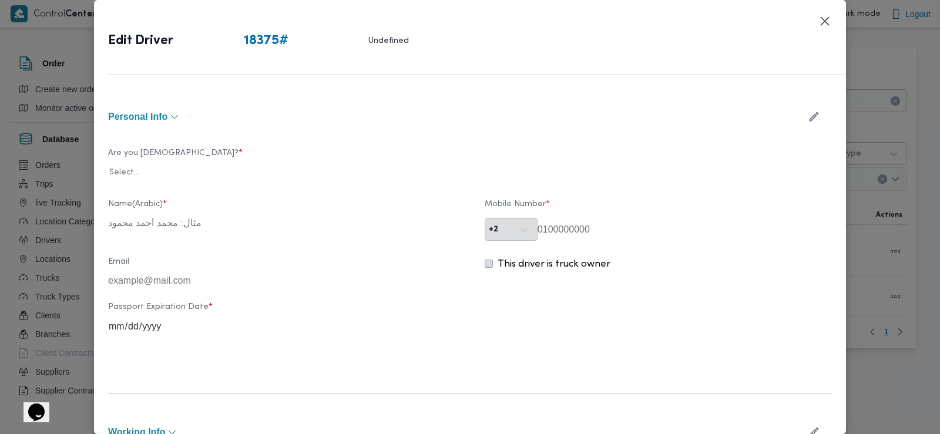
type input "محمد علام سيد احمد"
type input "01098065444"
type input "2028-03-08"
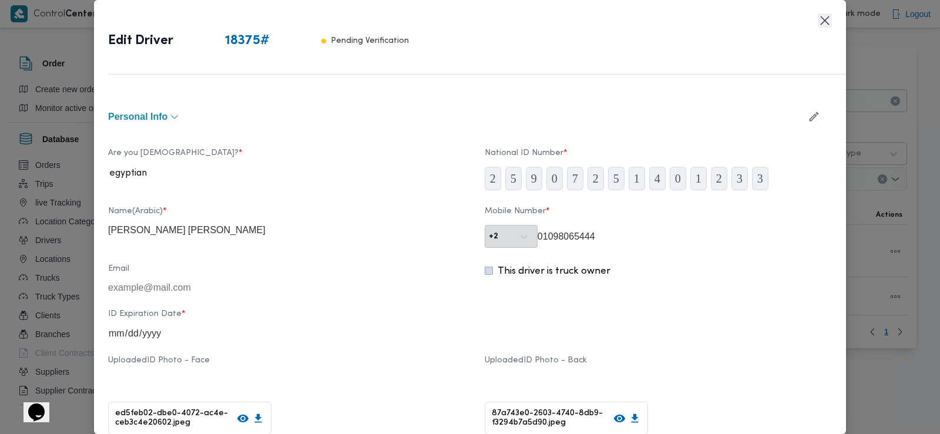
click at [823, 25] on button "Closes this modal window" at bounding box center [825, 21] width 14 height 14
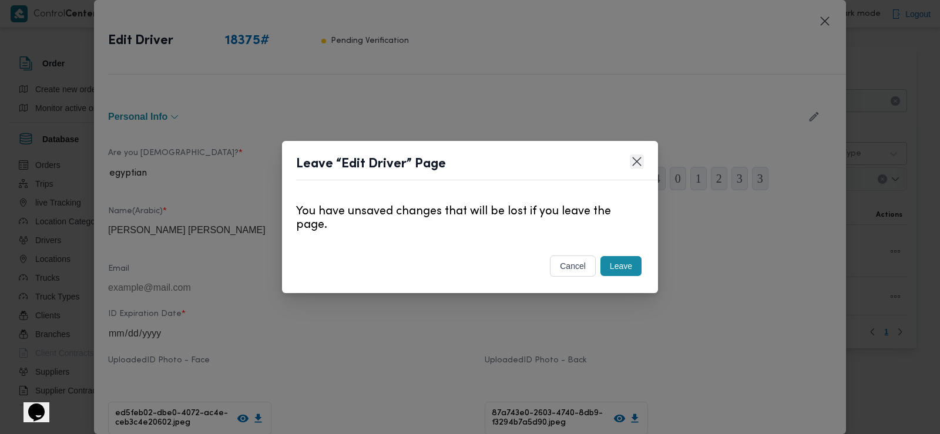
click at [637, 161] on button "Closes this modal window" at bounding box center [637, 161] width 14 height 14
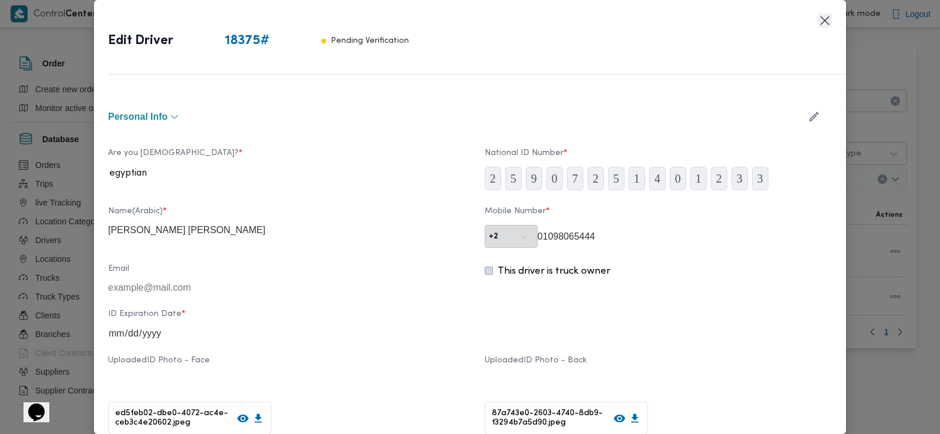
click at [821, 21] on button "Closes this modal window" at bounding box center [825, 21] width 14 height 14
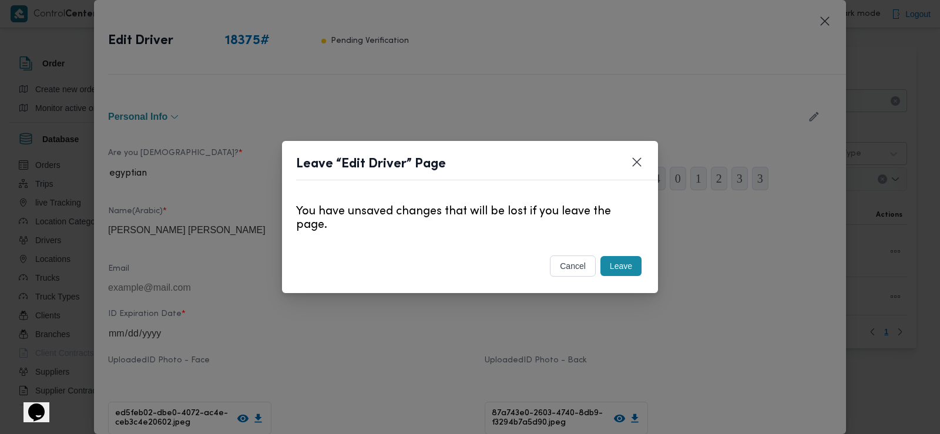
click at [624, 273] on button "Leave" at bounding box center [620, 266] width 41 height 20
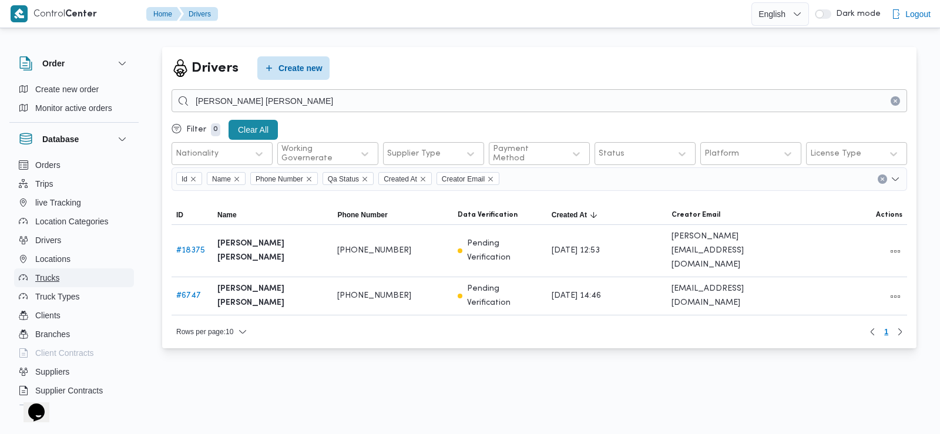
click at [54, 281] on span "Trucks" at bounding box center [47, 278] width 24 height 14
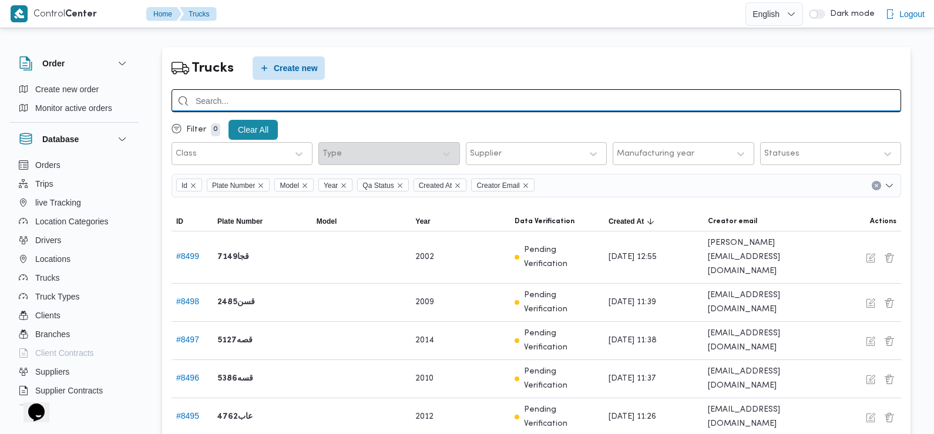
click at [316, 101] on input "search" at bounding box center [536, 100] width 729 height 23
type input "7149"
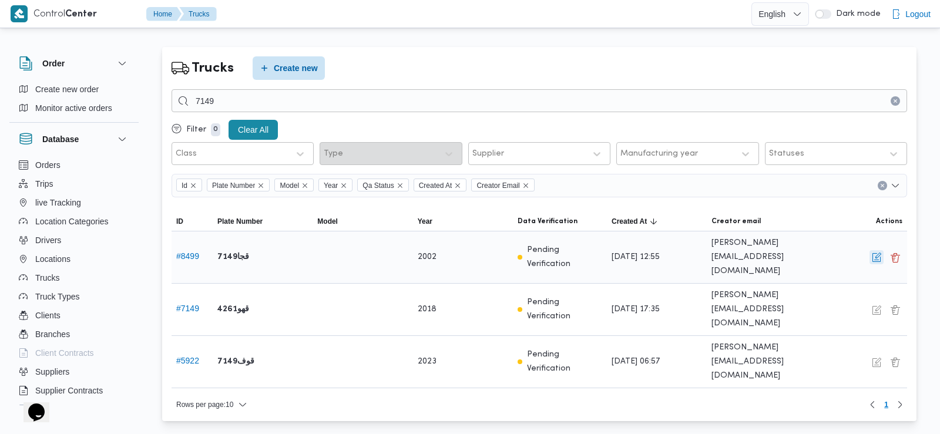
click at [873, 257] on button "button" at bounding box center [876, 257] width 14 height 14
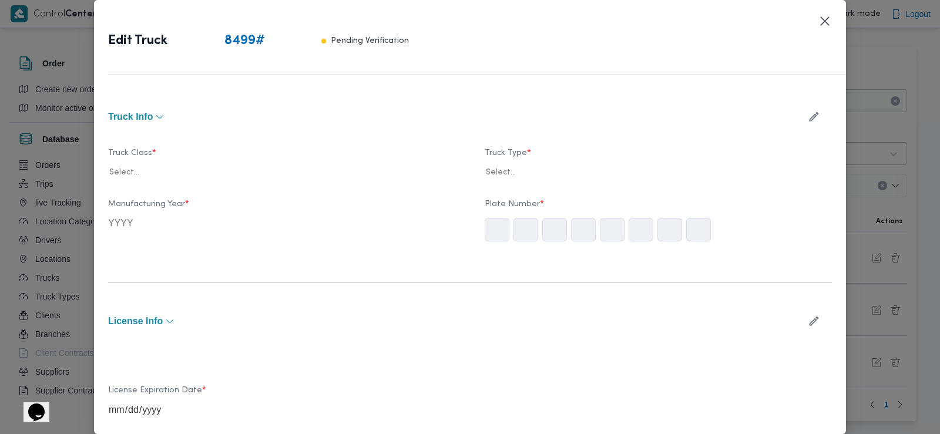
type input "2002"
type input "2026-06-09"
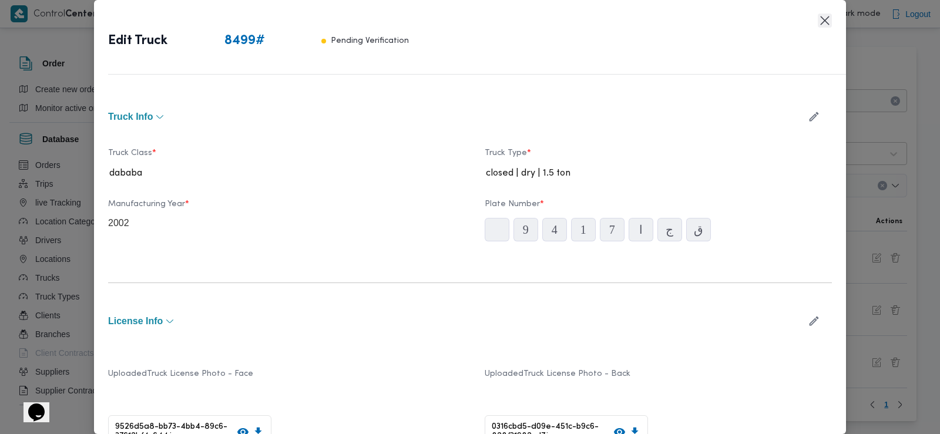
click at [826, 23] on button "Closes this modal window" at bounding box center [825, 21] width 14 height 14
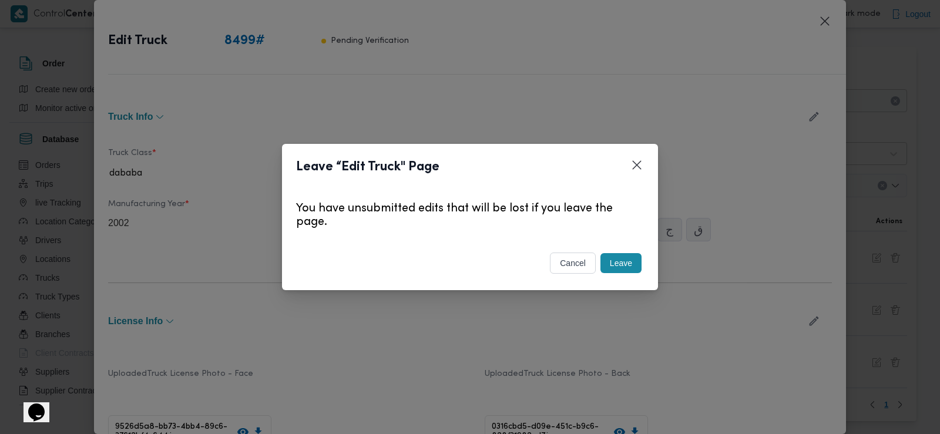
click at [640, 267] on button "Leave" at bounding box center [620, 263] width 41 height 20
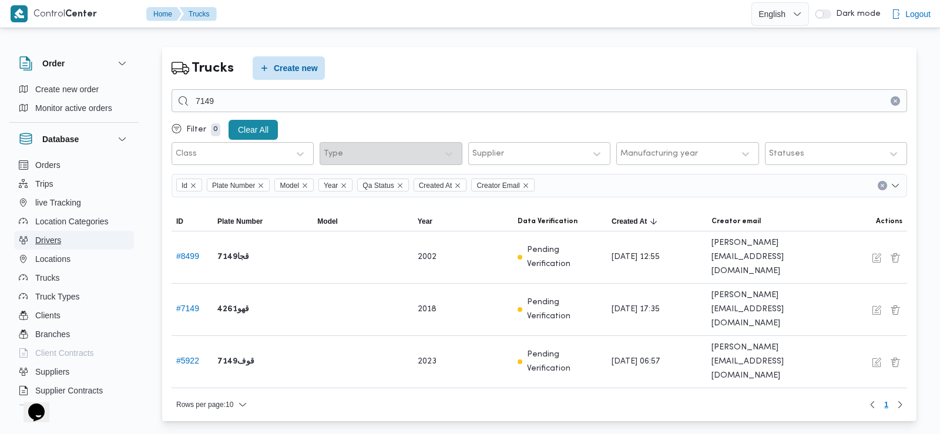
click at [71, 237] on button "Drivers" at bounding box center [74, 240] width 120 height 19
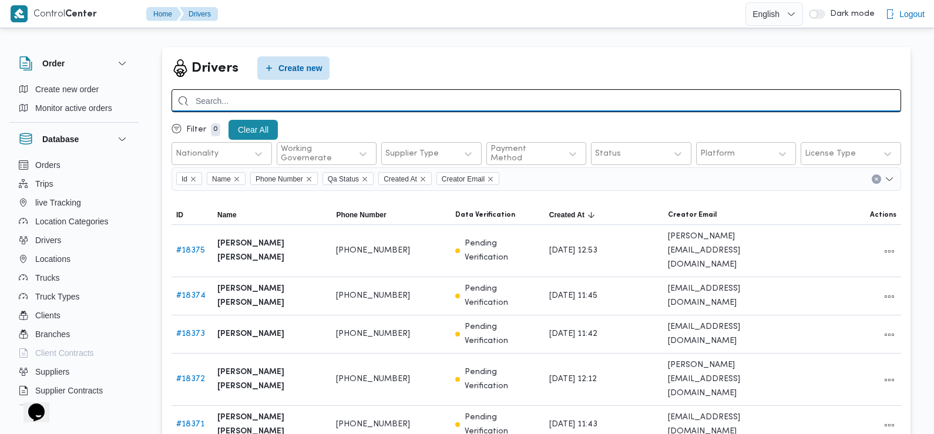
click at [407, 105] on input "search" at bounding box center [536, 100] width 729 height 23
type input "اسلام محمد اسماعيل عيد سليمان"
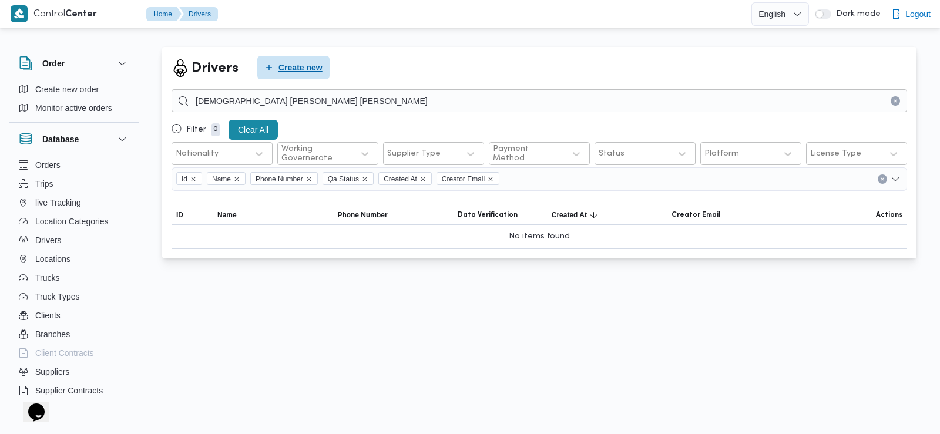
click at [307, 67] on span "Create new" at bounding box center [300, 67] width 44 height 14
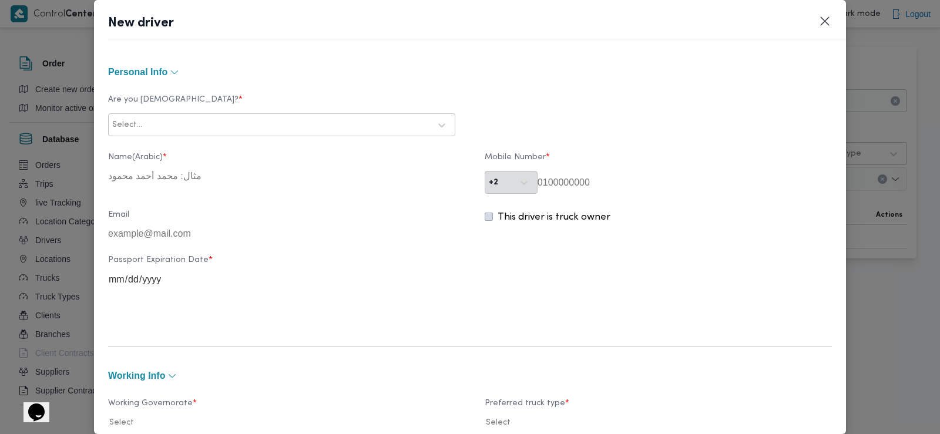
click at [287, 115] on div "Select..." at bounding box center [281, 125] width 341 height 21
click at [209, 150] on div "Egyptian" at bounding box center [282, 156] width 346 height 21
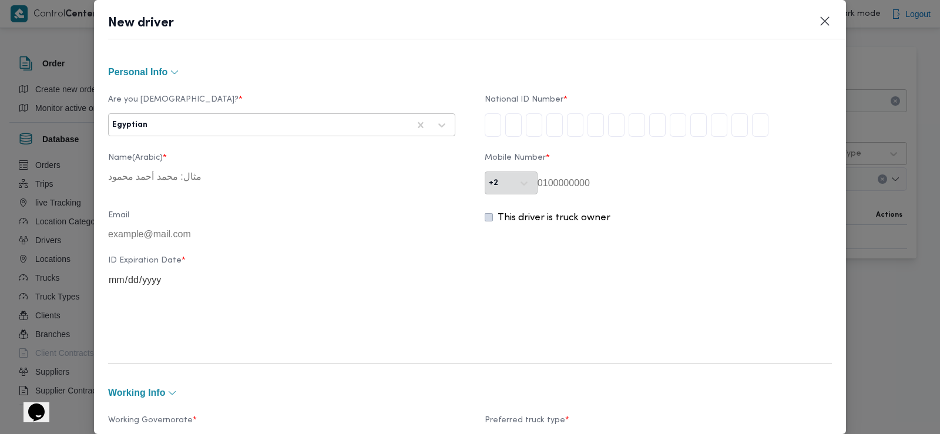
type input "2"
type input "9"
type input "0"
type input "6"
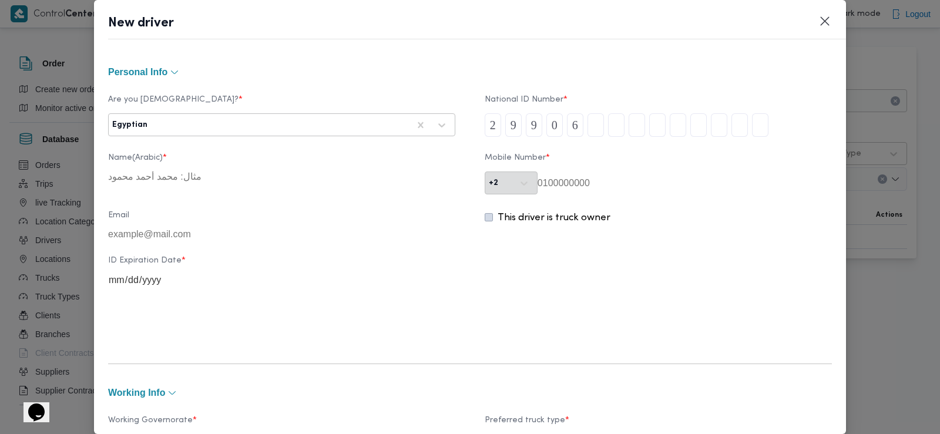
type input "0"
type input "5"
type input "0"
type input "1"
type input "0"
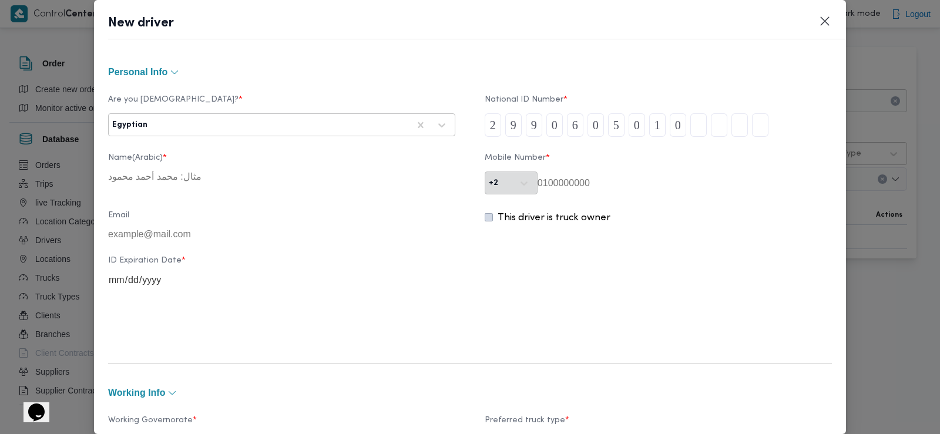
type input "5"
type input "4"
type input "9"
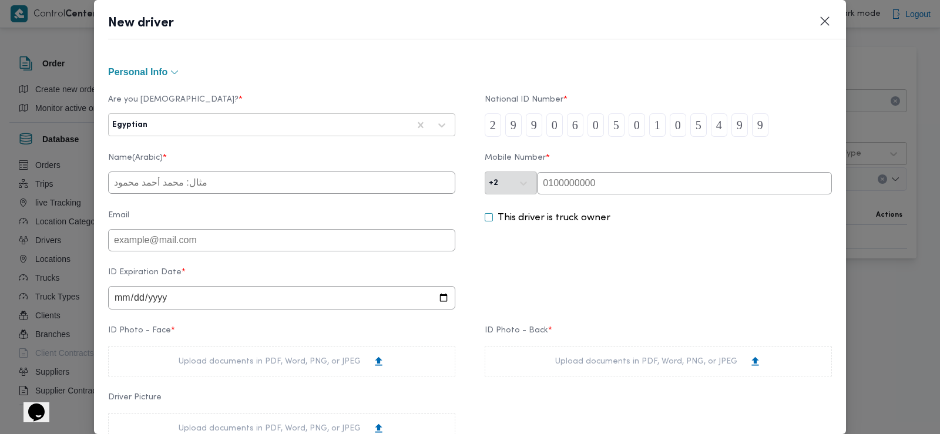
type input "9"
click at [219, 184] on input "text" at bounding box center [281, 183] width 347 height 22
type input "اسلام محمد اسماعيل عيد سليمان"
click at [590, 176] on input "text" at bounding box center [684, 183] width 295 height 22
click at [579, 184] on input "text" at bounding box center [684, 183] width 295 height 22
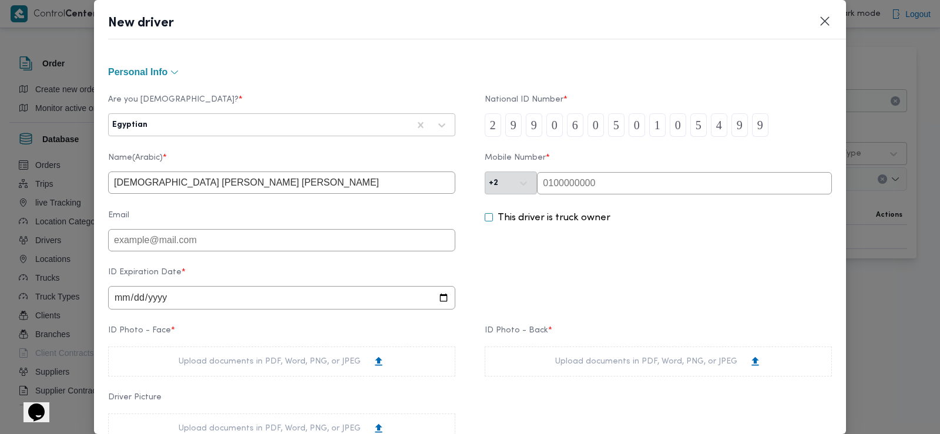
paste input "01060851589"
type input "01060851589"
click at [220, 289] on input "date" at bounding box center [281, 297] width 347 height 23
type input "2029-03-12"
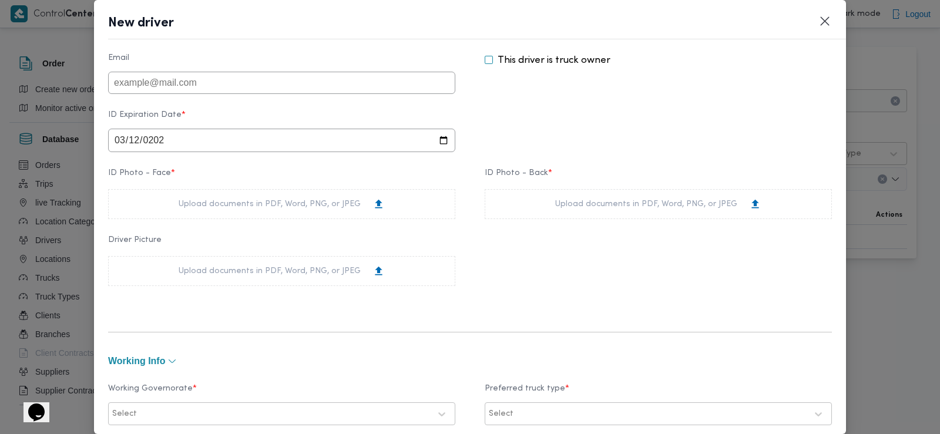
scroll to position [164, 0]
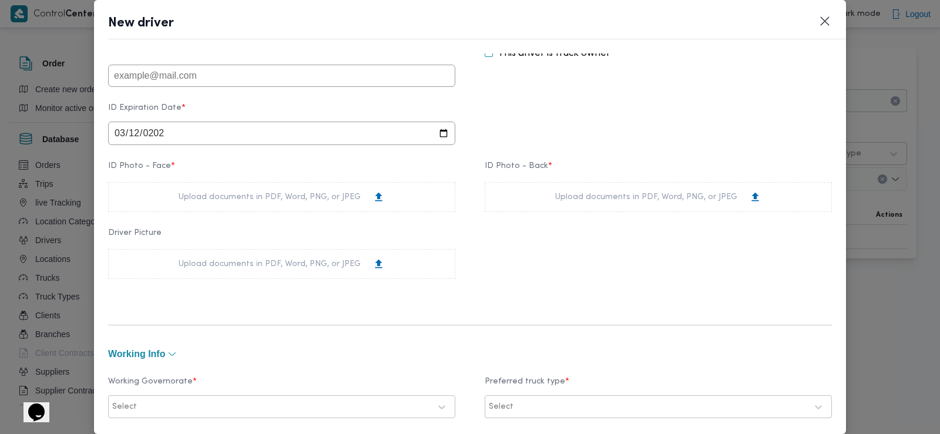
click at [221, 195] on div "Upload documents in PDF, Word, PNG, or JPEG" at bounding box center [281, 197] width 347 height 30
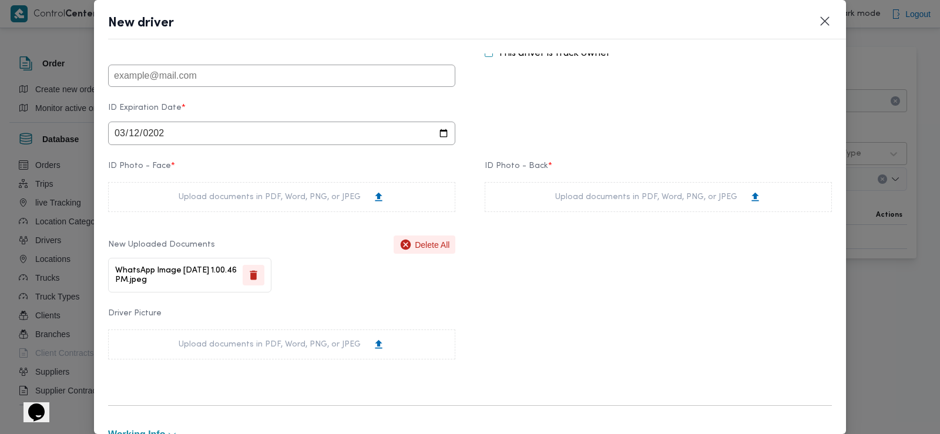
click at [550, 198] on div "Upload documents in PDF, Word, PNG, or JPEG" at bounding box center [658, 197] width 347 height 30
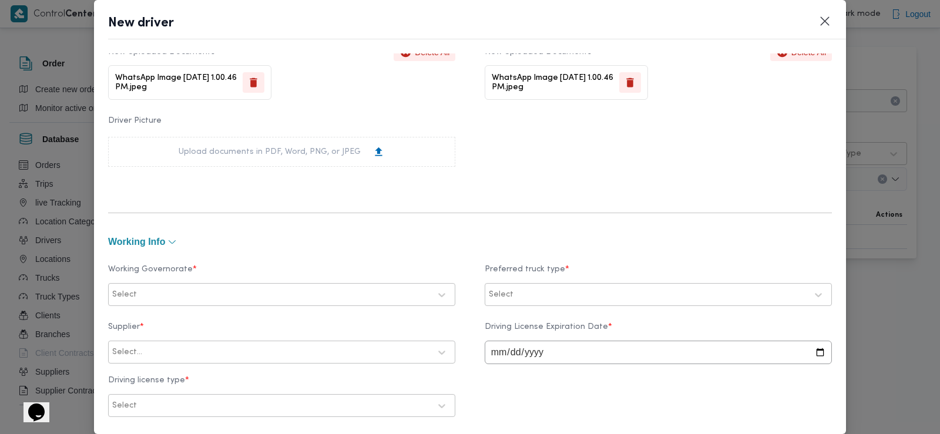
scroll to position [395, 0]
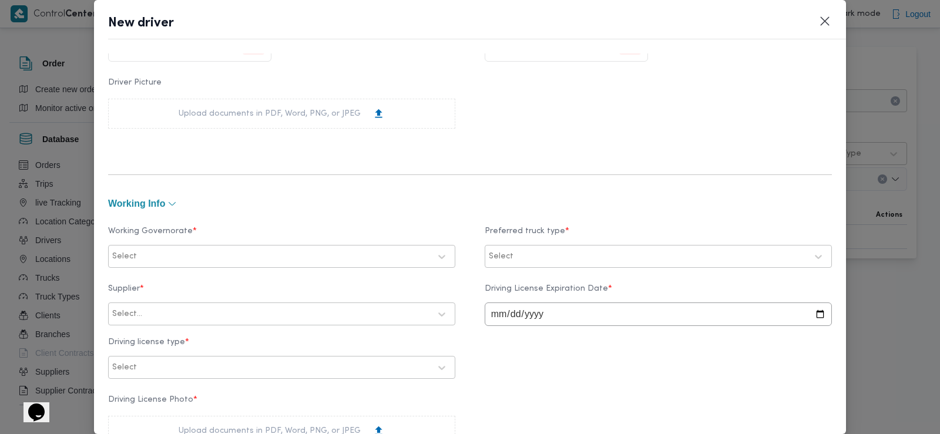
click at [228, 254] on div at bounding box center [284, 257] width 291 height 12
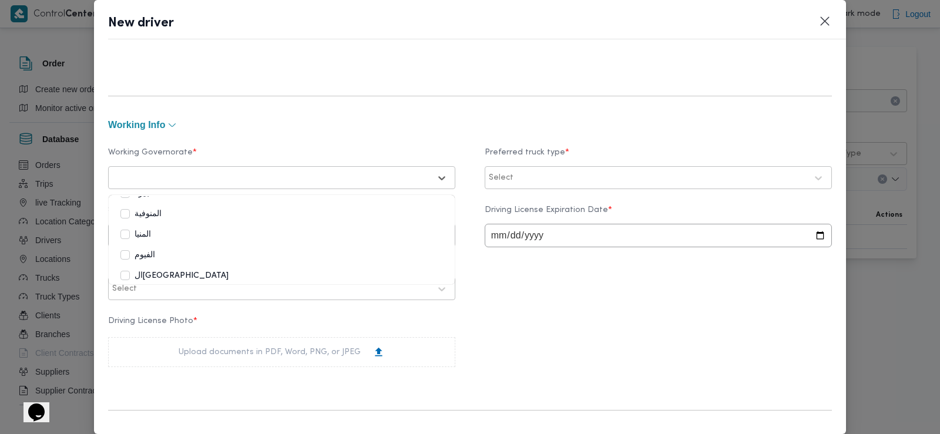
scroll to position [149, 0]
click at [164, 263] on div "القاهرة" at bounding box center [281, 264] width 322 height 14
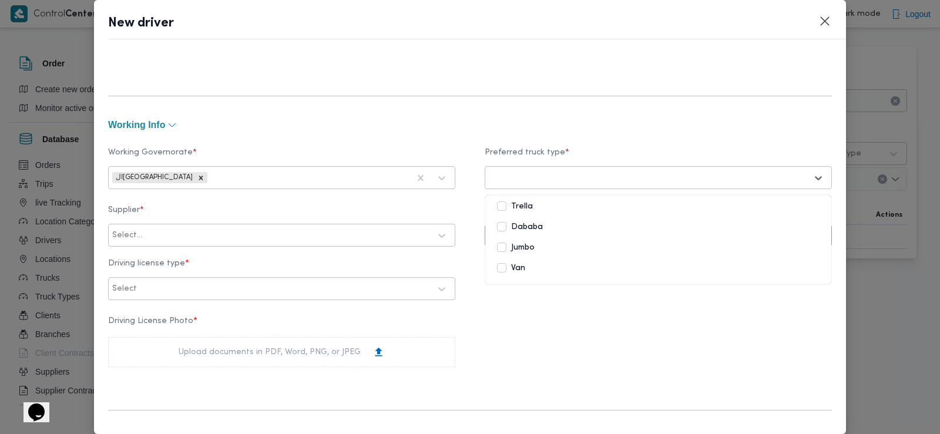
click at [529, 180] on div at bounding box center [648, 178] width 318 height 12
click at [509, 226] on label "Dababa" at bounding box center [520, 227] width 46 height 14
click at [311, 243] on div "Select..." at bounding box center [271, 235] width 320 height 16
type input "خضر"
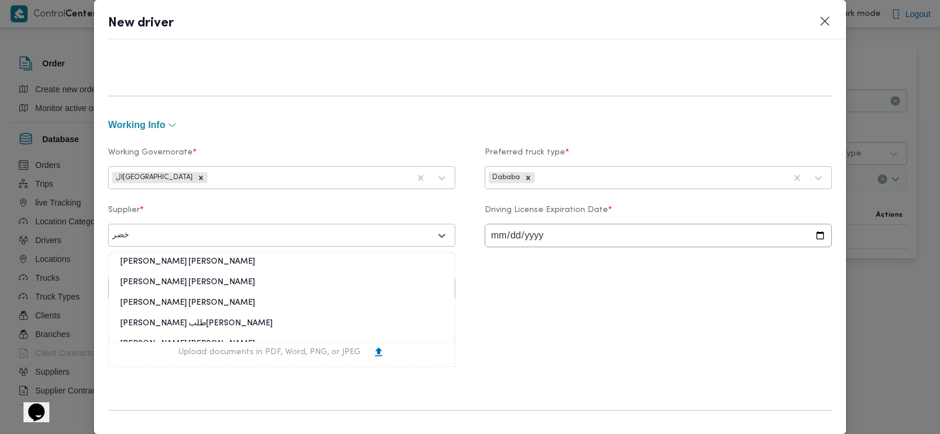
click at [176, 328] on div "خضر محمد طلبه حامد" at bounding box center [282, 328] width 346 height 21
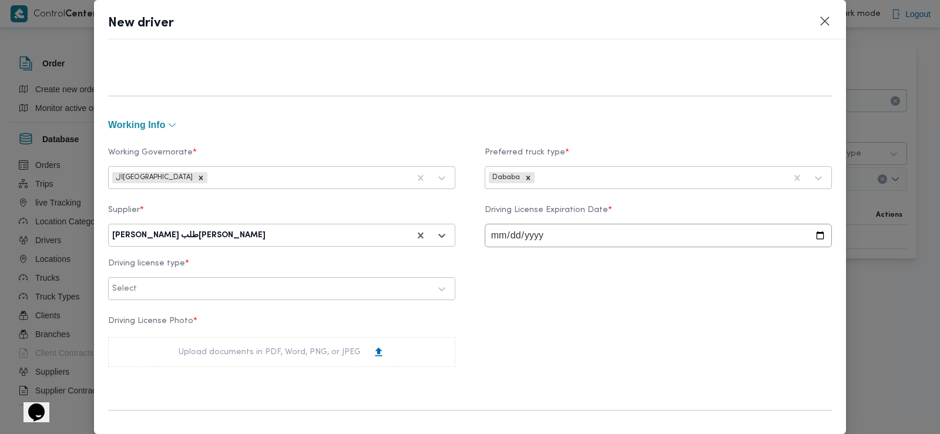
click at [497, 236] on input "date" at bounding box center [658, 235] width 347 height 23
type input "0029-02-12"
type input "2028-02-12"
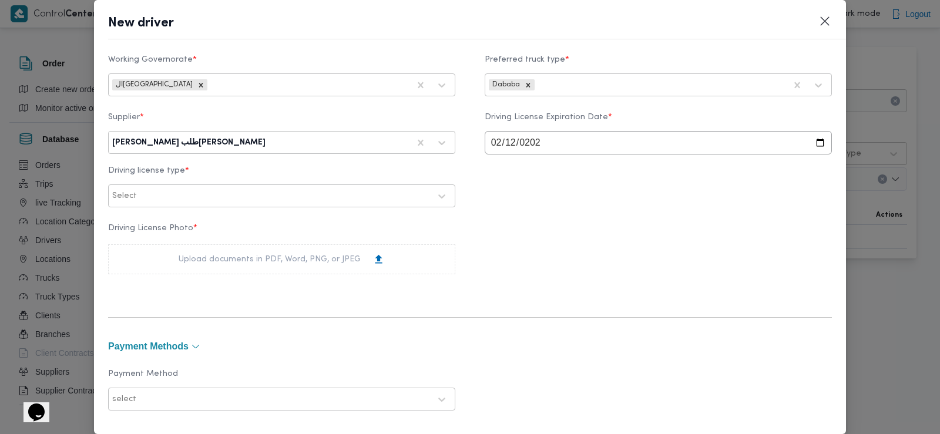
scroll to position [576, 0]
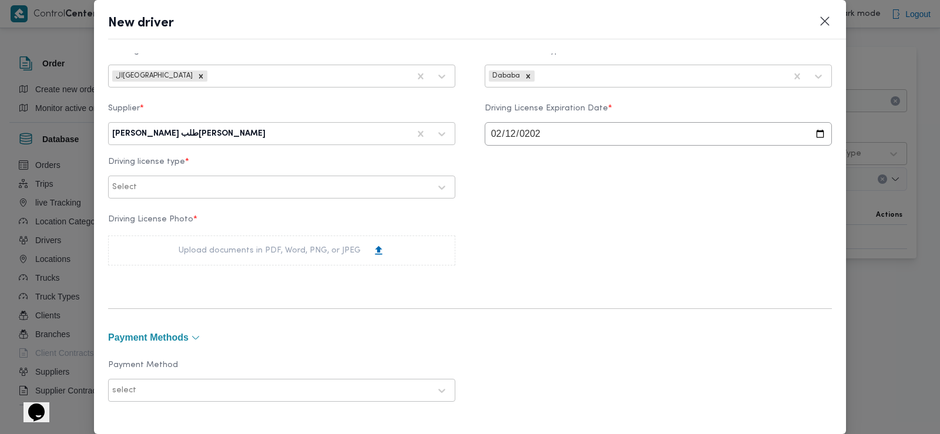
click at [251, 204] on div "Supplier * خضر محمد طلبه حامد Driving License Expiration Date * 2028-02-12 Driv…" at bounding box center [470, 151] width 724 height 106
click at [241, 191] on div at bounding box center [284, 187] width 291 height 12
click at [205, 219] on div "أولى" at bounding box center [282, 218] width 346 height 21
click at [203, 247] on div "Upload documents in PDF, Word, PNG, or JPEG" at bounding box center [282, 250] width 206 height 12
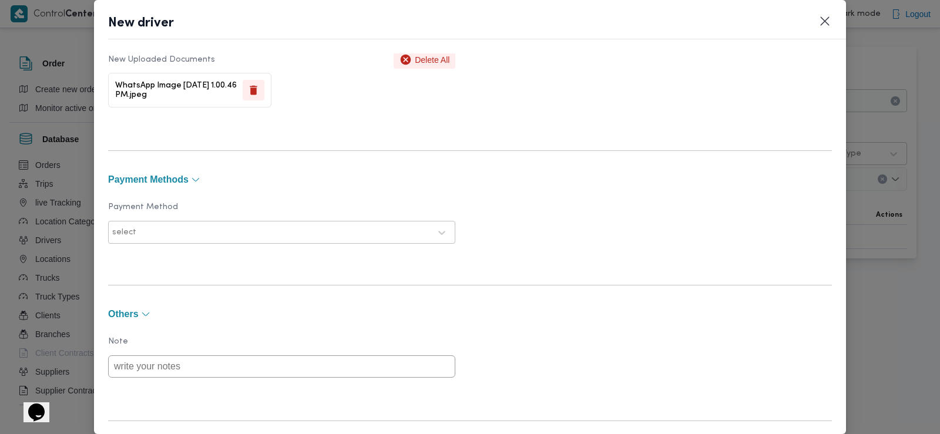
scroll to position [815, 0]
click at [243, 230] on div at bounding box center [271, 232] width 318 height 12
click at [162, 282] on div "E-Wallet" at bounding box center [282, 283] width 346 height 21
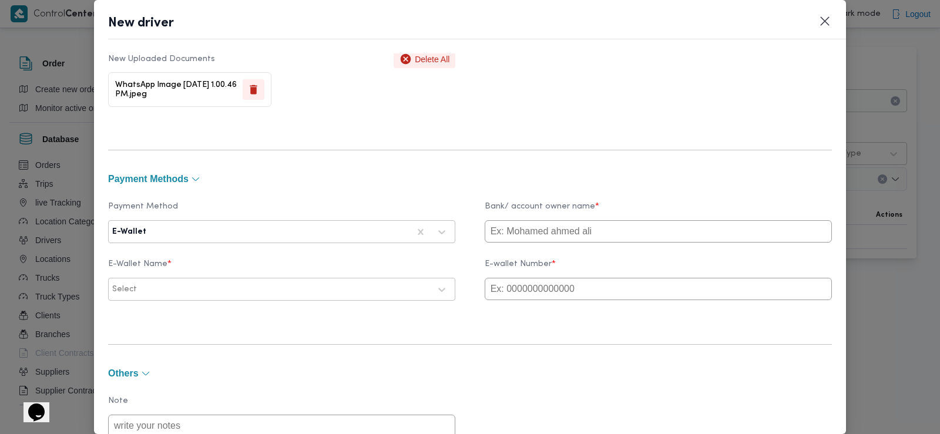
click at [520, 227] on input "text" at bounding box center [658, 231] width 347 height 22
type input "eslam"
click at [509, 285] on input "text" at bounding box center [658, 289] width 347 height 22
paste input "01060851589"
click at [264, 295] on div at bounding box center [284, 290] width 291 height 12
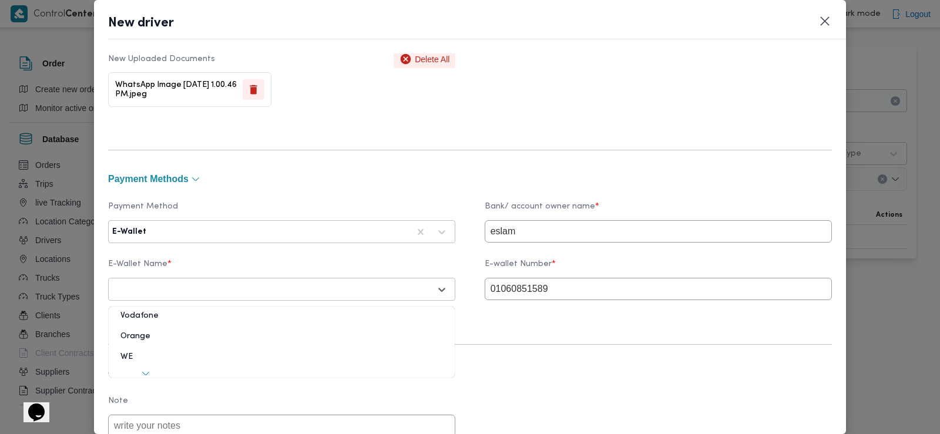
click at [220, 321] on div "Vodafone" at bounding box center [282, 320] width 346 height 21
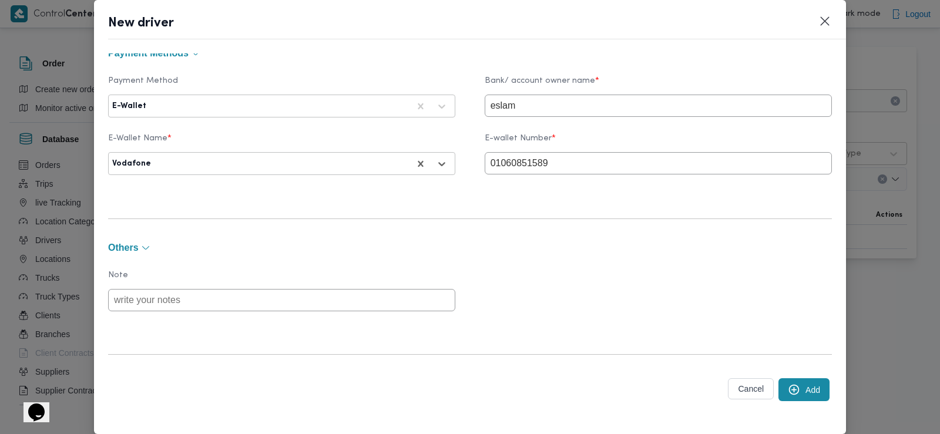
scroll to position [943, 0]
click at [788, 382] on icon "submit" at bounding box center [794, 387] width 12 height 12
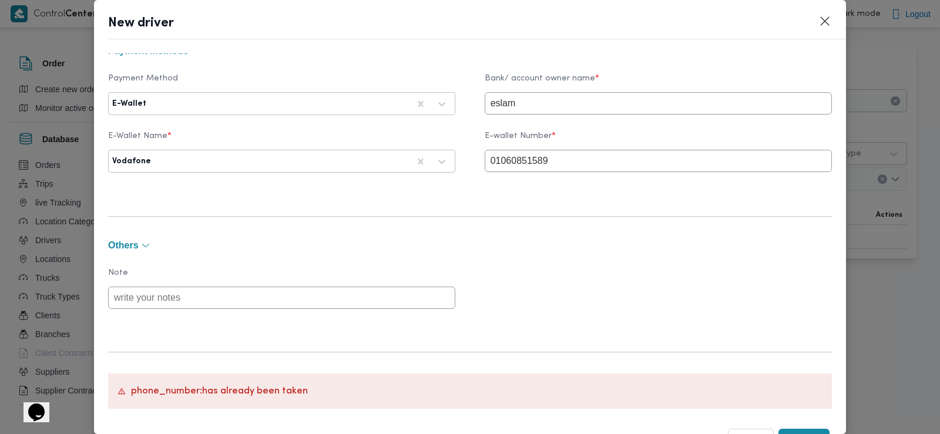
click at [572, 155] on input "01060851589" at bounding box center [658, 161] width 347 height 22
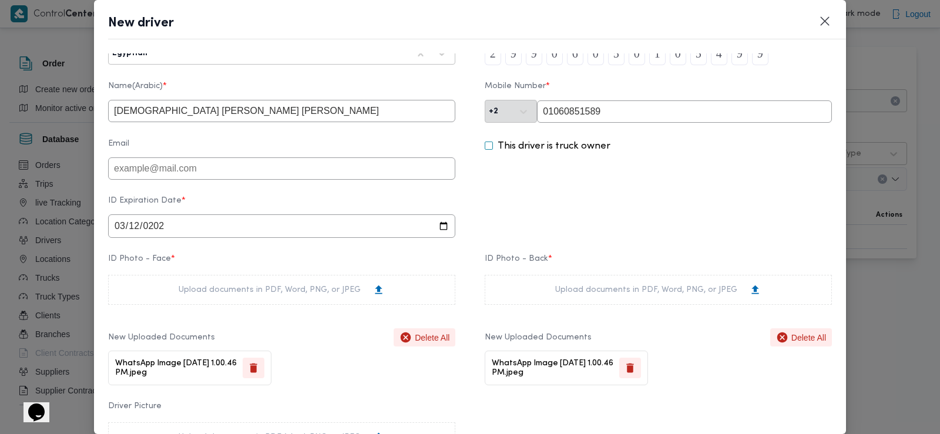
scroll to position [0, 0]
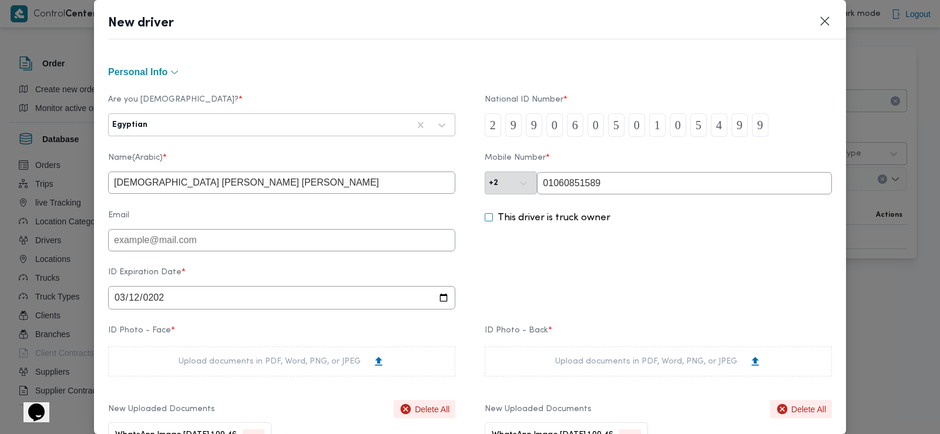
type input "01060851588"
click at [601, 184] on input "01060851589" at bounding box center [684, 183] width 295 height 22
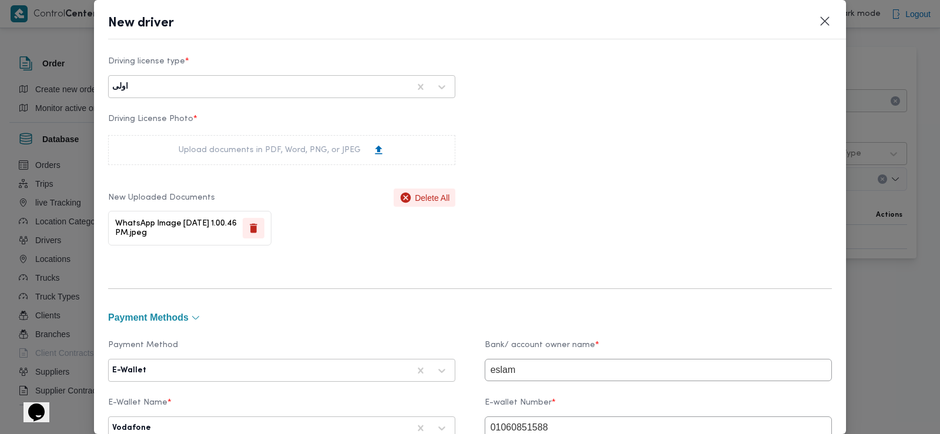
scroll to position [996, 0]
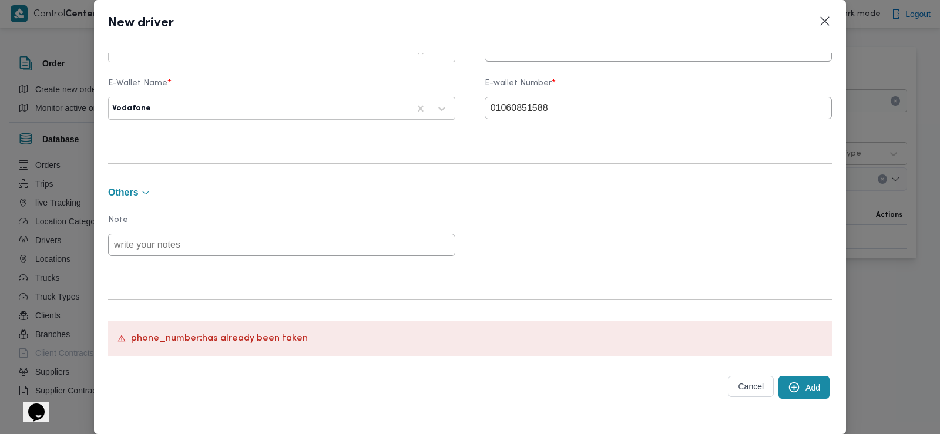
type input "01060851588"
click at [801, 394] on button "Add" at bounding box center [803, 387] width 51 height 23
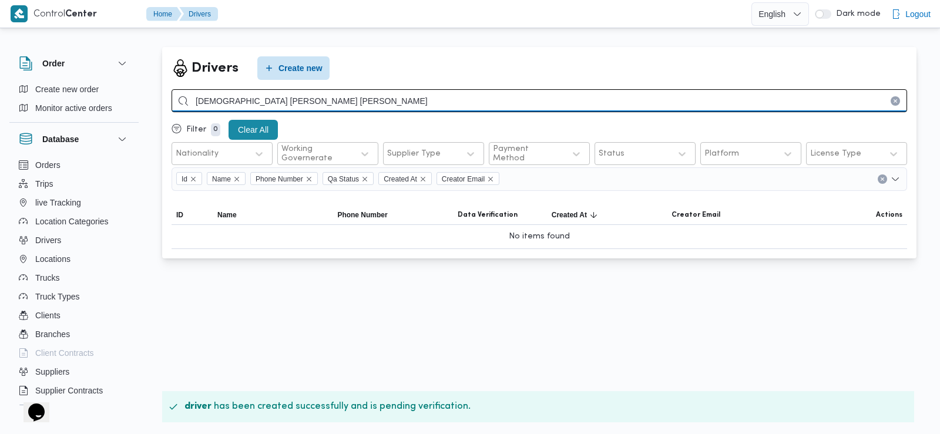
click at [626, 106] on input "اسلام محمد اسماعيل عيد سليمان" at bounding box center [539, 100] width 735 height 23
paste input "01060851589"
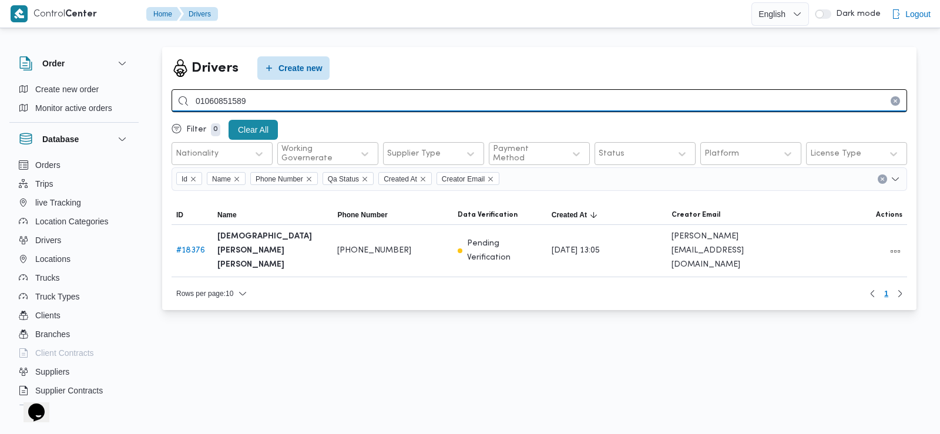
click at [413, 96] on input "01060851589" at bounding box center [539, 100] width 735 height 23
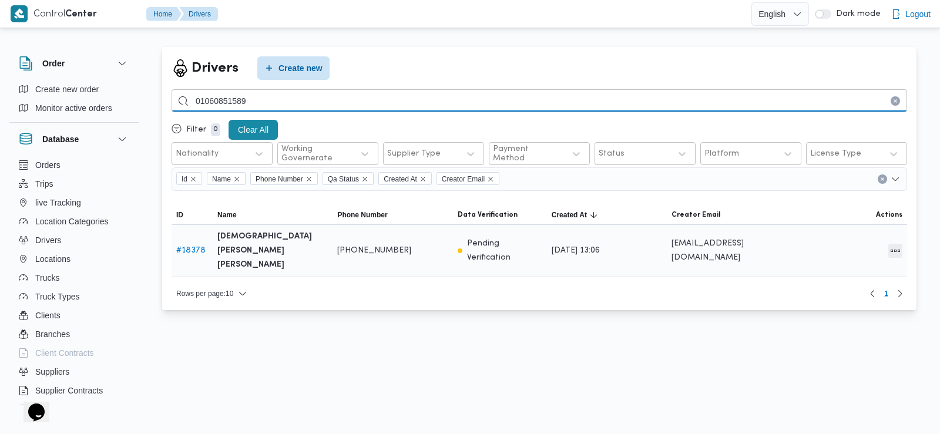
type input "01060851589"
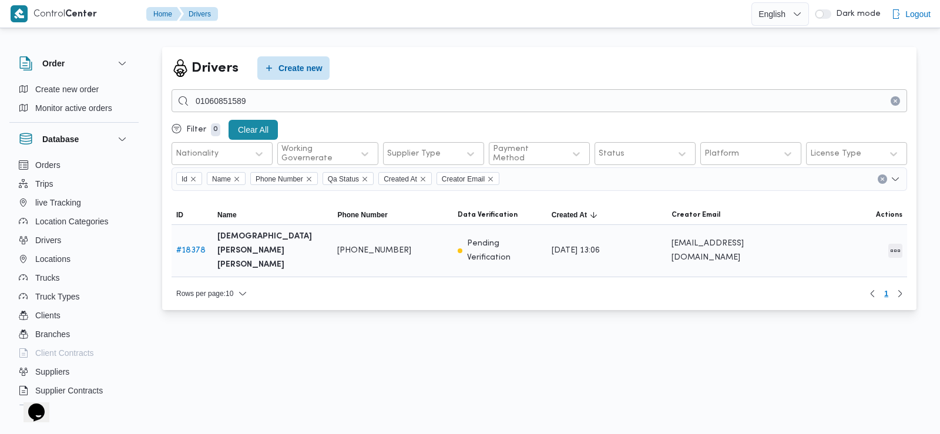
click at [892, 244] on button "All actions" at bounding box center [895, 251] width 14 height 14
click at [836, 265] on span "Delete" at bounding box center [851, 261] width 52 height 9
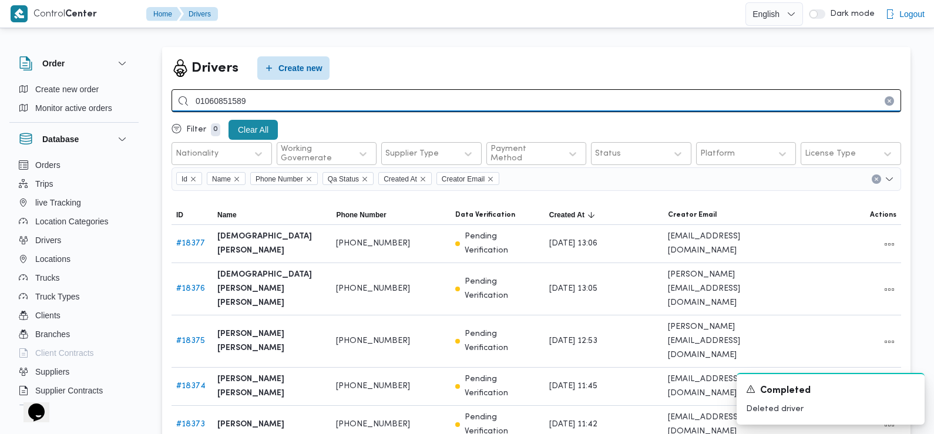
drag, startPoint x: 361, startPoint y: 102, endPoint x: 335, endPoint y: 102, distance: 25.8
click at [335, 102] on input "01060851589" at bounding box center [536, 100] width 729 height 23
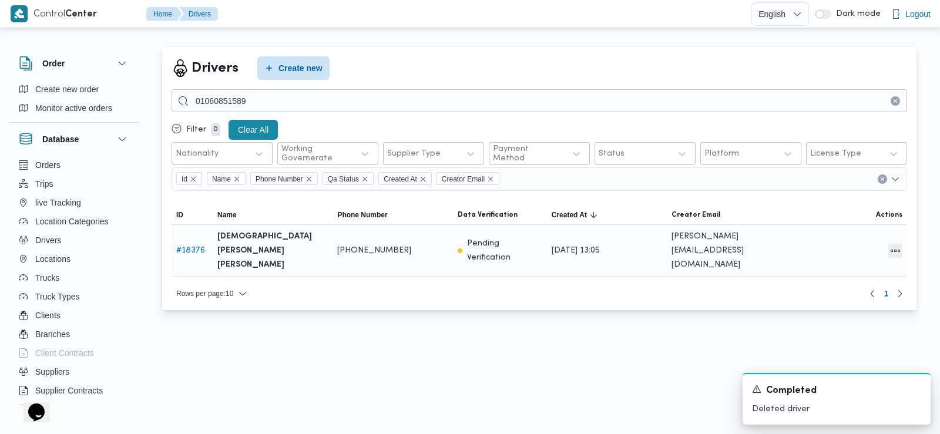
click at [897, 247] on button "All actions" at bounding box center [895, 251] width 14 height 14
click at [835, 248] on span "Edit" at bounding box center [851, 242] width 52 height 9
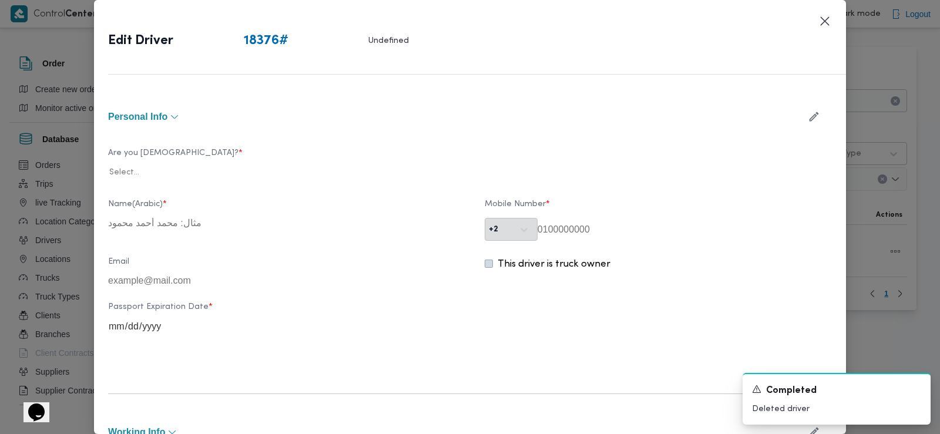
type input "اسلام محمد اسماعيل عيد سليمان"
type input "01060851589"
type input "2028-06-16"
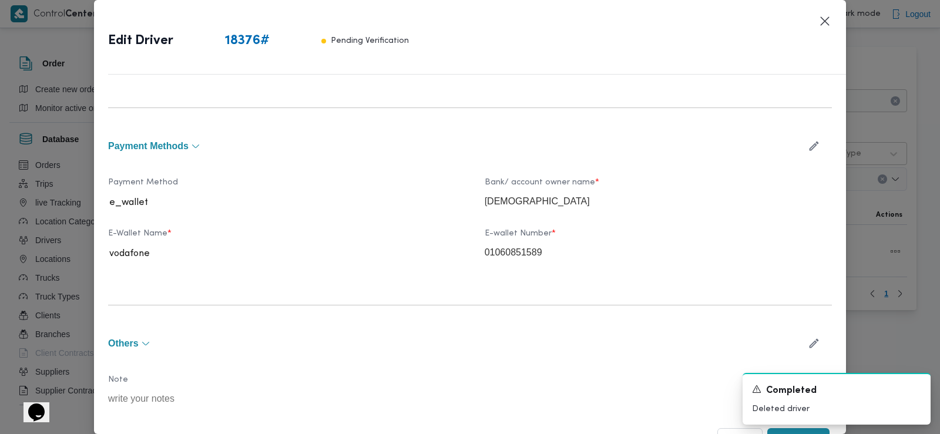
scroll to position [756, 0]
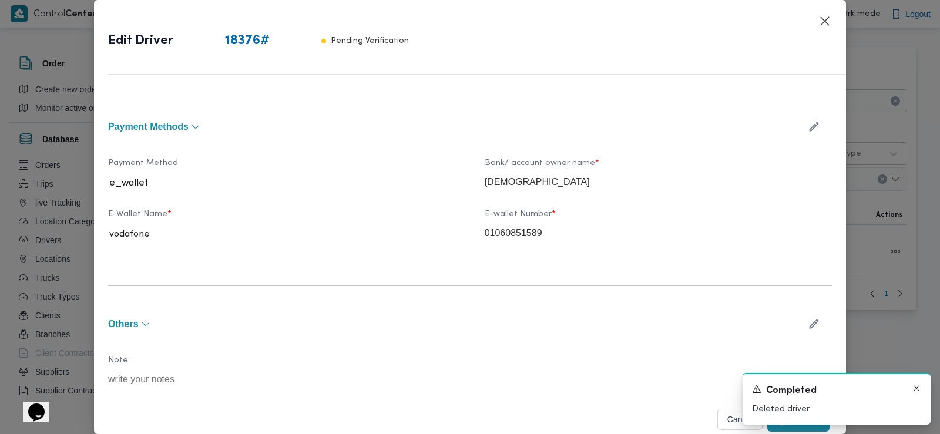
click at [917, 386] on icon "Dismiss toast" at bounding box center [916, 388] width 9 height 9
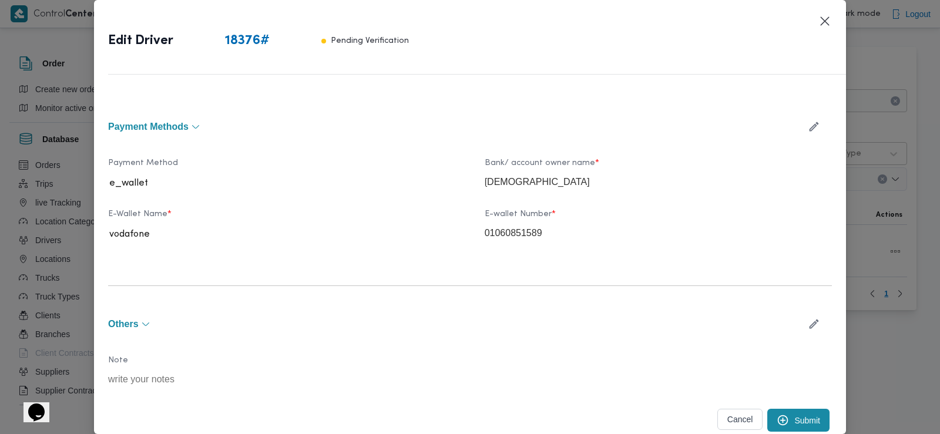
click at [731, 422] on button "Cancel" at bounding box center [740, 419] width 46 height 21
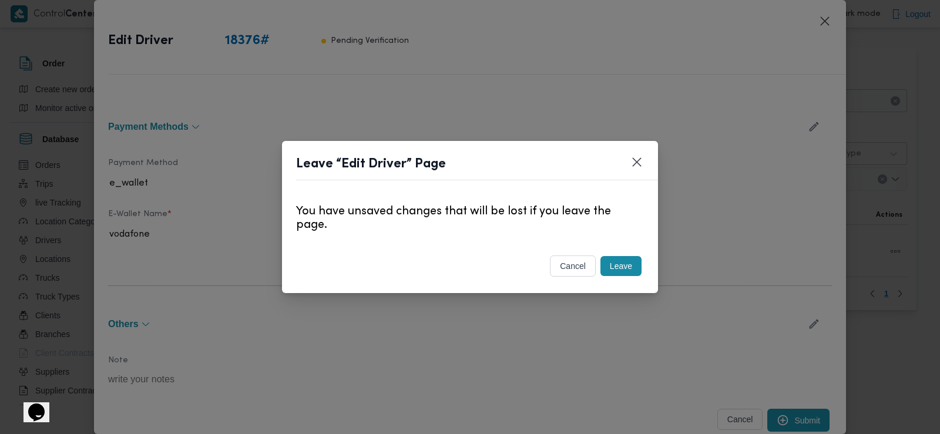
click at [625, 273] on button "Leave" at bounding box center [620, 266] width 41 height 20
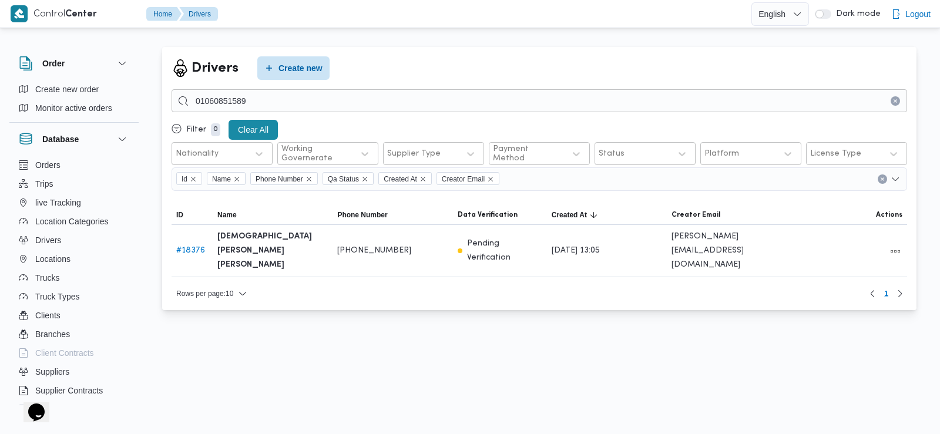
click at [625, 280] on div "Rows per page : 10 1" at bounding box center [538, 294] width 749 height 28
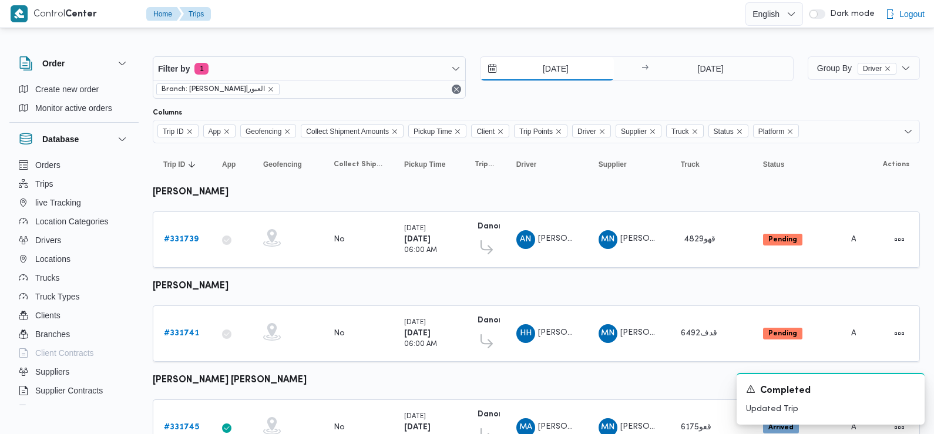
click at [539, 63] on input "[DATE]" at bounding box center [546, 68] width 133 height 23
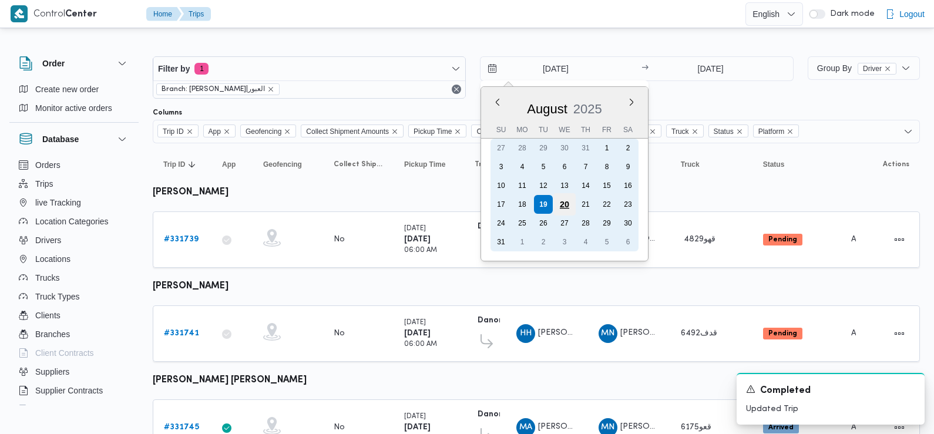
click at [566, 206] on div "20" at bounding box center [564, 204] width 22 height 22
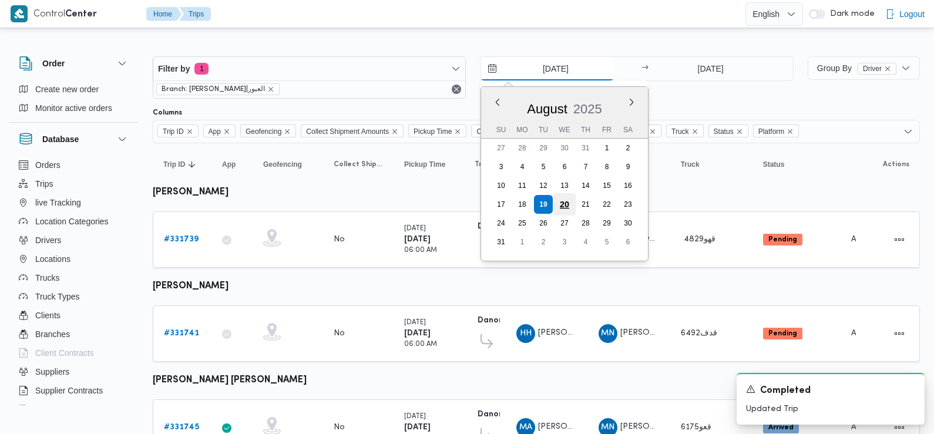
type input "[DATE]"
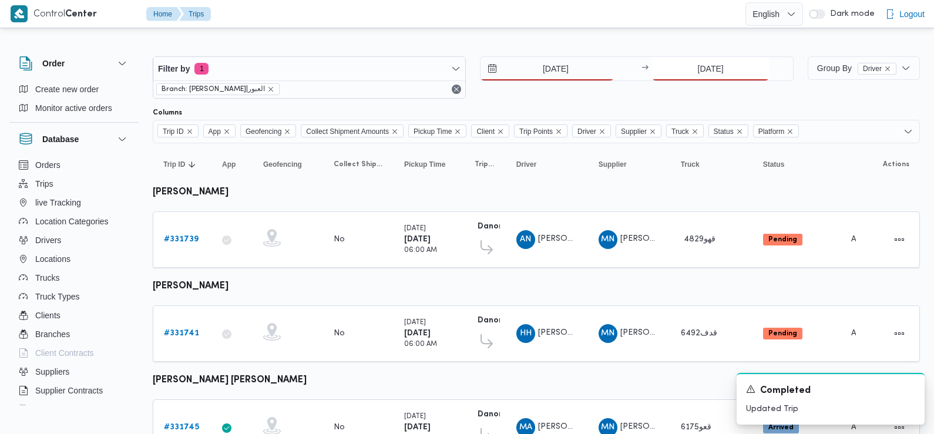
click at [714, 69] on input "[DATE]" at bounding box center [710, 68] width 117 height 23
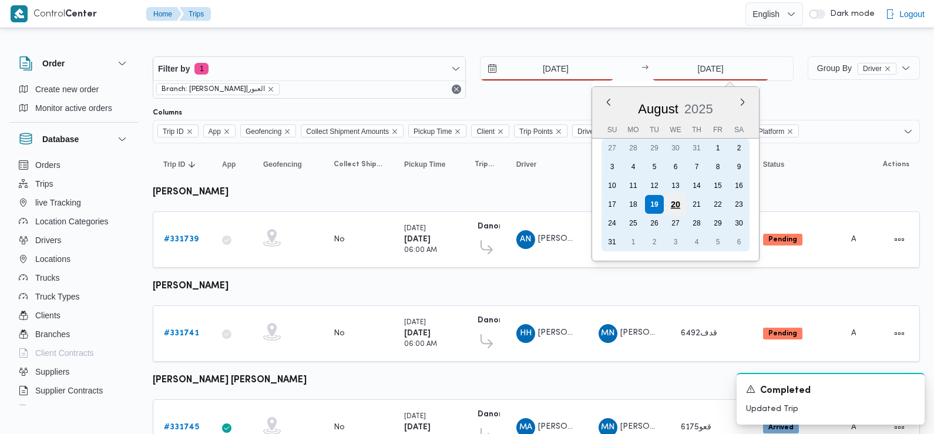
click at [670, 209] on div "20" at bounding box center [675, 204] width 22 height 22
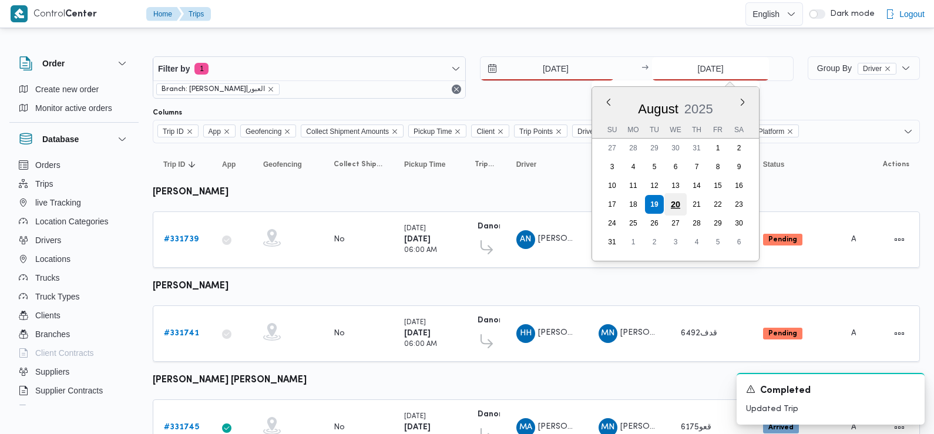
type input "[DATE]"
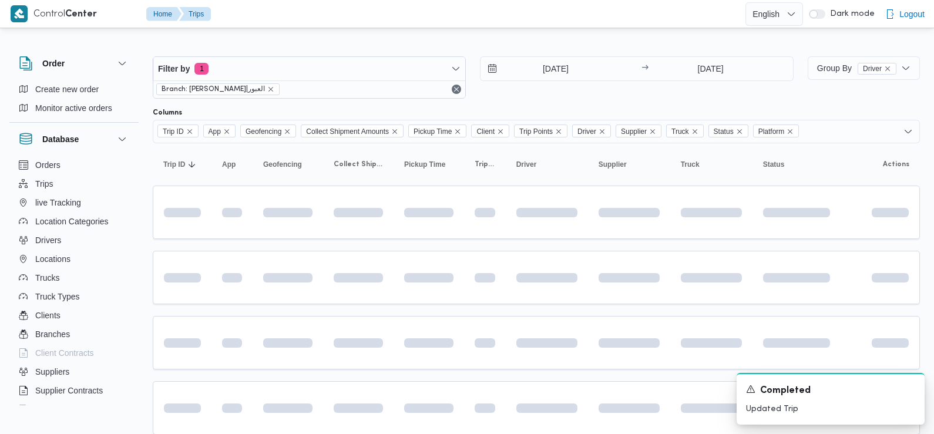
click at [566, 84] on div "[DATE] → [DATE]" at bounding box center [636, 77] width 313 height 42
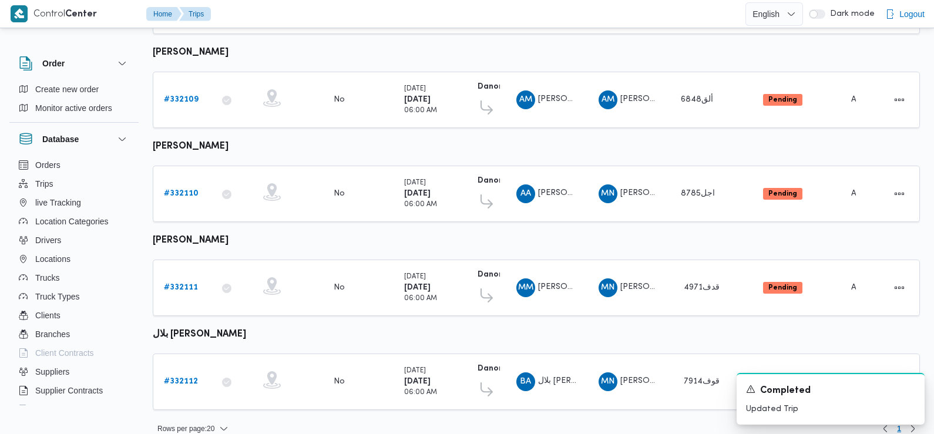
scroll to position [430, 0]
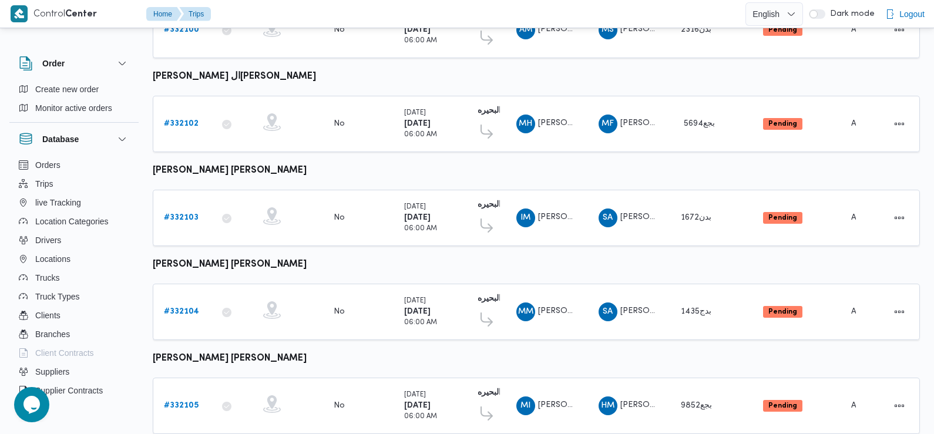
scroll to position [987, 0]
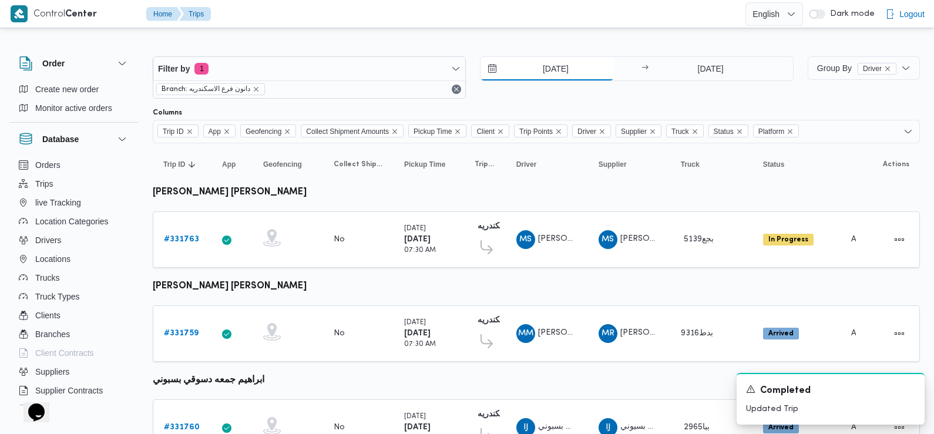
click at [567, 65] on input "[DATE]" at bounding box center [546, 68] width 133 height 23
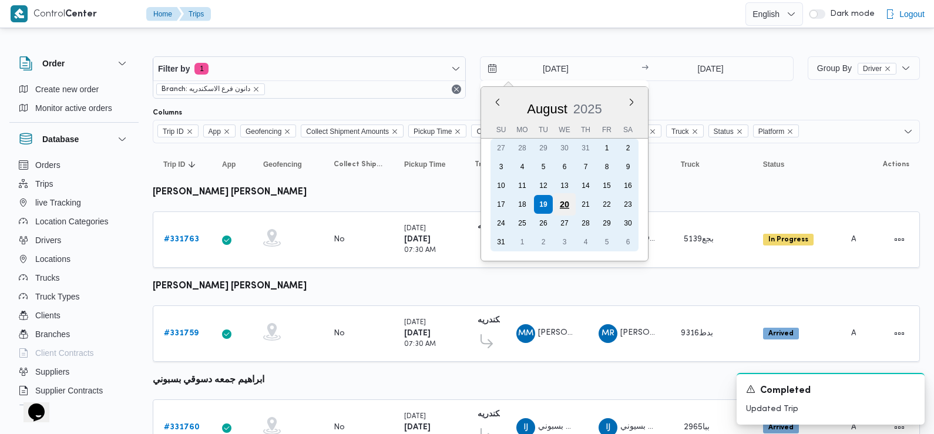
click at [567, 201] on div "20" at bounding box center [564, 204] width 22 height 22
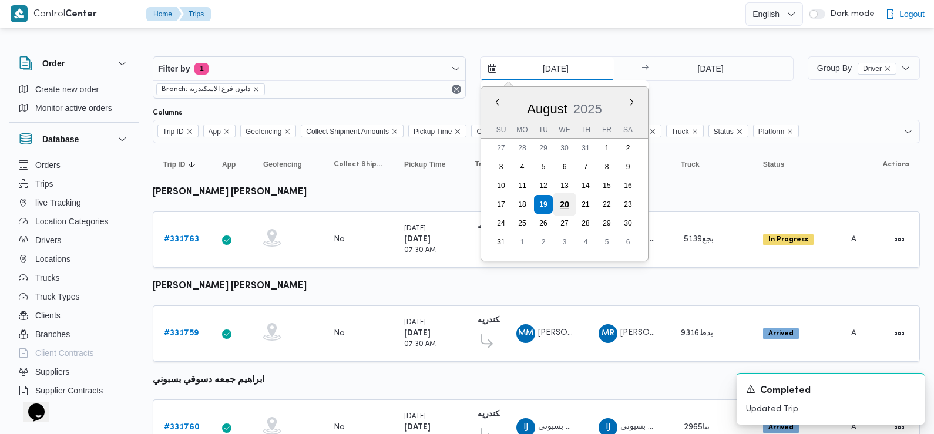
type input "[DATE]"
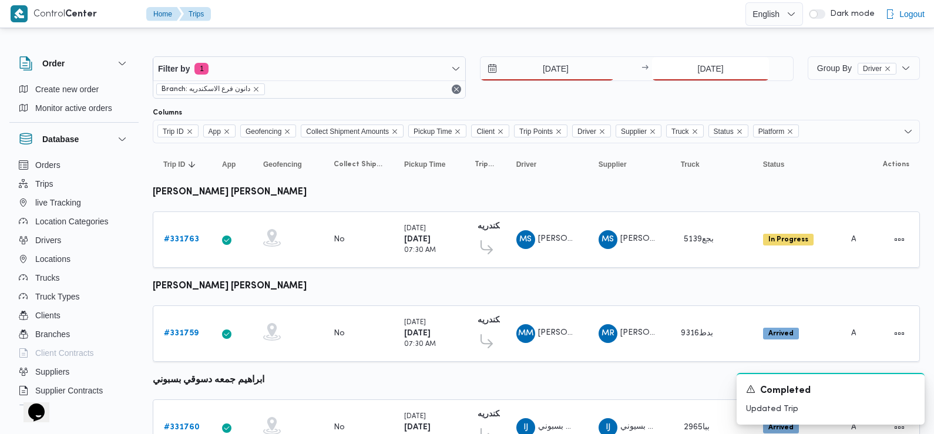
click at [710, 75] on input "[DATE]" at bounding box center [710, 68] width 117 height 23
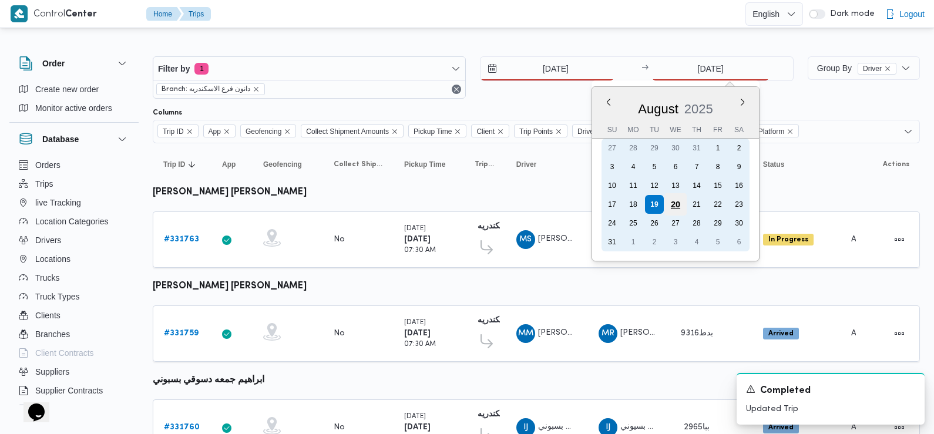
click at [674, 206] on div "20" at bounding box center [675, 204] width 22 height 22
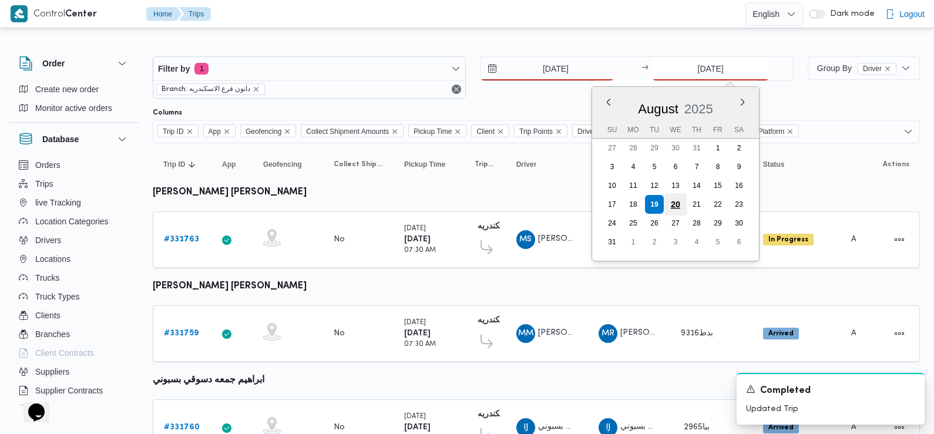
type input "[DATE]"
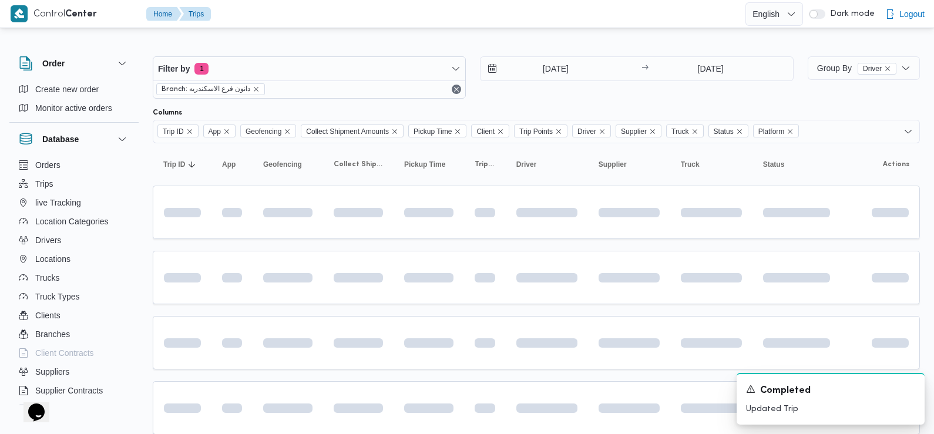
click at [579, 88] on div "[DATE] → [DATE]" at bounding box center [636, 77] width 313 height 42
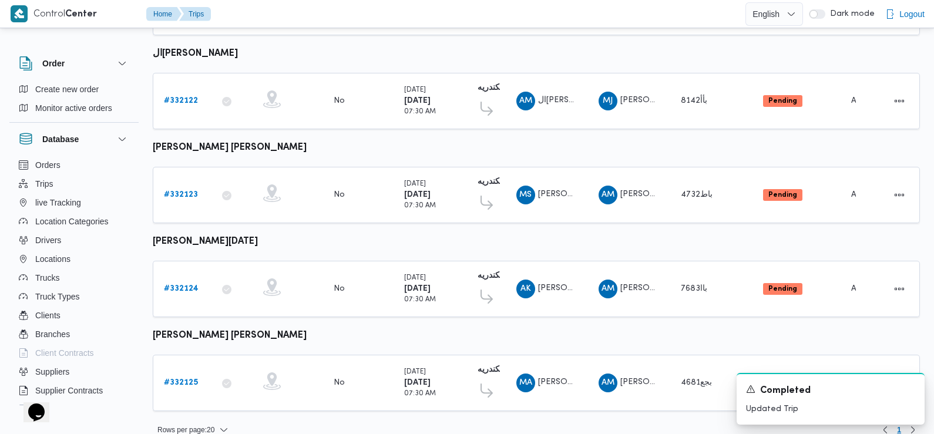
scroll to position [987, 0]
